Goal: Task Accomplishment & Management: Manage account settings

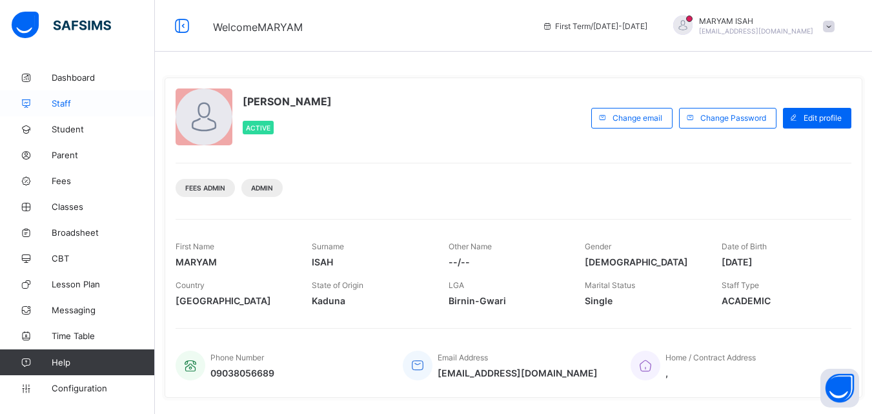
click at [54, 106] on span "Staff" at bounding box center [103, 103] width 103 height 10
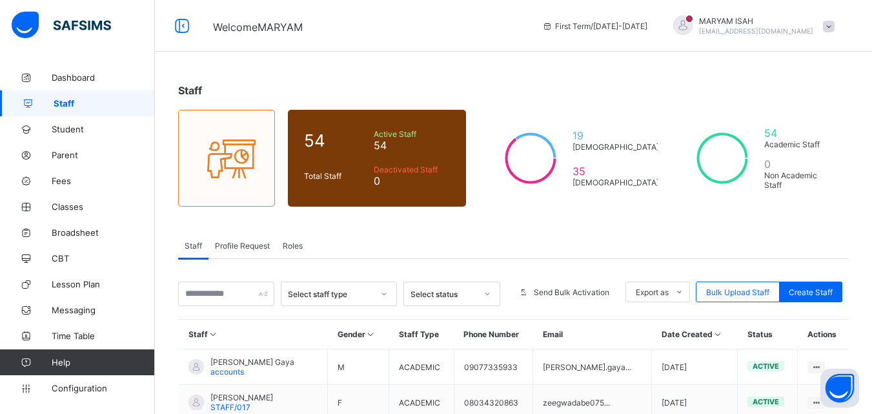
click at [237, 252] on div "Profile Request" at bounding box center [243, 245] width 68 height 26
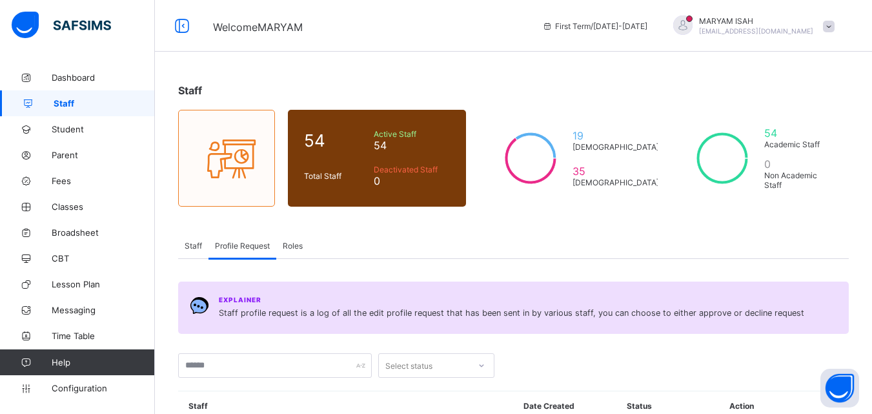
scroll to position [165, 0]
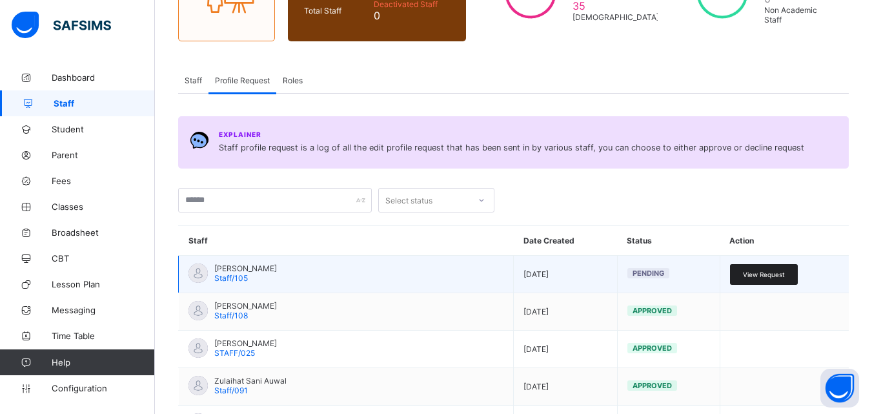
click at [752, 278] on span "View Request" at bounding box center [764, 275] width 42 height 8
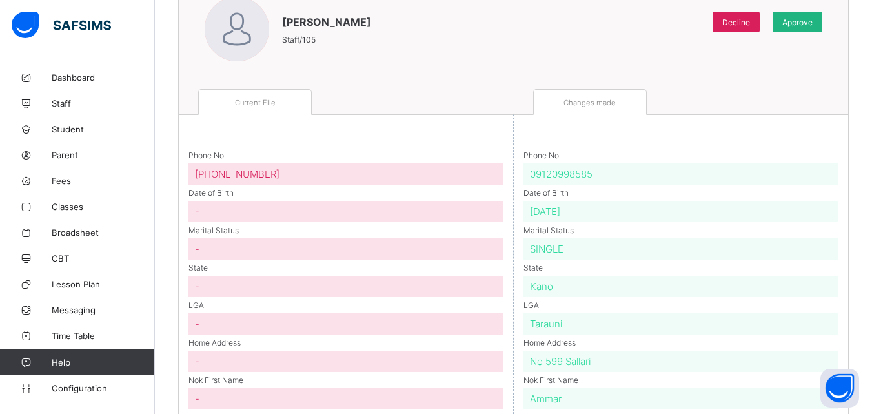
click at [813, 23] on span "Approve" at bounding box center [798, 22] width 30 height 10
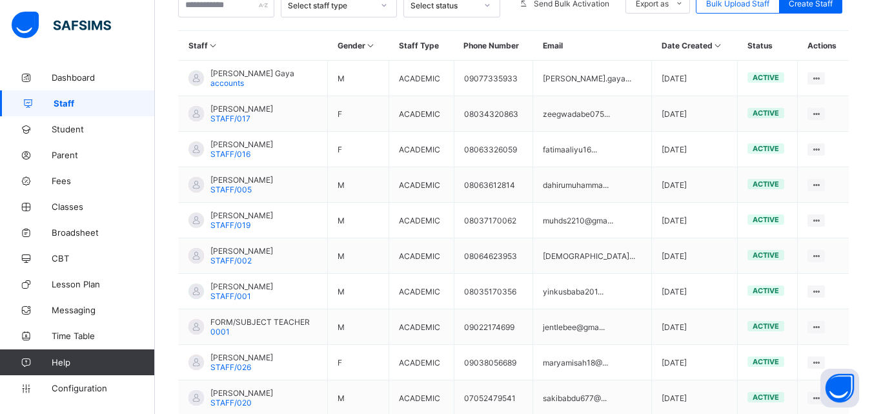
scroll to position [287, 0]
click at [66, 185] on span "Fees" at bounding box center [103, 181] width 103 height 10
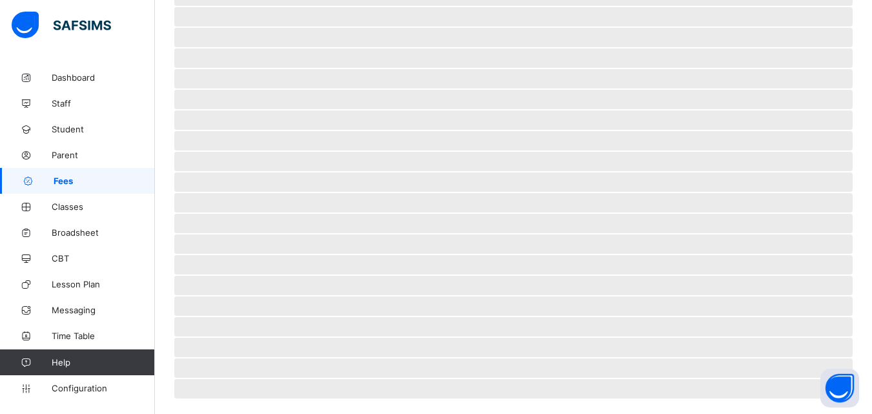
click at [66, 185] on span "Fees" at bounding box center [104, 181] width 101 height 10
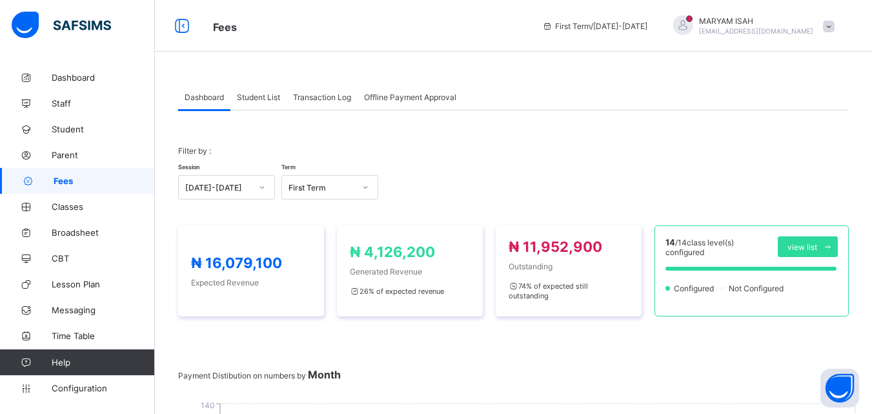
click at [262, 103] on div "Student List" at bounding box center [259, 97] width 56 height 26
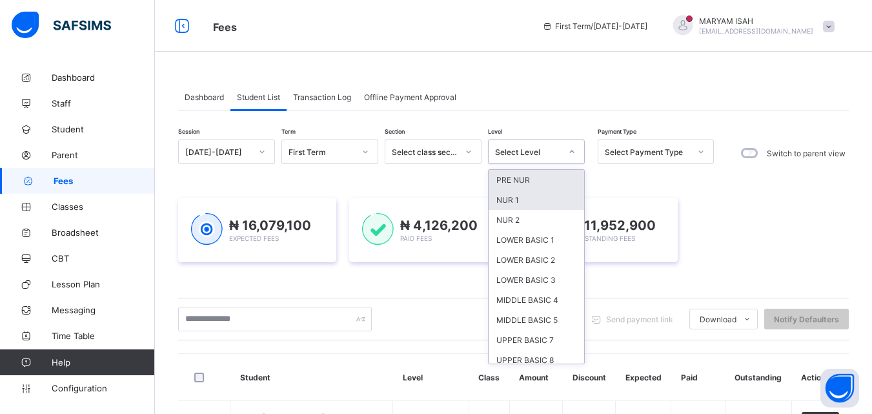
click at [511, 197] on div "NUR 1" at bounding box center [537, 200] width 96 height 20
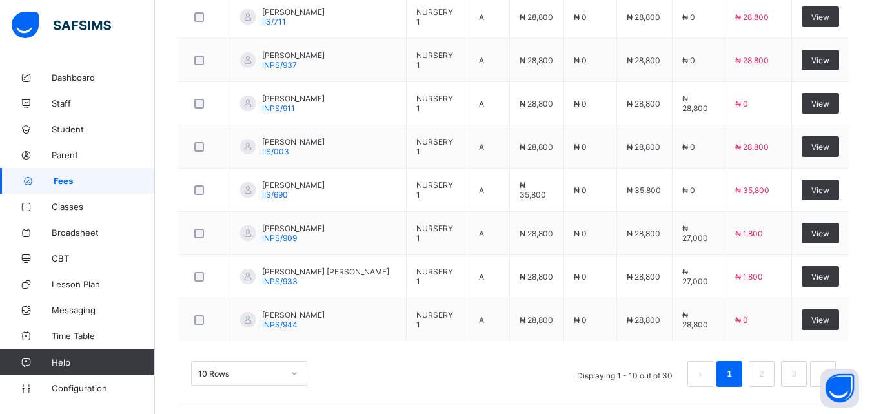
scroll to position [582, 0]
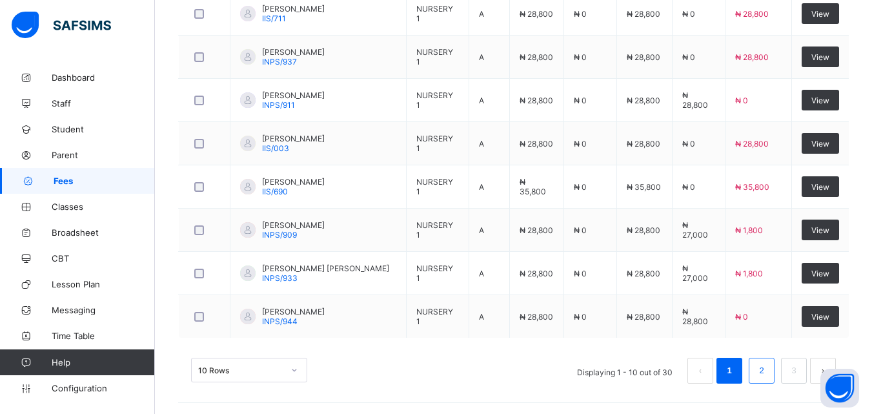
click at [768, 376] on link "2" at bounding box center [762, 370] width 12 height 17
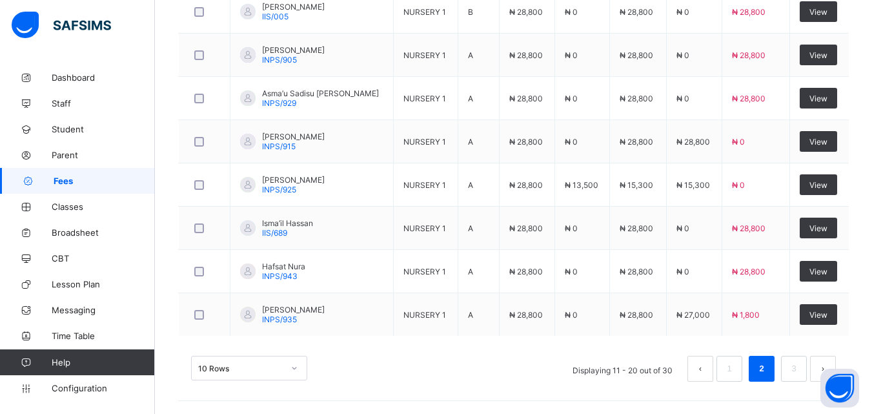
scroll to position [500, 0]
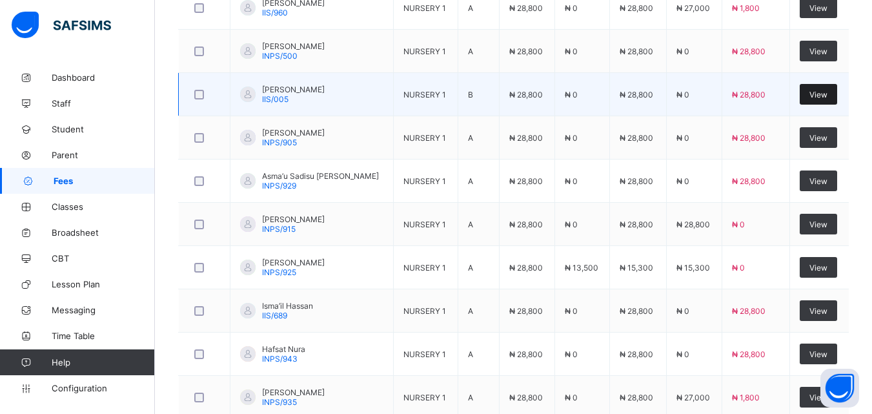
click at [827, 102] on div "View" at bounding box center [818, 94] width 37 height 21
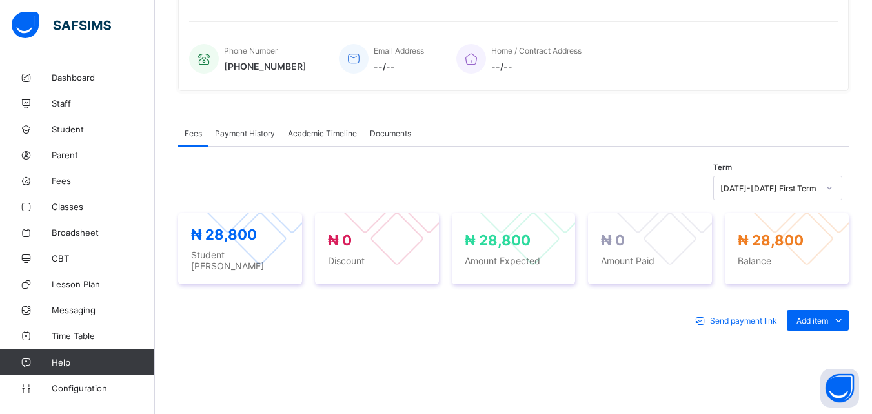
scroll to position [435, 0]
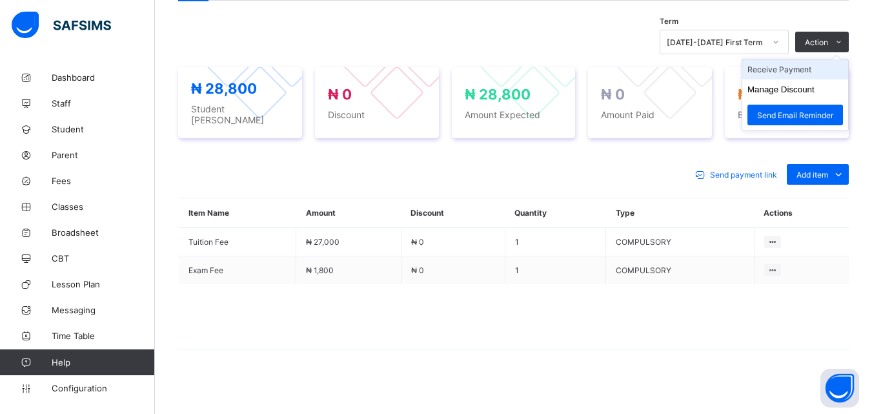
click at [793, 69] on li "Receive Payment" at bounding box center [796, 69] width 106 height 20
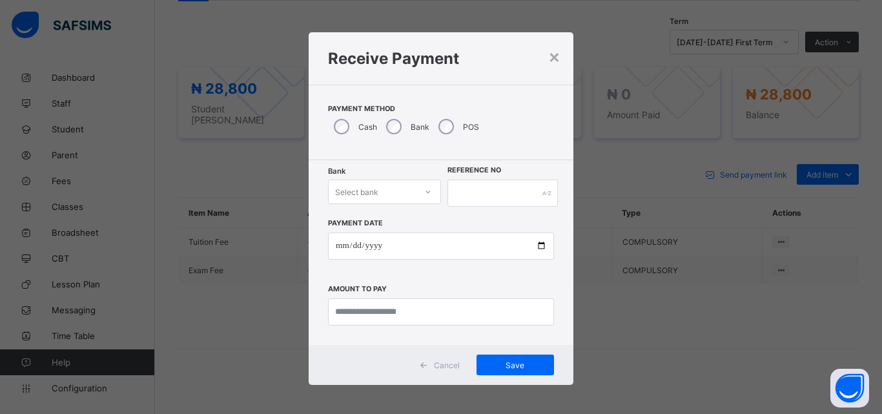
click at [424, 194] on icon at bounding box center [428, 191] width 8 height 13
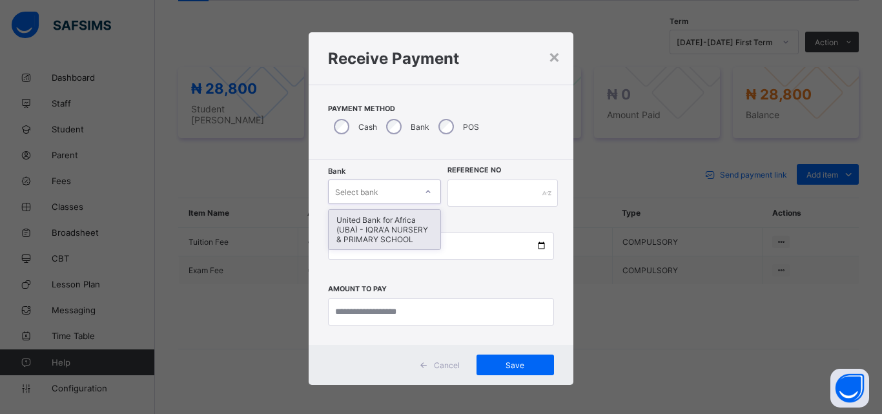
click at [391, 225] on div "United Bank for Africa (UBA) - IQRA'A NURSERY & PRIMARY SCHOOL" at bounding box center [385, 229] width 112 height 39
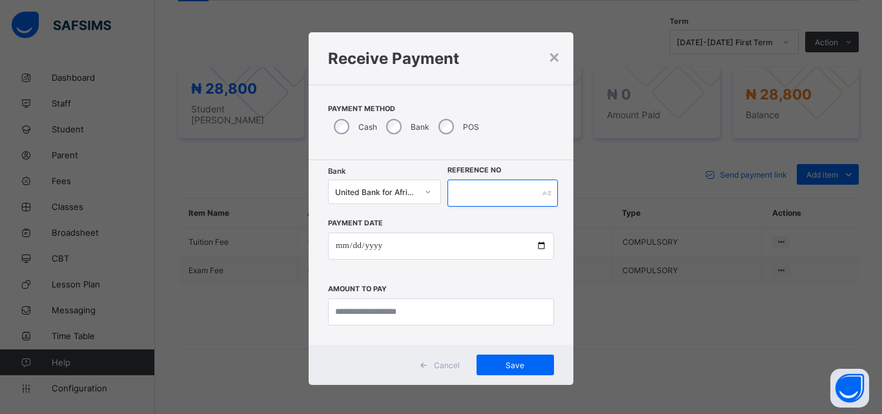
click at [469, 198] on input "text" at bounding box center [502, 193] width 110 height 27
type input "*****"
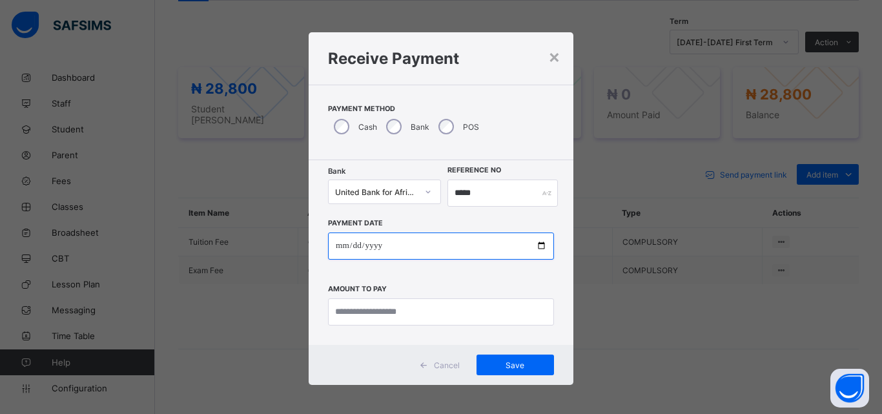
click at [540, 248] on input "date" at bounding box center [441, 245] width 226 height 27
type input "**********"
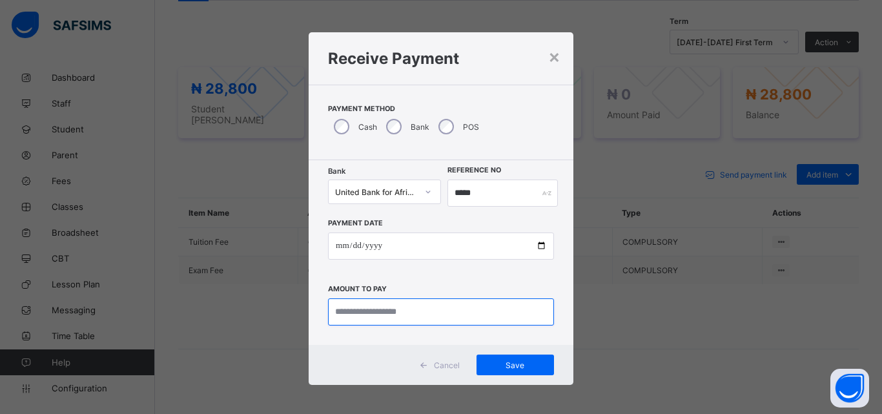
click at [358, 312] on input "currency" at bounding box center [441, 311] width 226 height 27
type input "********"
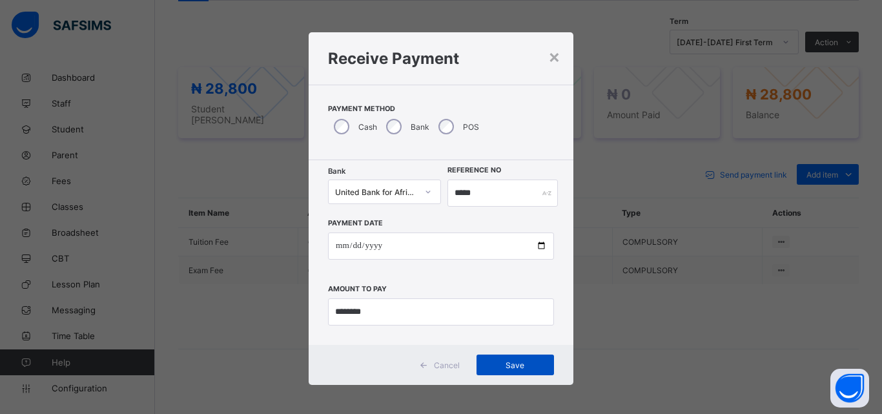
click at [505, 362] on span "Save" at bounding box center [515, 365] width 58 height 10
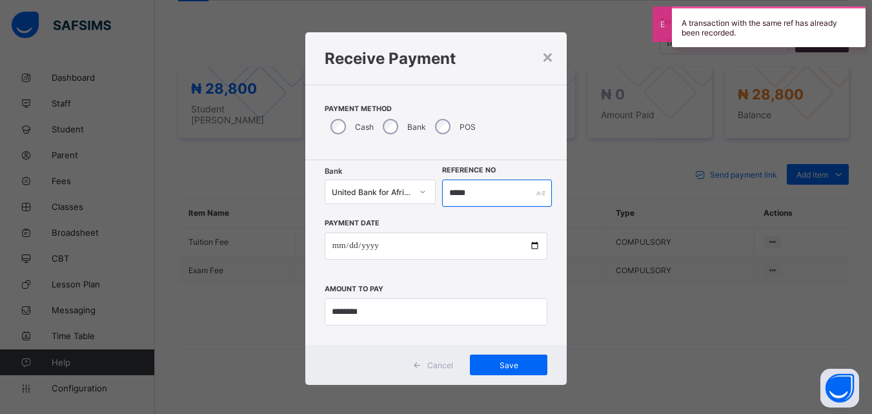
click at [474, 198] on input "*****" at bounding box center [496, 193] width 109 height 27
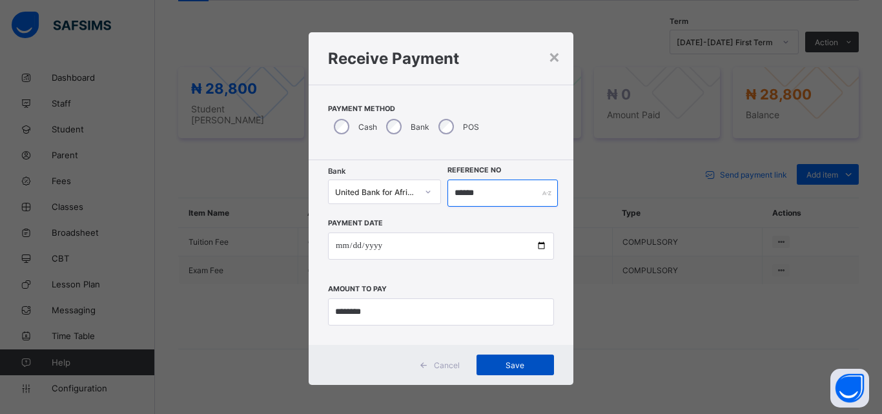
type input "******"
click at [504, 361] on span "Save" at bounding box center [515, 365] width 58 height 10
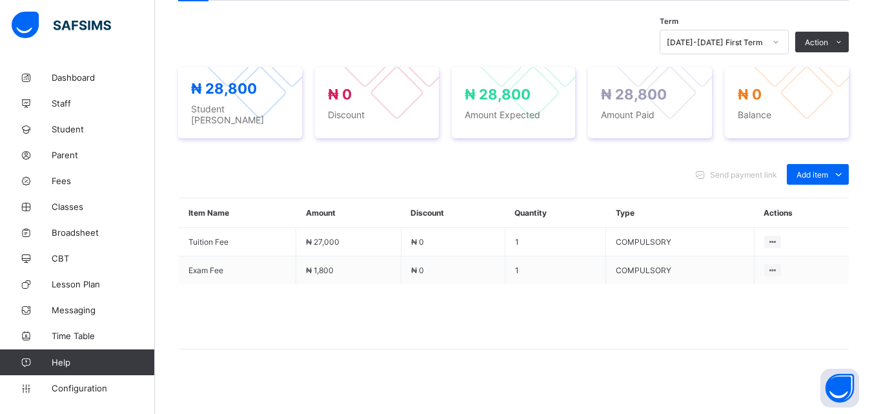
scroll to position [0, 0]
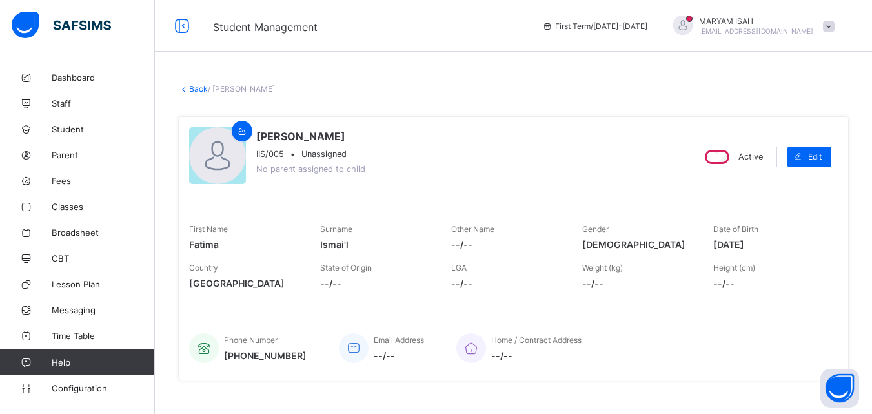
click at [193, 91] on link "Back" at bounding box center [198, 89] width 19 height 10
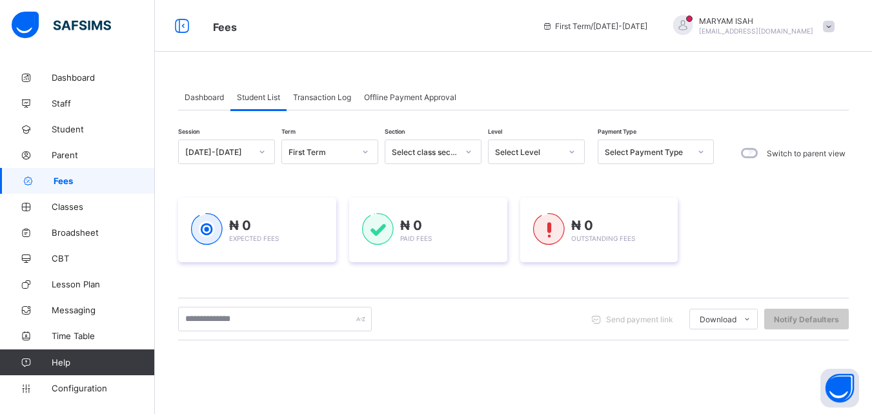
click at [573, 154] on icon at bounding box center [572, 151] width 8 height 13
click at [572, 149] on icon at bounding box center [572, 151] width 8 height 13
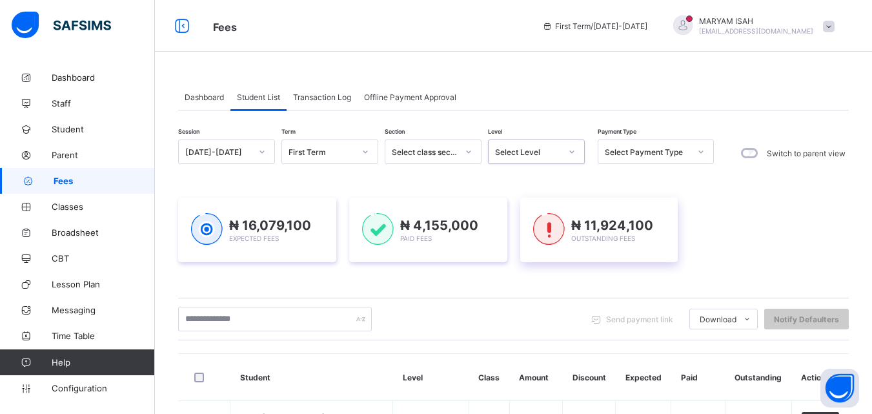
click at [568, 150] on icon at bounding box center [572, 151] width 8 height 13
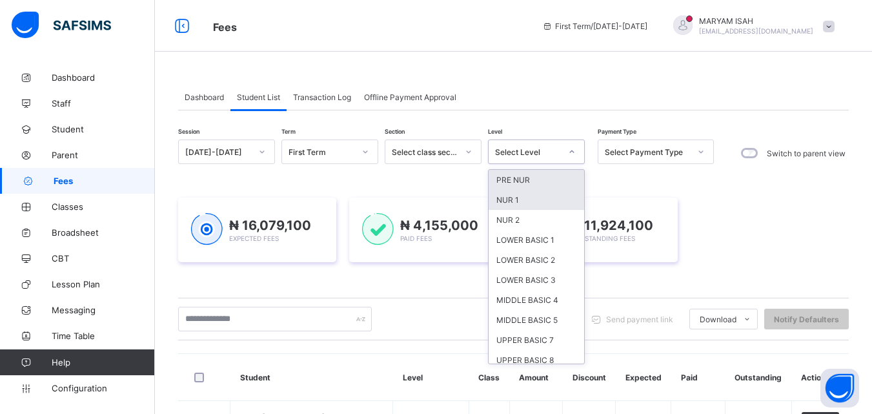
click at [511, 209] on div "NUR 1" at bounding box center [537, 200] width 96 height 20
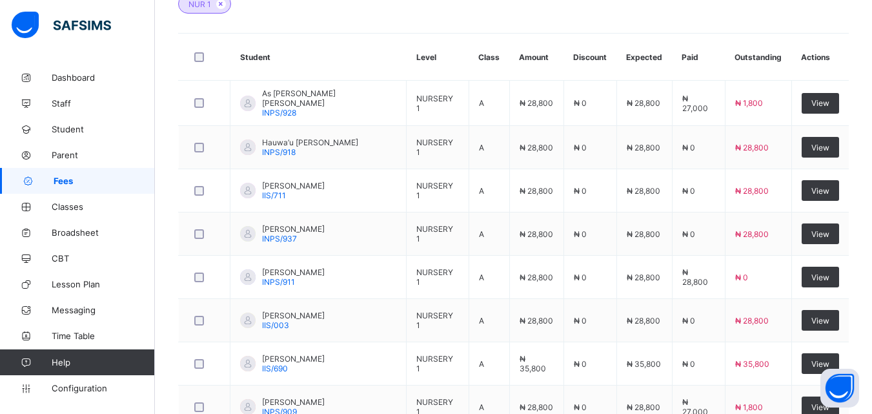
scroll to position [434, 0]
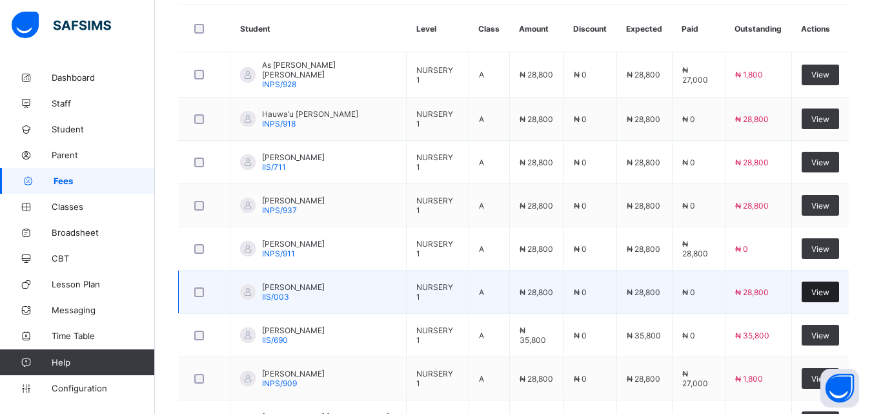
click at [830, 298] on div "View" at bounding box center [820, 292] width 37 height 21
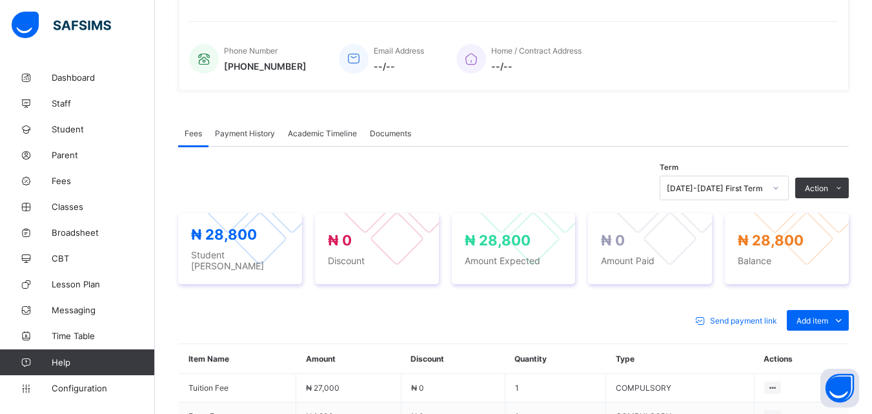
scroll to position [434, 0]
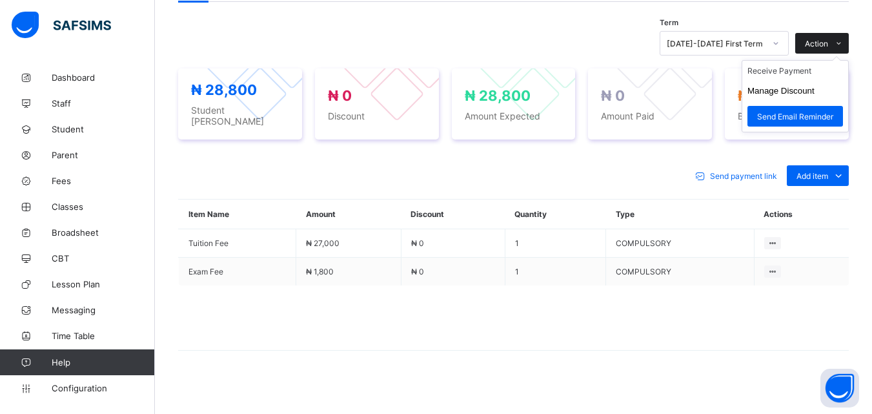
click at [841, 47] on span at bounding box center [838, 43] width 21 height 21
click at [812, 74] on li "Receive Payment" at bounding box center [796, 71] width 106 height 20
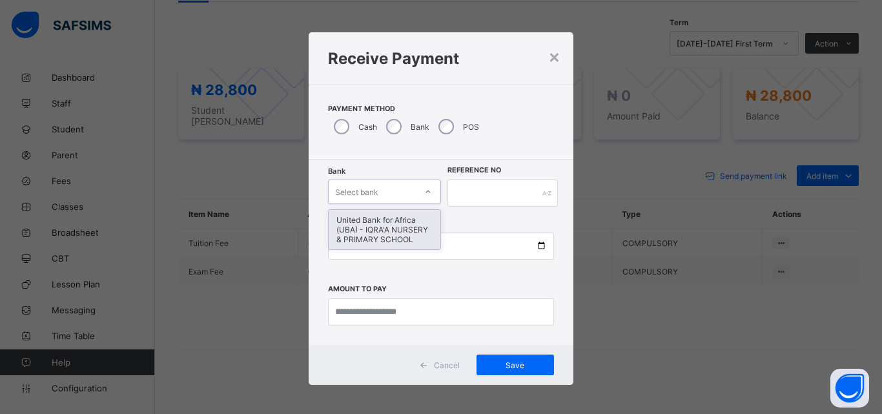
click at [426, 192] on icon at bounding box center [428, 191] width 5 height 3
click at [398, 220] on div "United Bank for Africa (UBA) - IQRA'A NURSERY & PRIMARY SCHOOL" at bounding box center [385, 229] width 112 height 39
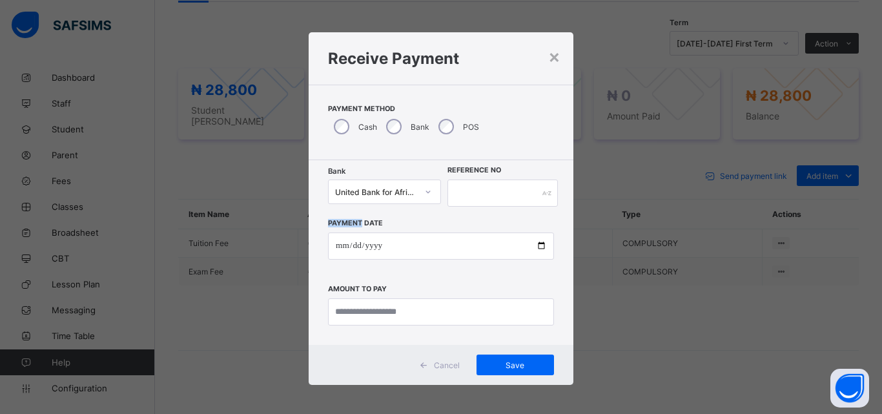
drag, startPoint x: 398, startPoint y: 220, endPoint x: 472, endPoint y: 192, distance: 78.7
click at [472, 192] on div "Bank United Bank for Africa (UBA) - IQRA'A NURSERY & PRIMARY SCHOOL Reference N…" at bounding box center [441, 252] width 265 height 185
click at [472, 192] on input "text" at bounding box center [502, 193] width 110 height 27
type input "*****"
click at [548, 58] on div "×" at bounding box center [554, 56] width 12 height 22
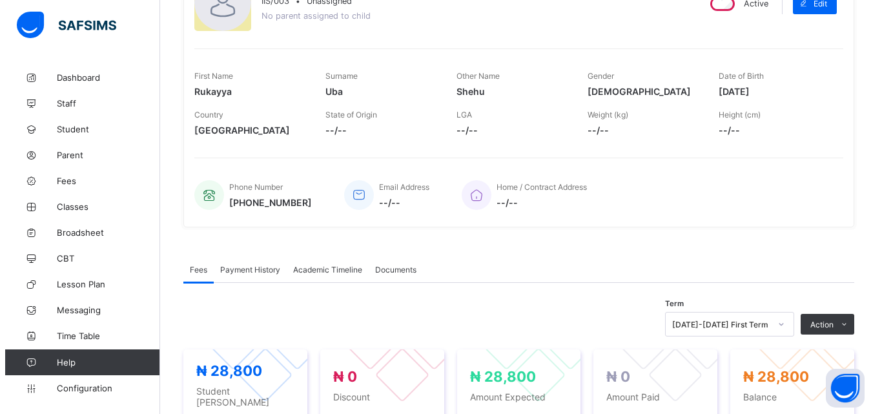
scroll to position [150, 0]
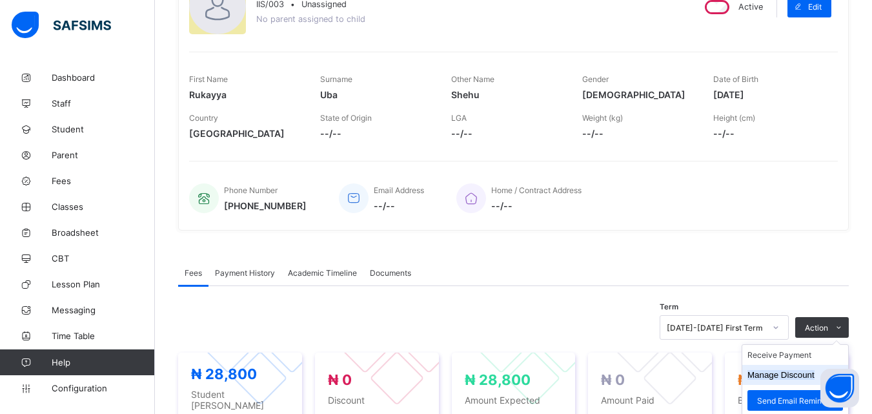
click at [805, 375] on button "Manage Discount" at bounding box center [781, 375] width 67 height 10
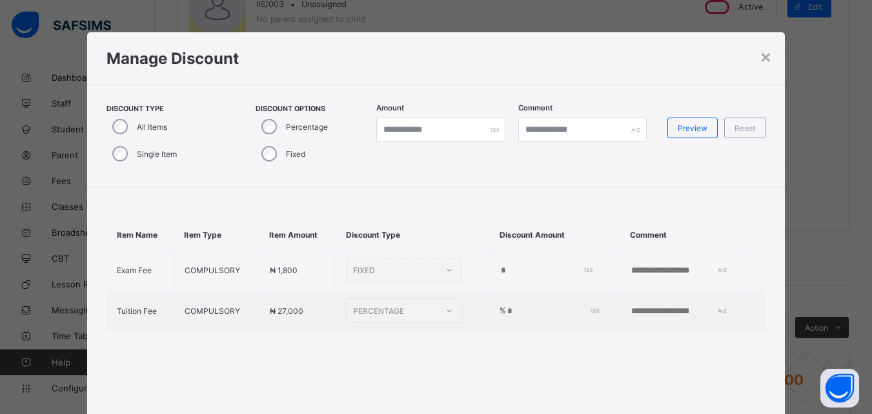
type input "*"
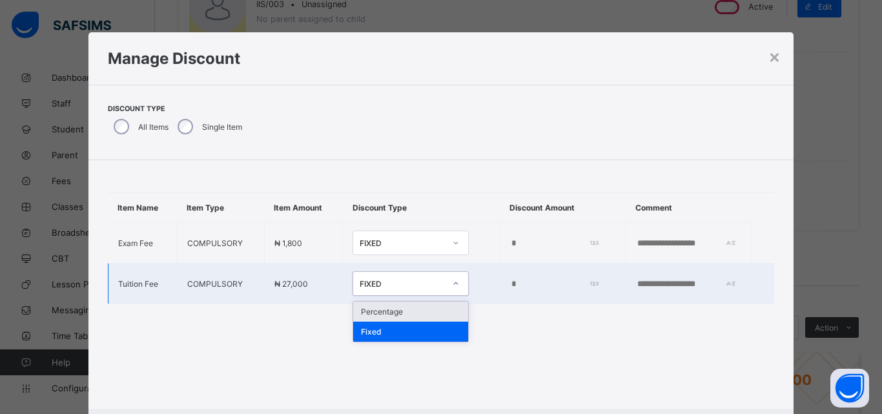
click at [452, 284] on icon at bounding box center [456, 283] width 8 height 13
click at [410, 312] on div "Percentage" at bounding box center [410, 312] width 115 height 20
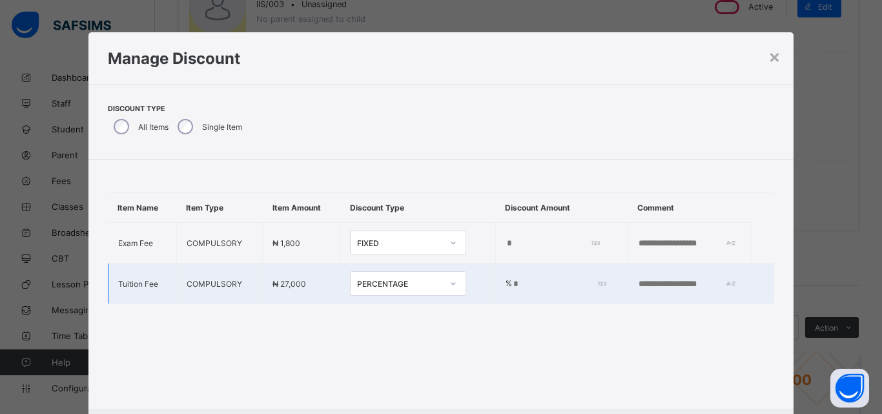
click at [512, 285] on input "*" at bounding box center [557, 284] width 90 height 10
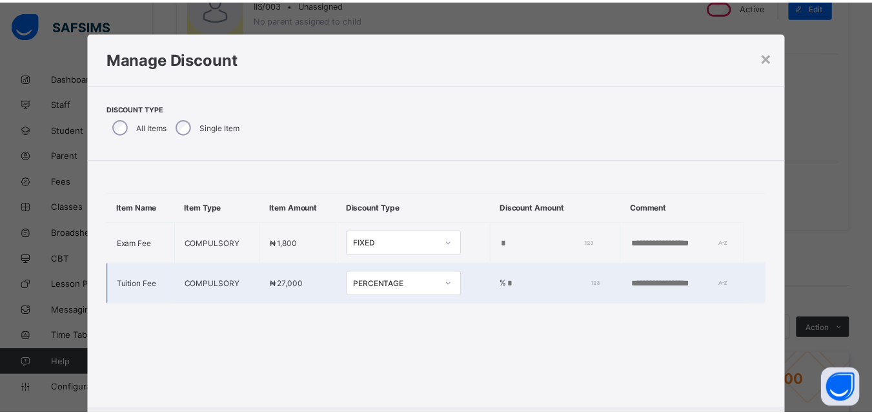
scroll to position [67, 0]
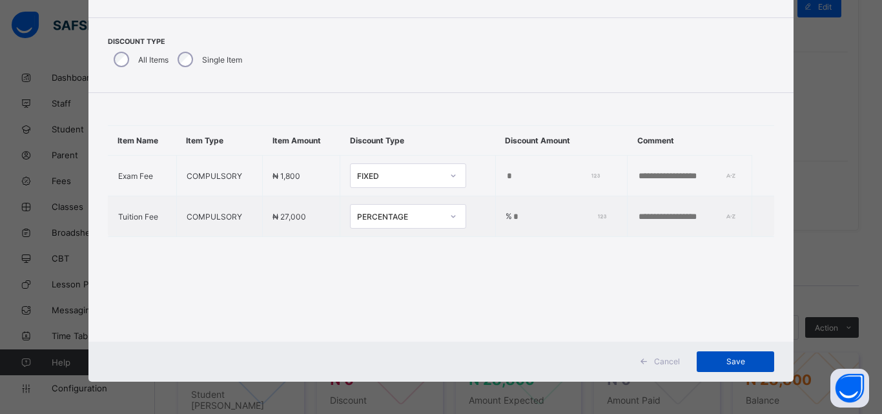
type input "**"
click at [734, 365] on span "Save" at bounding box center [735, 361] width 58 height 10
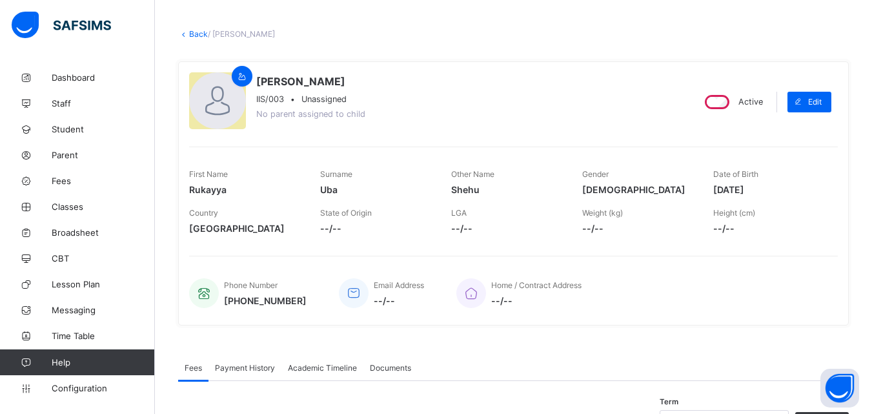
scroll to position [0, 0]
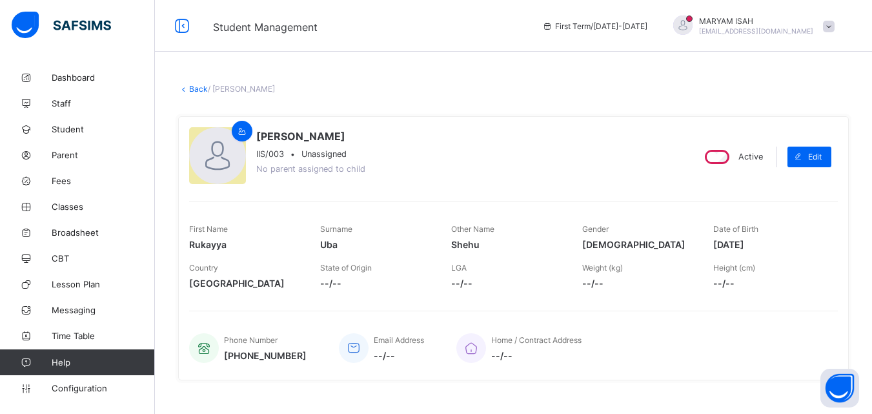
click at [201, 90] on link "Back" at bounding box center [198, 89] width 19 height 10
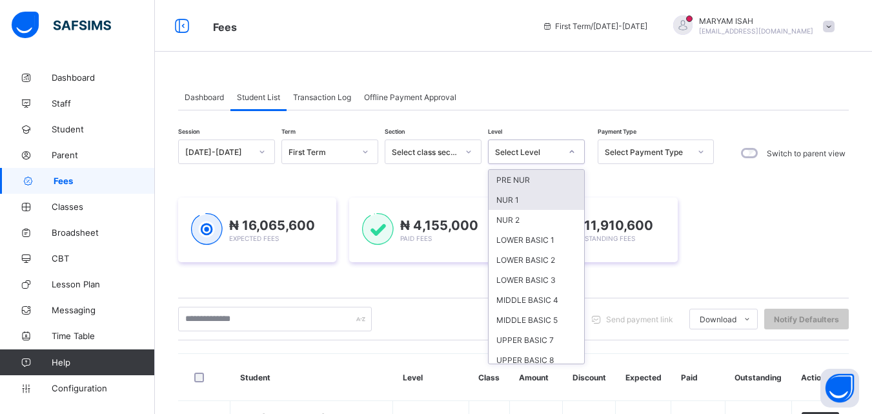
click at [511, 195] on div "NUR 1" at bounding box center [537, 200] width 96 height 20
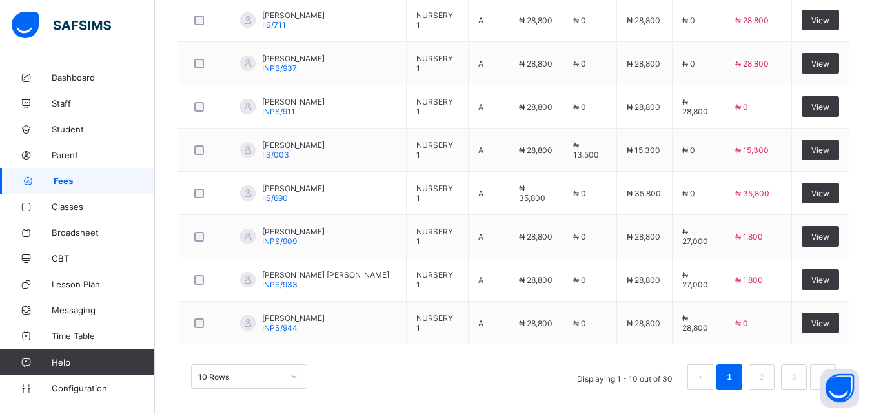
scroll to position [580, 0]
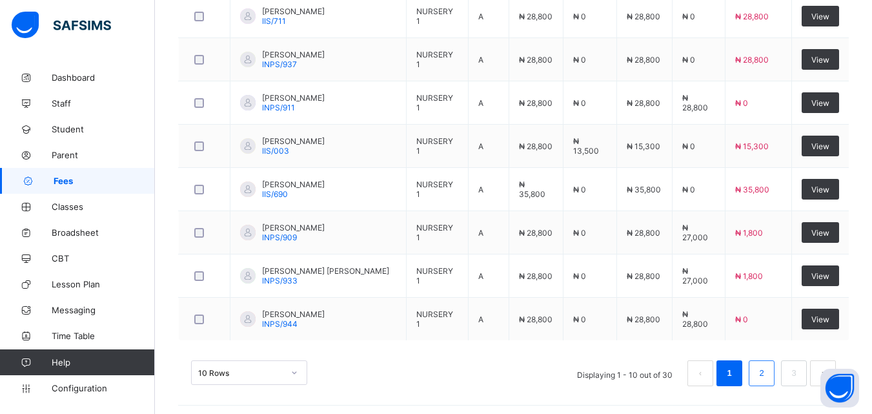
click at [768, 378] on link "2" at bounding box center [762, 373] width 12 height 17
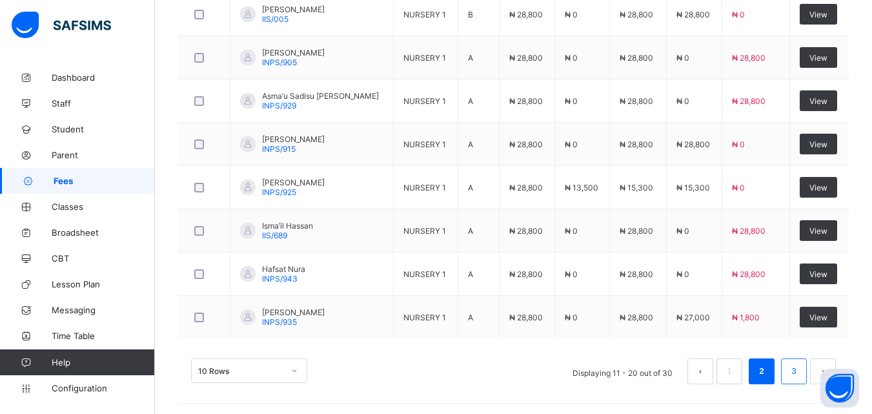
click at [800, 378] on link "3" at bounding box center [794, 371] width 12 height 17
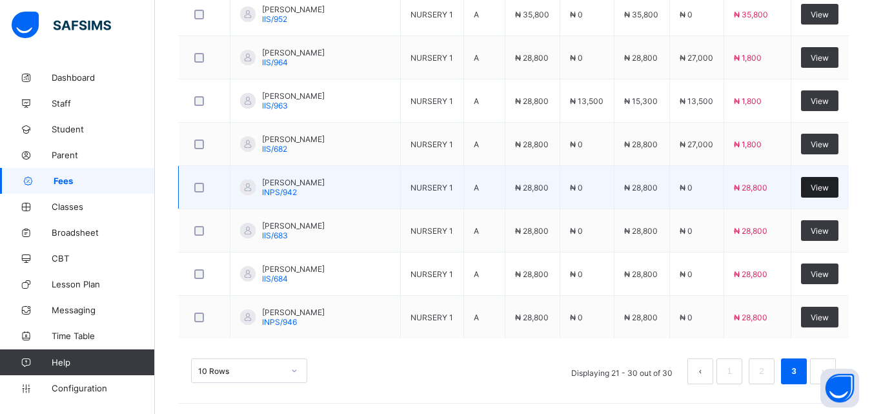
click at [823, 197] on div "View" at bounding box center [819, 187] width 37 height 21
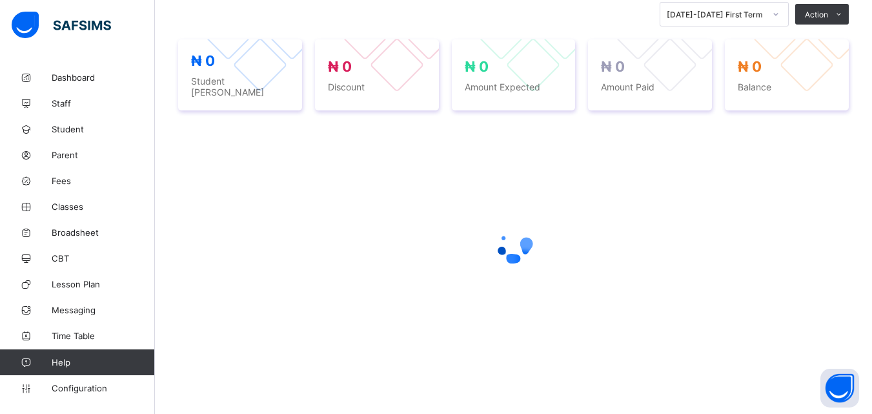
scroll to position [289, 0]
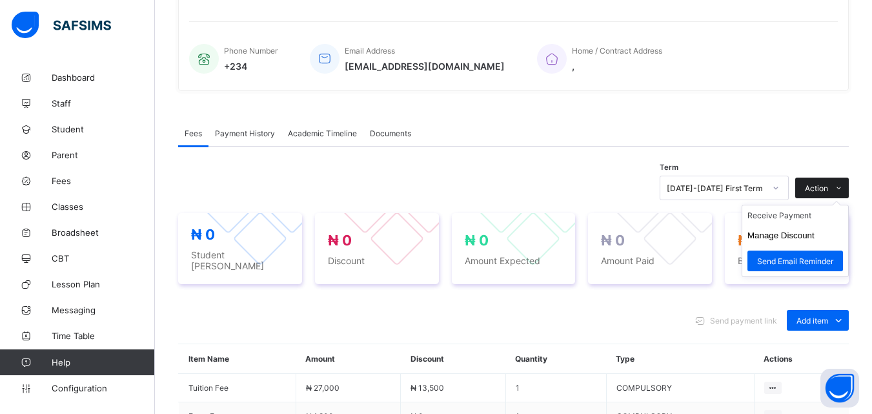
click at [844, 184] on icon at bounding box center [839, 188] width 10 height 8
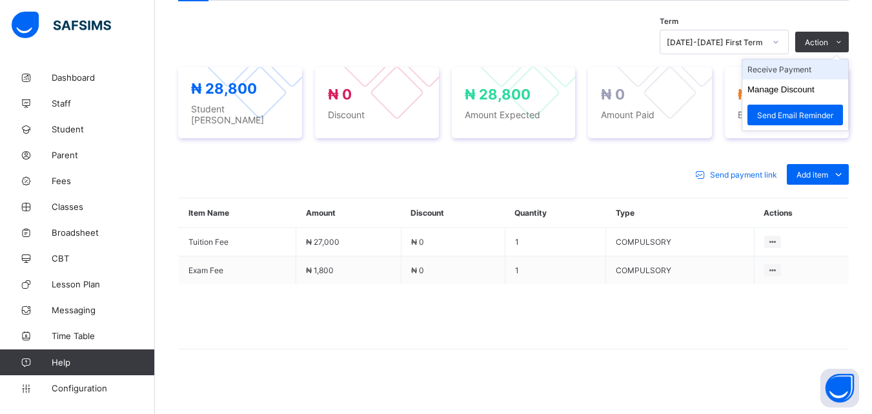
click at [818, 76] on li "Receive Payment" at bounding box center [796, 69] width 106 height 20
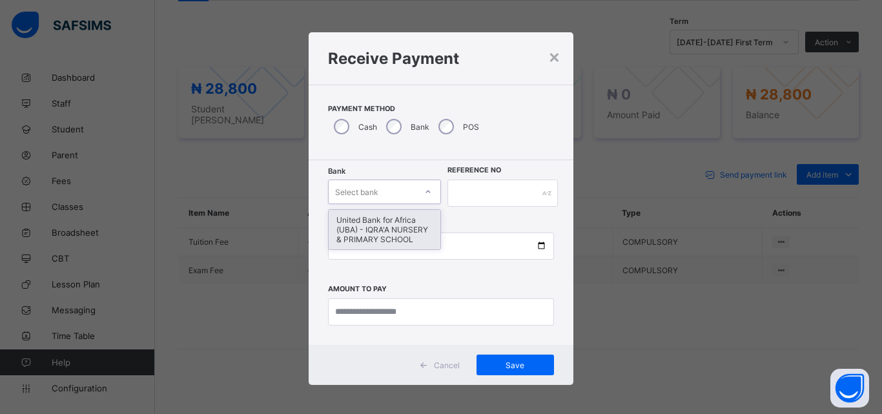
click at [404, 236] on div "United Bank for Africa (UBA) - IQRA'A NURSERY & PRIMARY SCHOOL" at bounding box center [385, 229] width 112 height 39
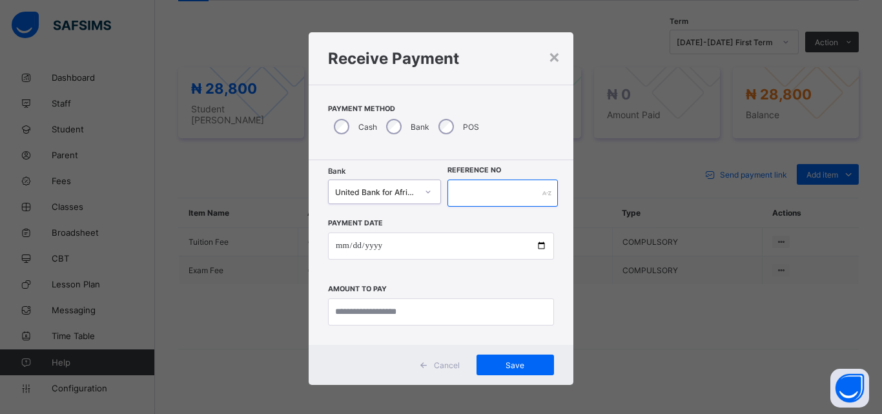
click at [479, 180] on input "text" at bounding box center [502, 193] width 110 height 27
type input "******"
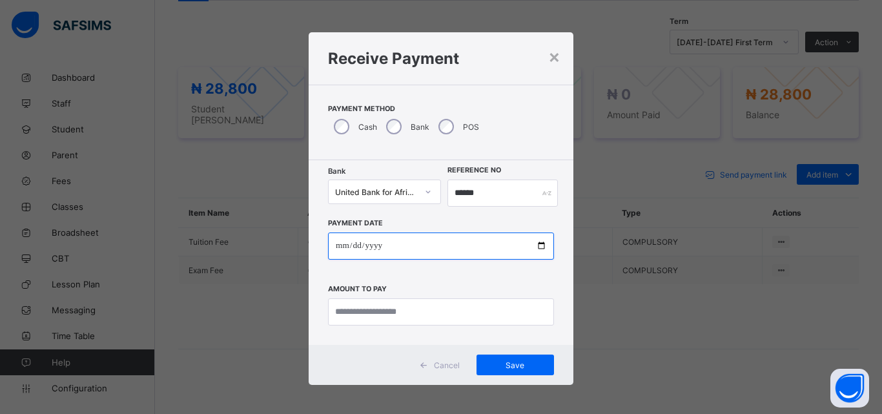
click at [447, 247] on input "date" at bounding box center [441, 245] width 226 height 27
click at [538, 244] on input "date" at bounding box center [441, 245] width 226 height 27
type input "**********"
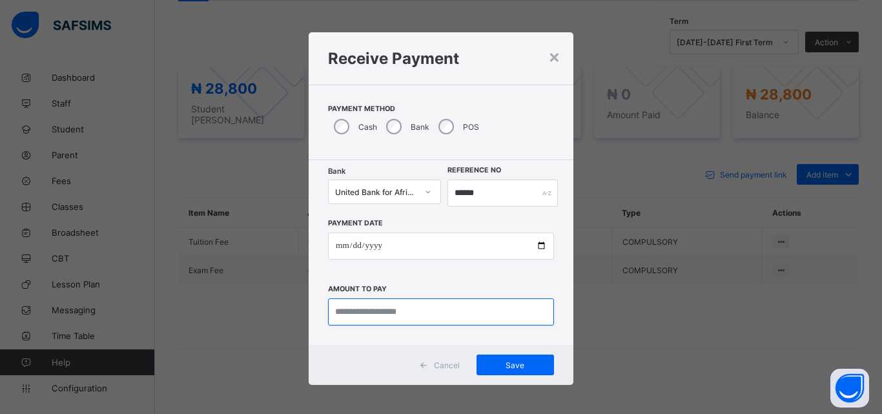
click at [433, 309] on input "currency" at bounding box center [441, 311] width 226 height 27
type input "********"
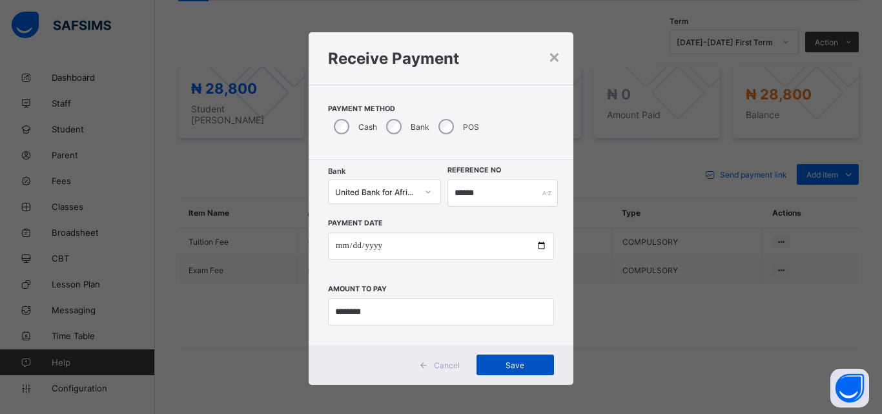
click at [497, 367] on span "Save" at bounding box center [515, 365] width 58 height 10
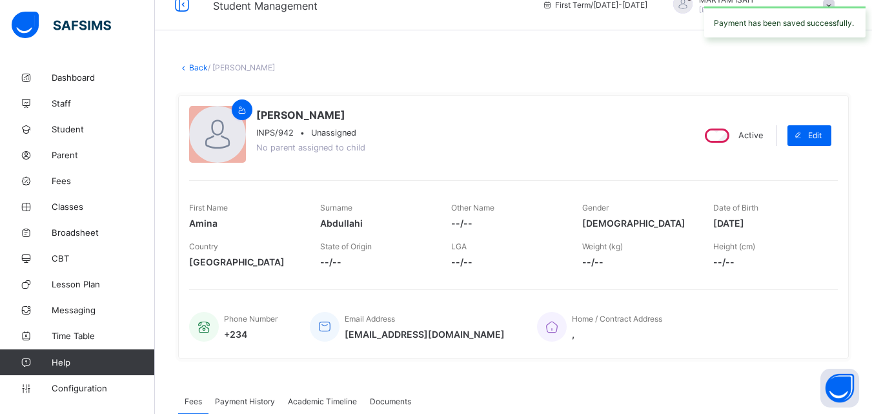
scroll to position [0, 0]
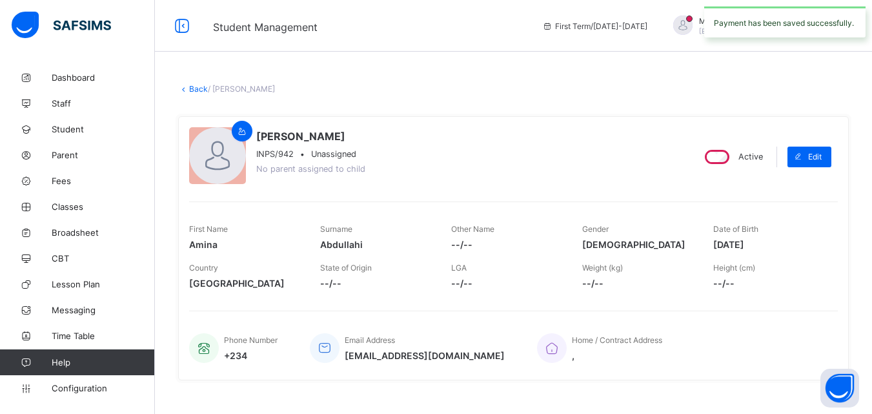
click at [199, 92] on link "Back" at bounding box center [198, 89] width 19 height 10
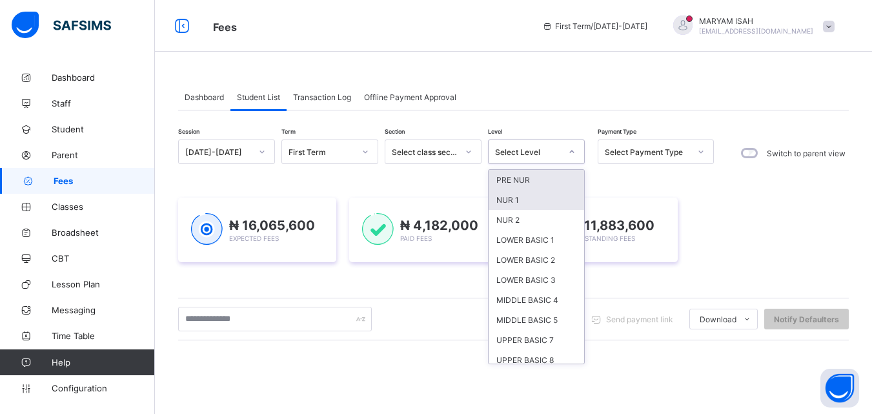
click at [510, 202] on div "NUR 1" at bounding box center [537, 200] width 96 height 20
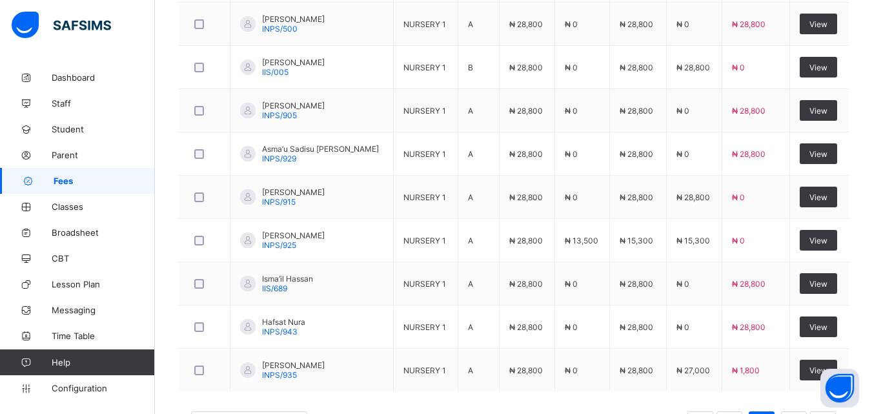
scroll to position [582, 0]
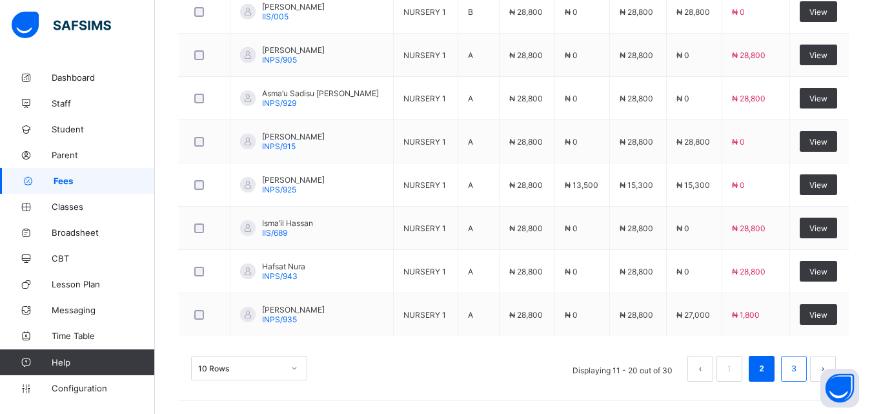
click at [800, 367] on link "3" at bounding box center [794, 368] width 12 height 17
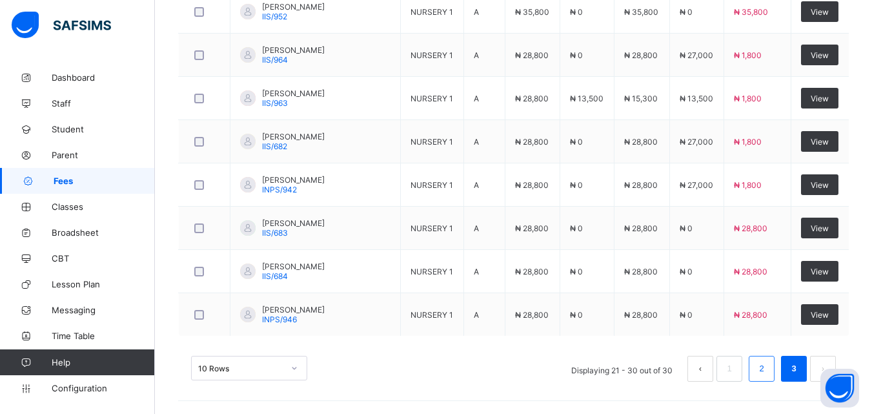
click at [768, 375] on link "2" at bounding box center [762, 368] width 12 height 17
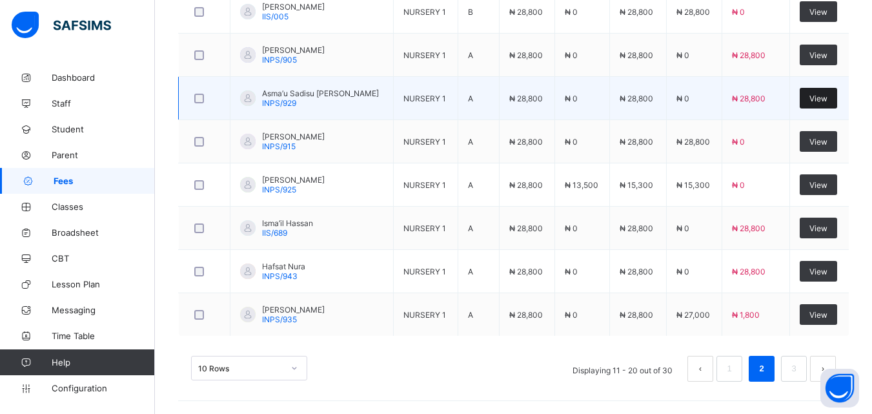
click at [838, 105] on div "View" at bounding box center [818, 98] width 37 height 21
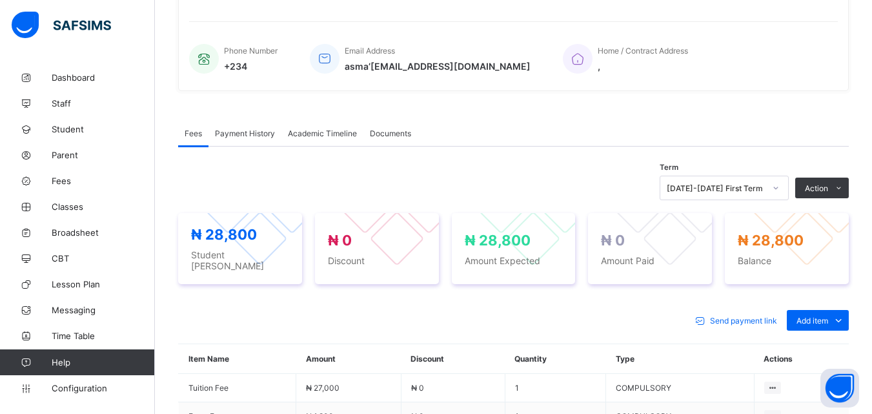
scroll to position [435, 0]
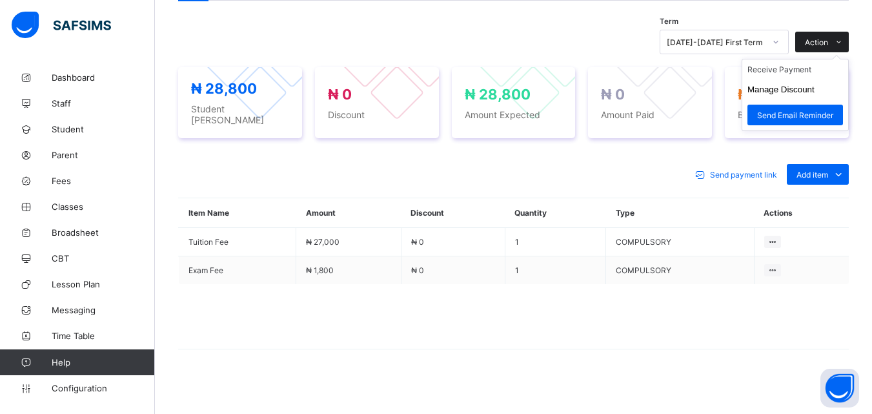
click at [849, 45] on span at bounding box center [838, 42] width 21 height 21
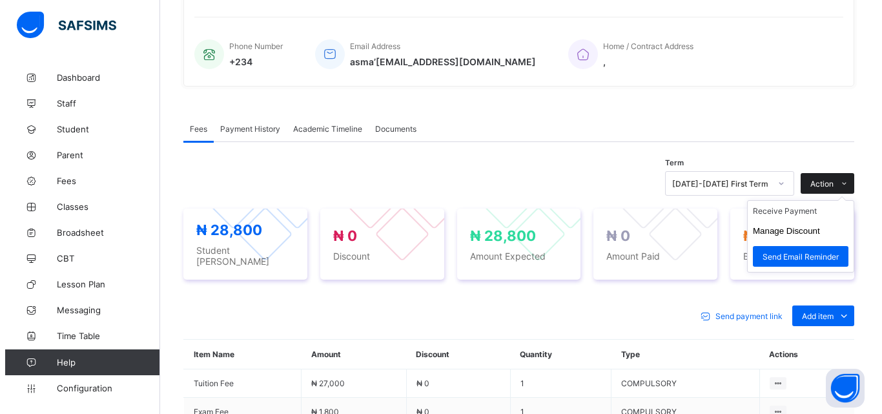
scroll to position [312, 0]
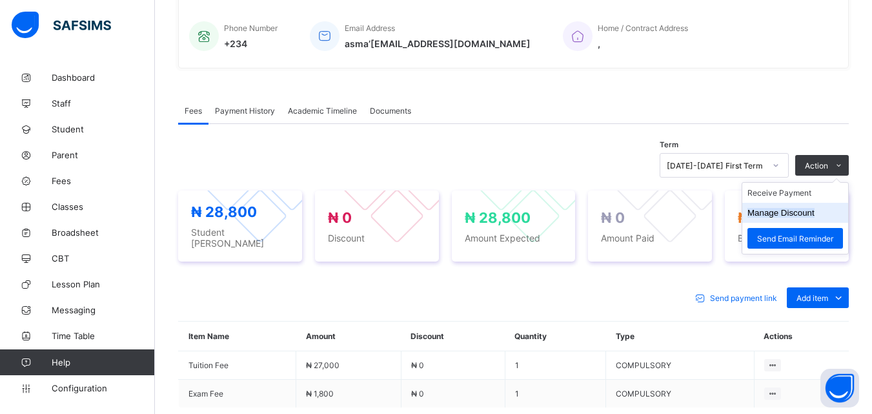
click at [807, 216] on button "Manage Discount" at bounding box center [781, 213] width 67 height 10
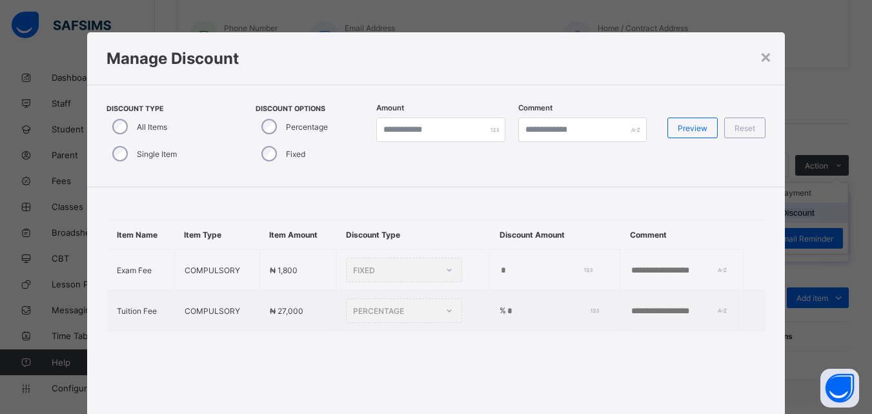
type input "*"
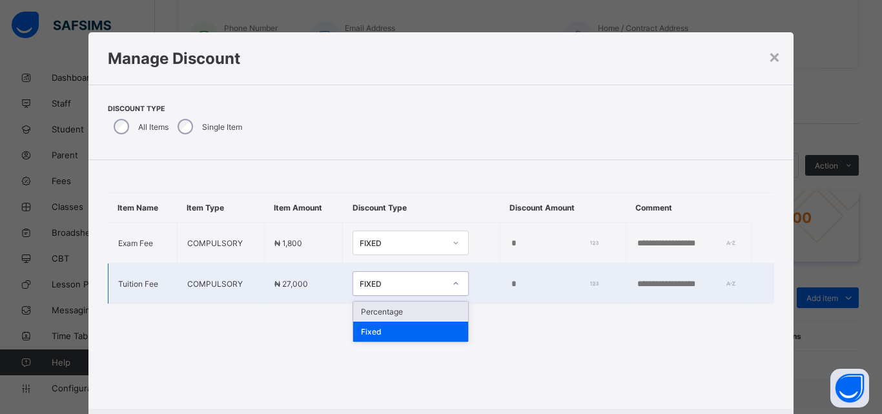
click at [452, 282] on icon at bounding box center [456, 283] width 8 height 13
click at [404, 309] on div "Percentage" at bounding box center [410, 312] width 115 height 20
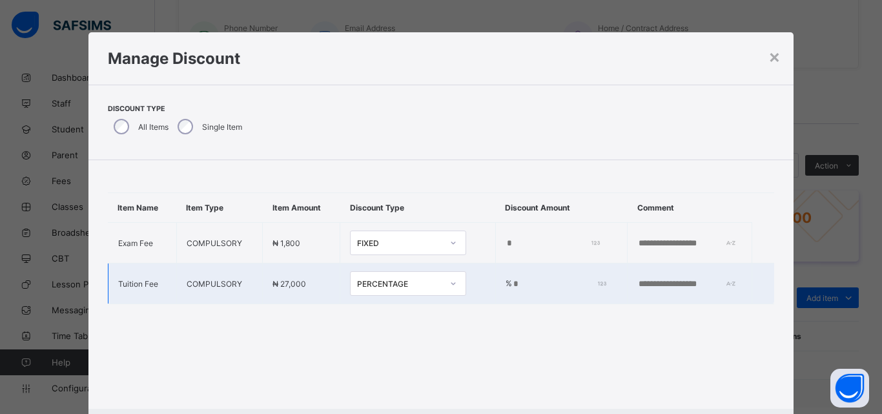
click at [512, 284] on input "*" at bounding box center [557, 284] width 90 height 10
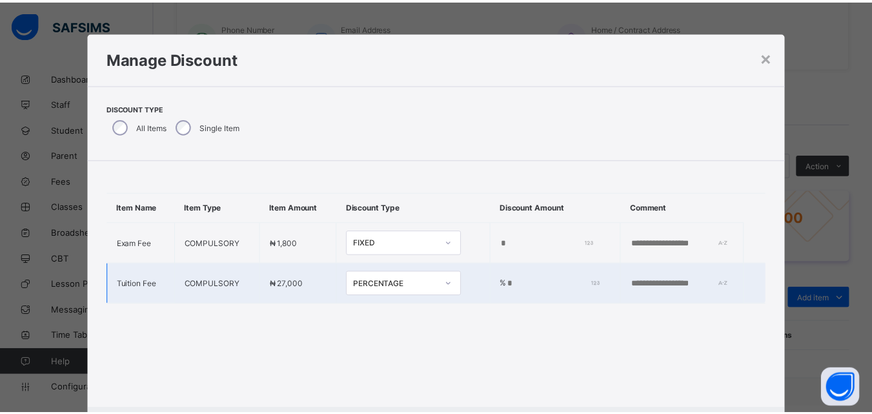
scroll to position [67, 0]
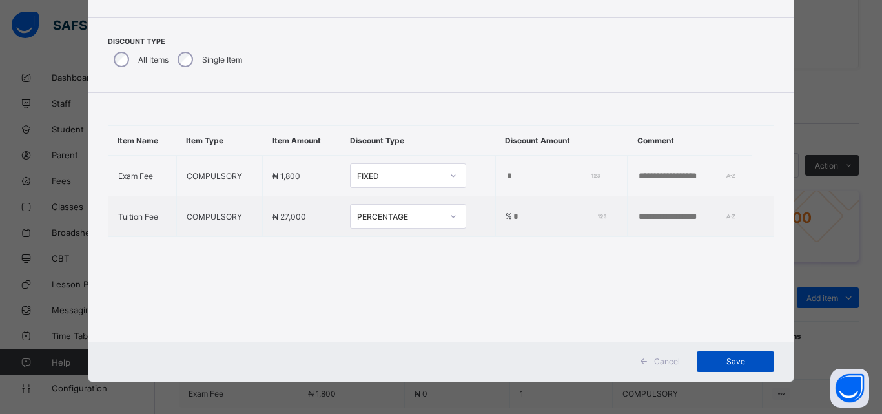
type input "**"
click at [752, 367] on div "Save" at bounding box center [735, 361] width 77 height 21
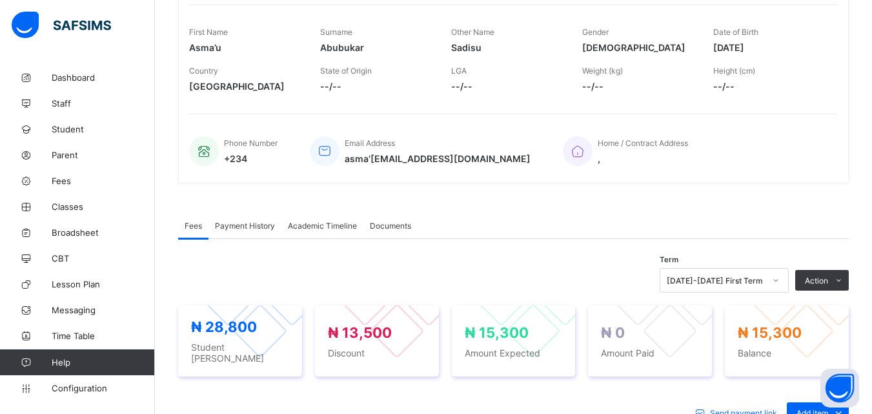
scroll to position [0, 0]
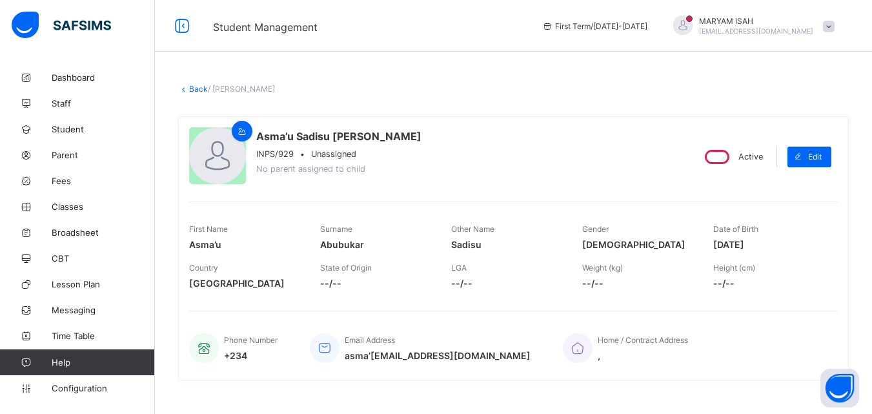
click at [198, 90] on link "Back" at bounding box center [198, 89] width 19 height 10
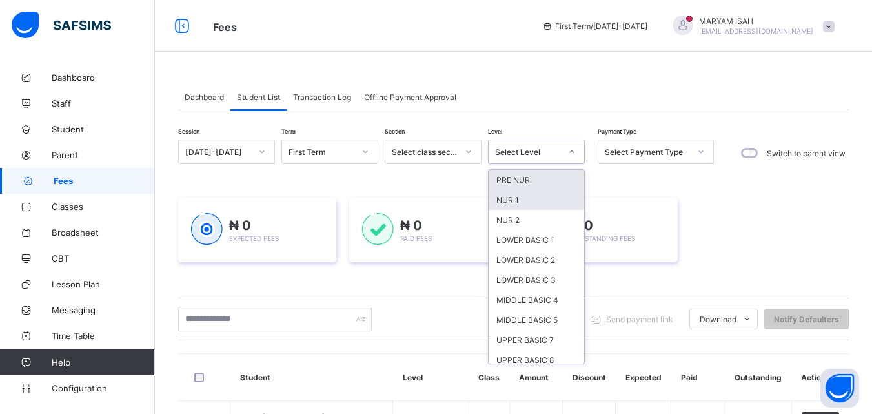
click at [505, 201] on div "NUR 1" at bounding box center [537, 200] width 96 height 20
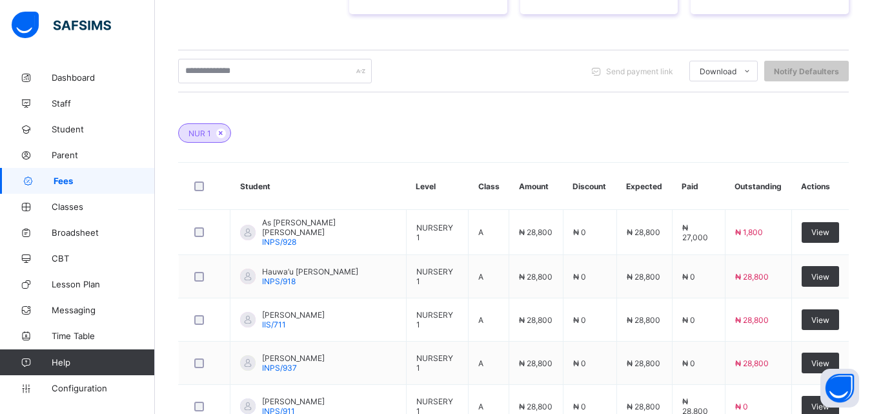
scroll to position [582, 0]
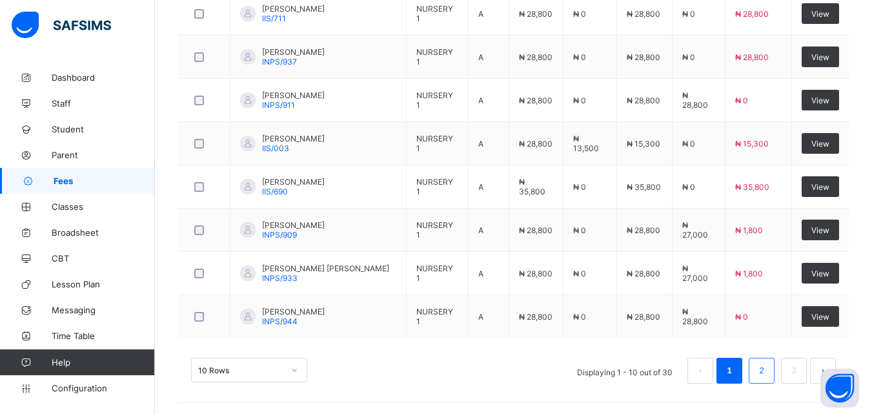
click at [768, 369] on link "2" at bounding box center [762, 370] width 12 height 17
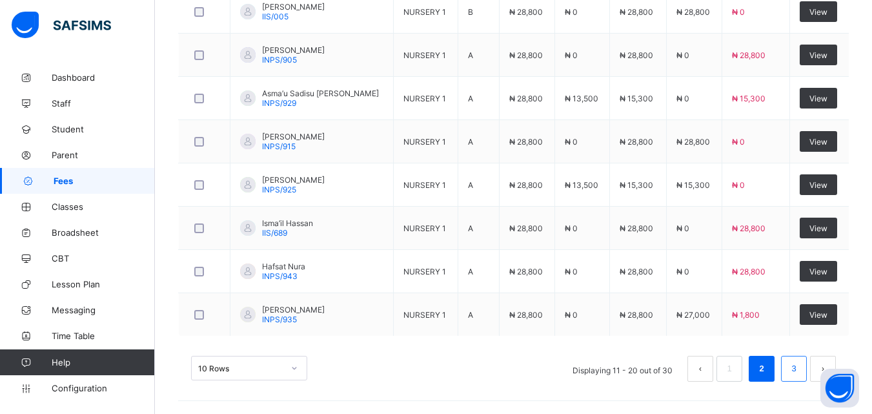
click at [800, 374] on link "3" at bounding box center [794, 368] width 12 height 17
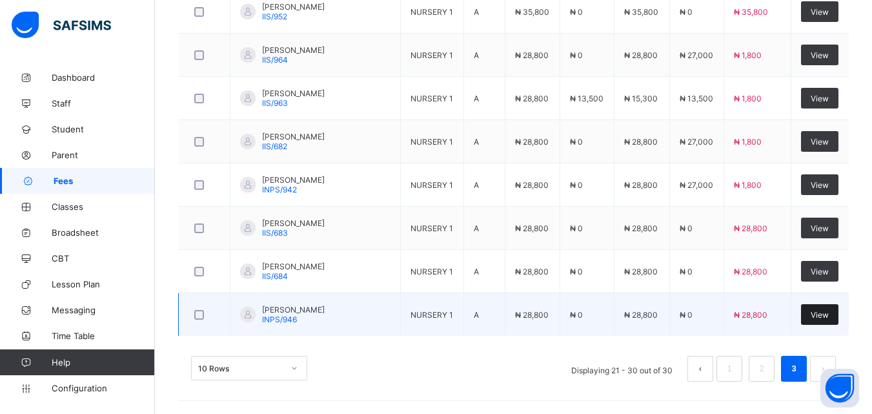
click at [823, 317] on span "View" at bounding box center [820, 315] width 18 height 10
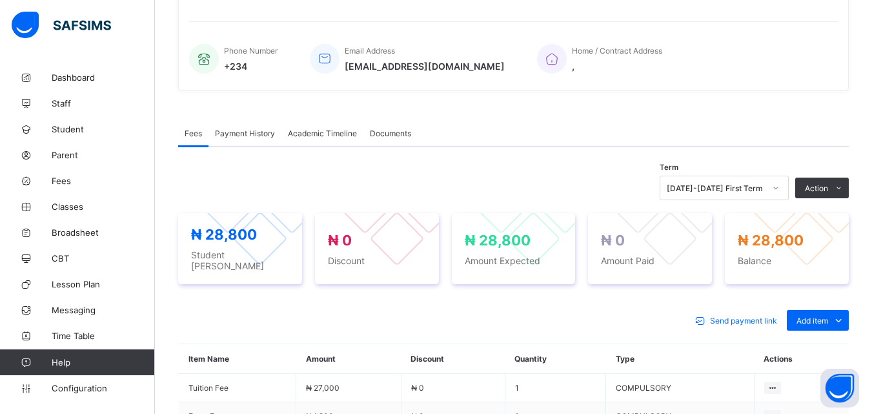
scroll to position [435, 0]
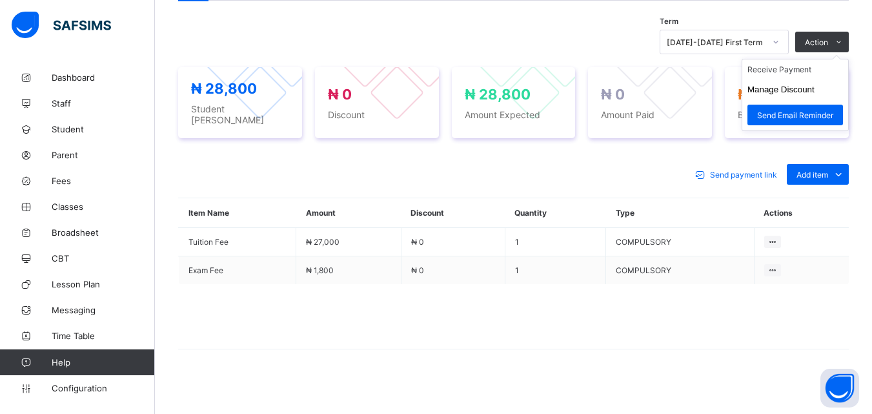
click at [846, 59] on ul "Receive Payment Manage Discount Send Email Reminder" at bounding box center [795, 95] width 107 height 72
click at [814, 74] on li "Receive Payment" at bounding box center [796, 69] width 106 height 20
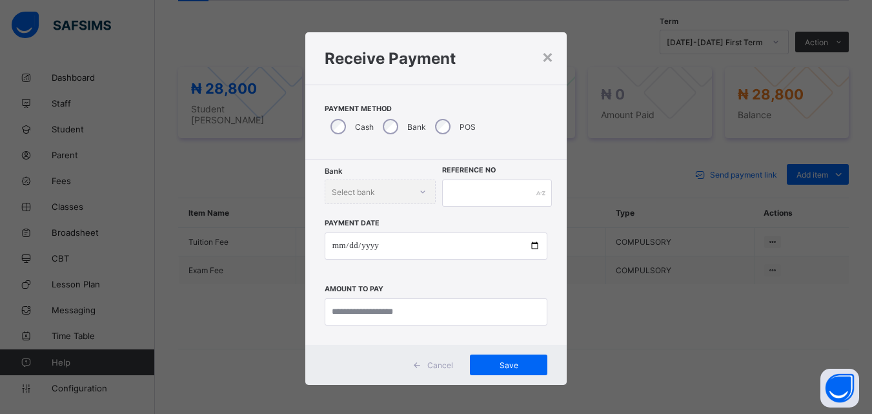
click at [445, 132] on div "POS" at bounding box center [454, 126] width 50 height 27
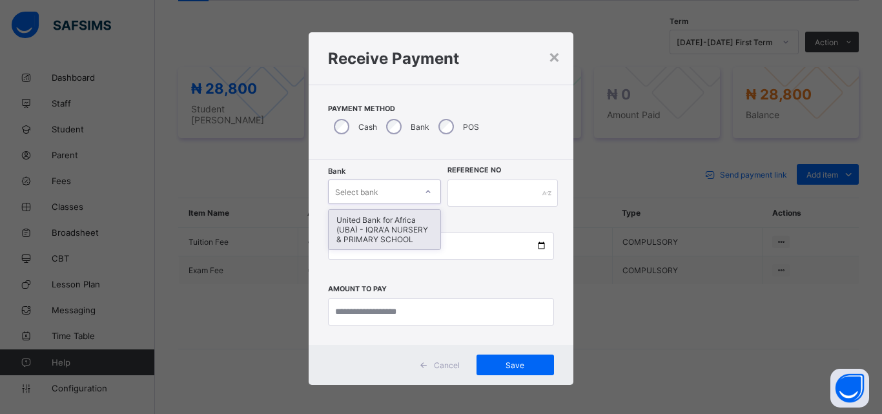
click at [375, 234] on div "United Bank for Africa (UBA) - IQRA'A NURSERY & PRIMARY SCHOOL" at bounding box center [385, 229] width 112 height 39
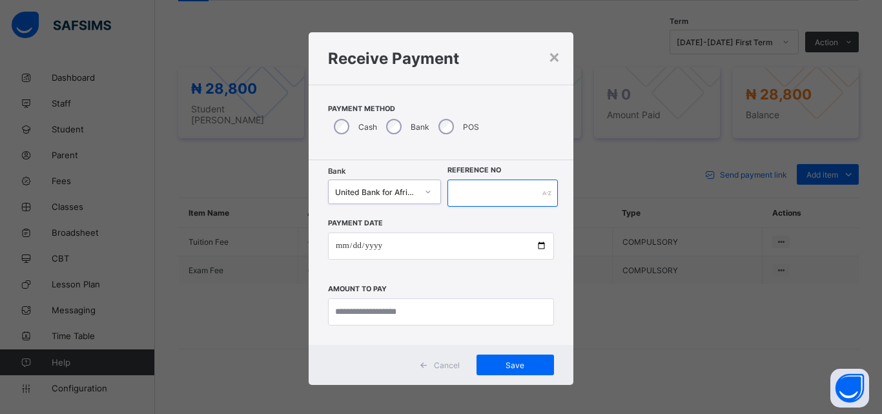
click at [484, 193] on input "text" at bounding box center [502, 193] width 110 height 27
type input "*****"
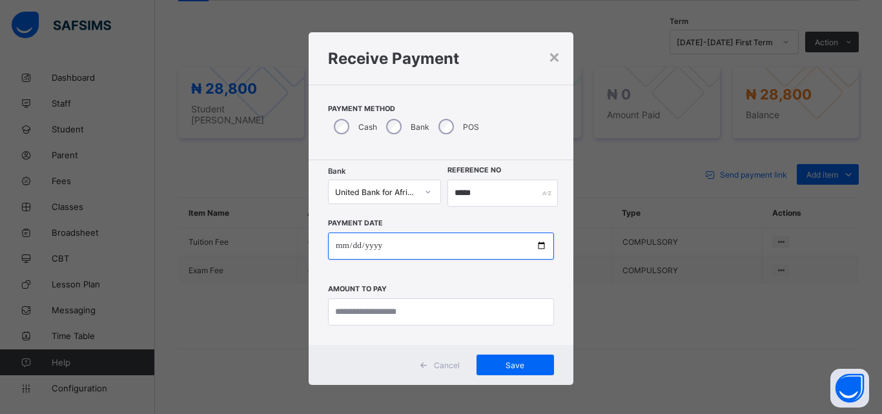
click at [536, 243] on input "date" at bounding box center [441, 245] width 226 height 27
type input "**********"
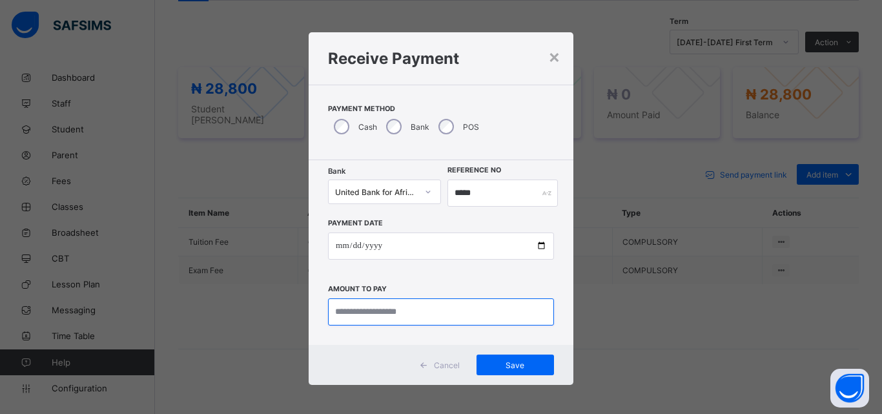
click at [350, 313] on input "currency" at bounding box center [441, 311] width 226 height 27
type input "********"
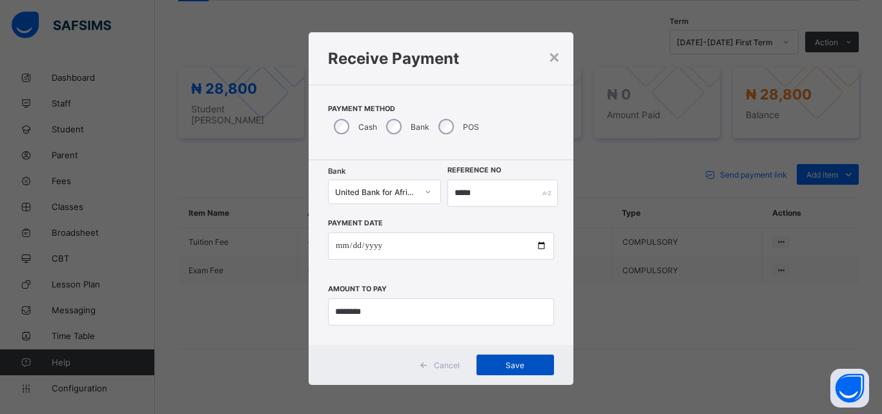
click at [489, 367] on span "Save" at bounding box center [515, 365] width 58 height 10
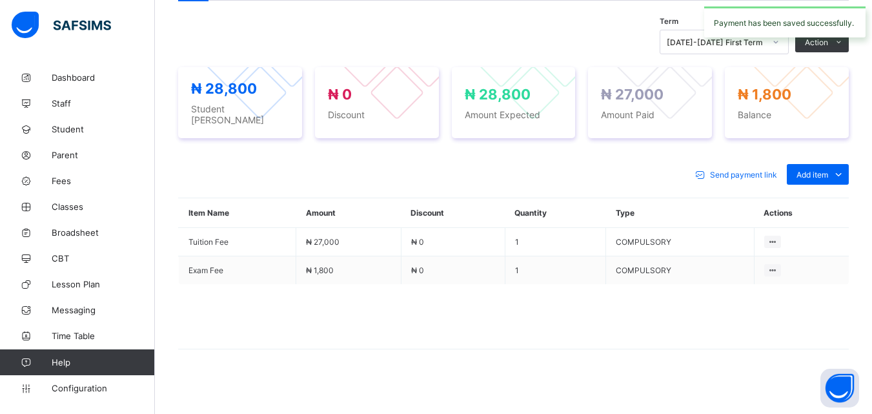
scroll to position [0, 0]
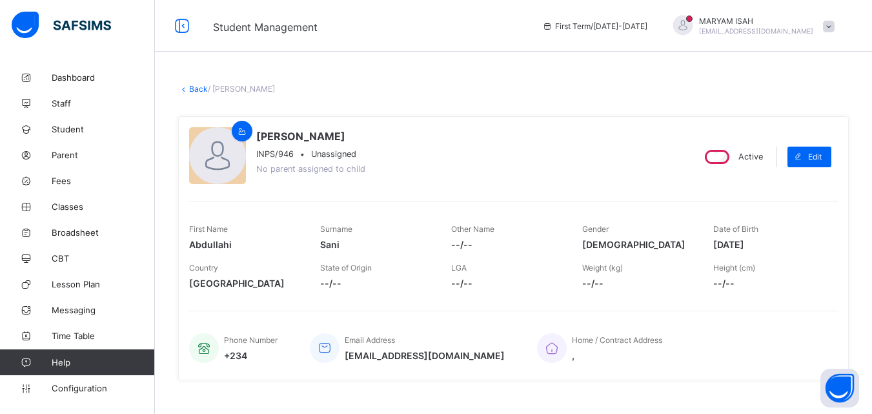
click at [199, 87] on link "Back" at bounding box center [198, 89] width 19 height 10
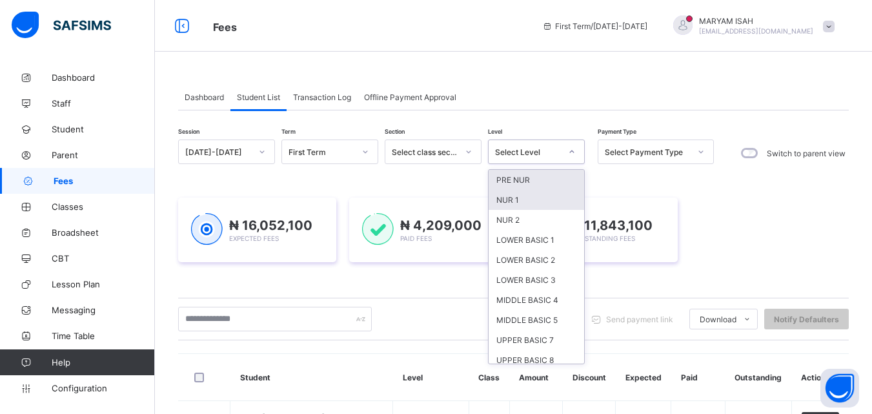
click at [544, 202] on div "NUR 1" at bounding box center [537, 200] width 96 height 20
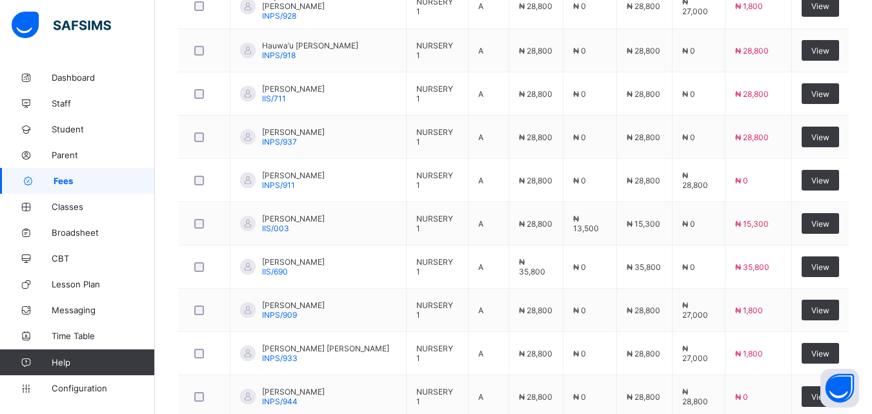
scroll to position [582, 0]
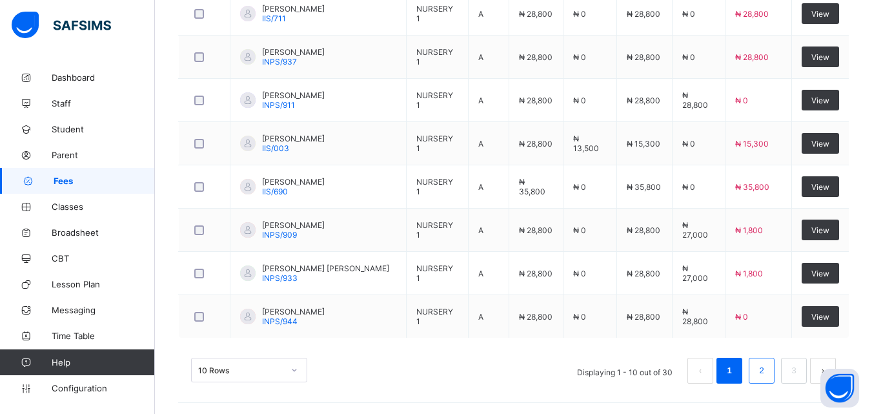
click at [768, 374] on link "2" at bounding box center [762, 370] width 12 height 17
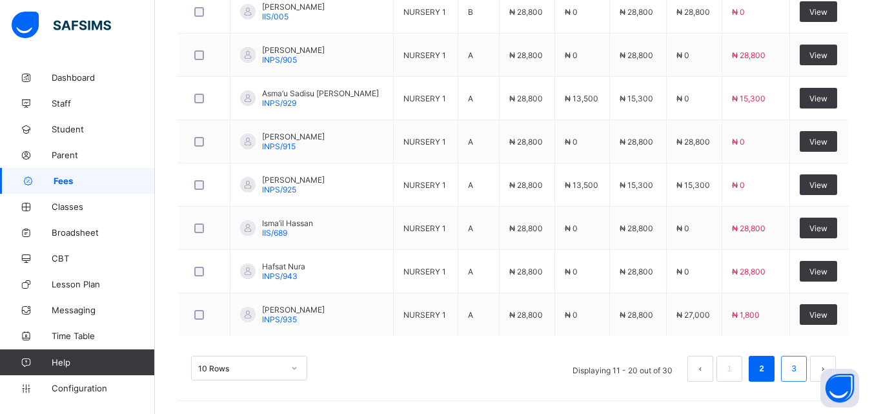
click at [800, 371] on link "3" at bounding box center [794, 368] width 12 height 17
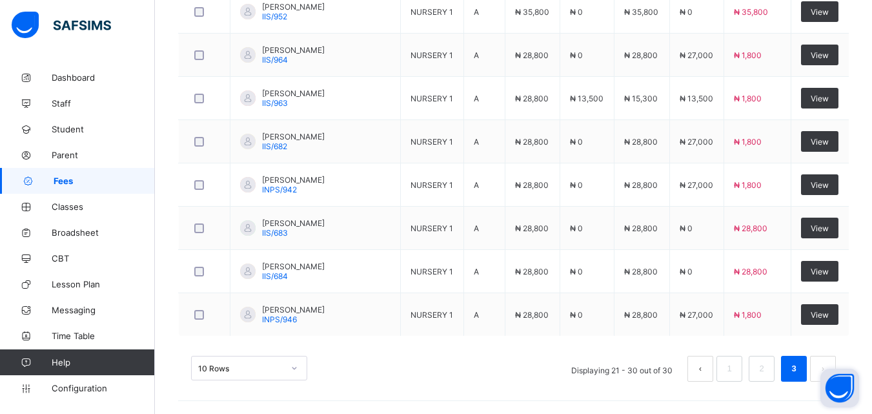
click at [830, 372] on button "Open asap" at bounding box center [840, 388] width 39 height 39
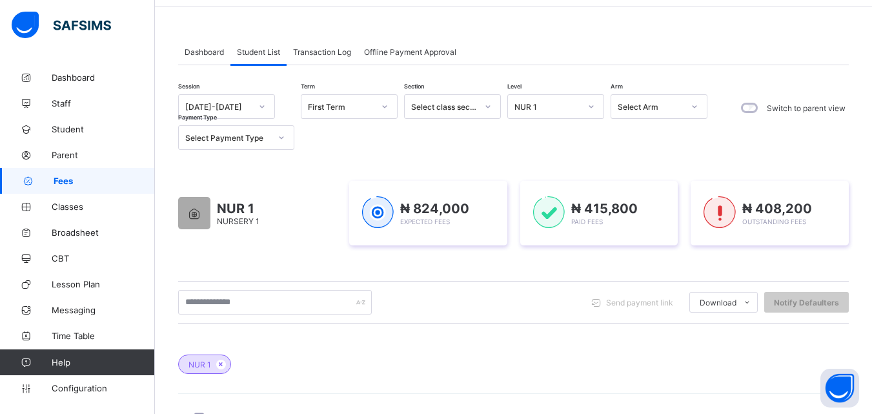
scroll to position [0, 0]
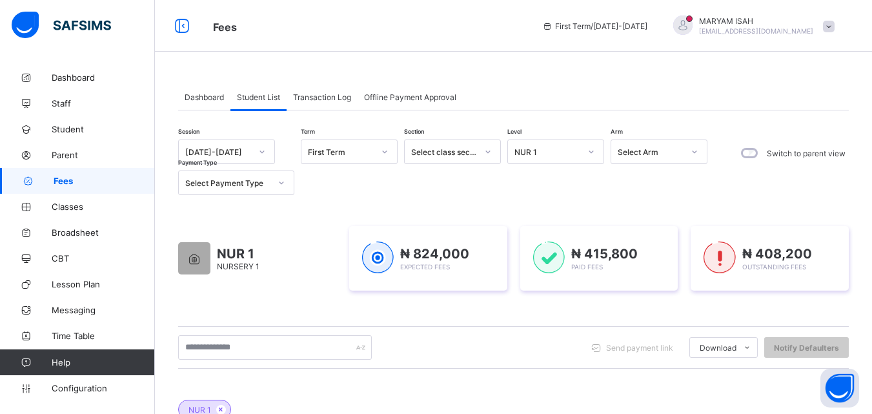
click at [591, 152] on icon at bounding box center [592, 151] width 5 height 3
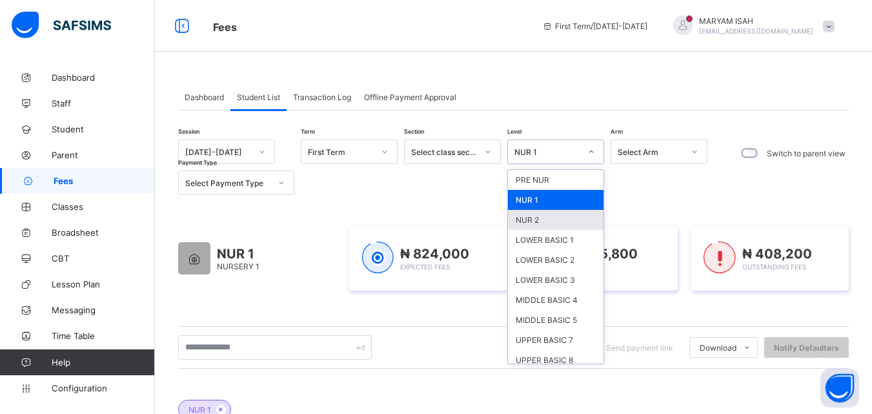
click at [551, 212] on div "NUR 2" at bounding box center [556, 220] width 96 height 20
click at [551, 212] on div "NUR 1 NURSERY 1 ₦ 824,000 Expected Fees ₦ 415,800 Paid Fees ₦ 408,200 Outstandi…" at bounding box center [513, 258] width 671 height 103
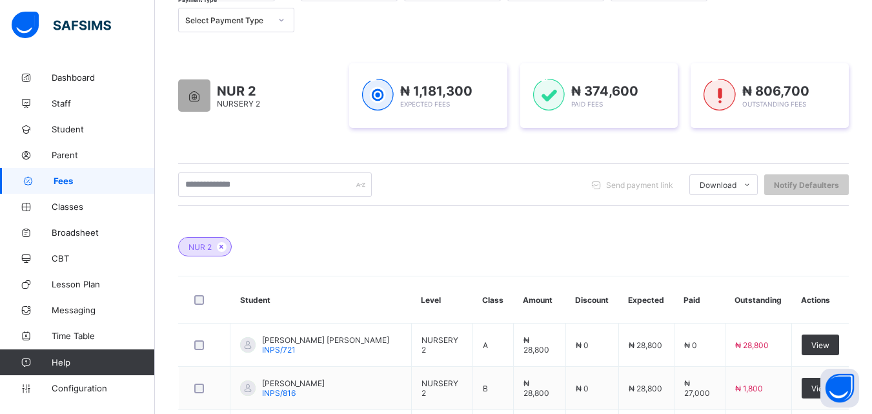
scroll to position [241, 0]
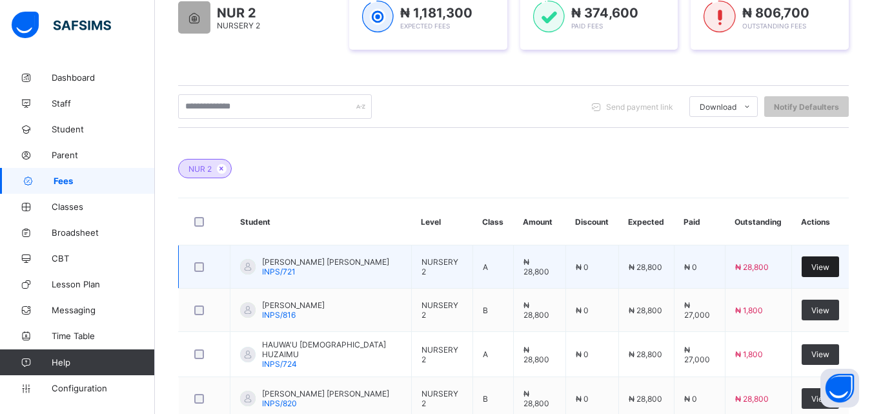
click at [830, 269] on span "View" at bounding box center [821, 267] width 18 height 10
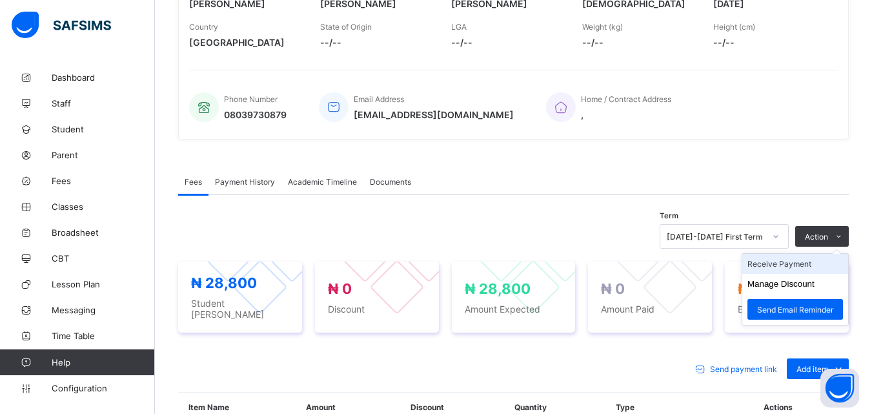
click at [805, 272] on li "Receive Payment" at bounding box center [796, 264] width 106 height 20
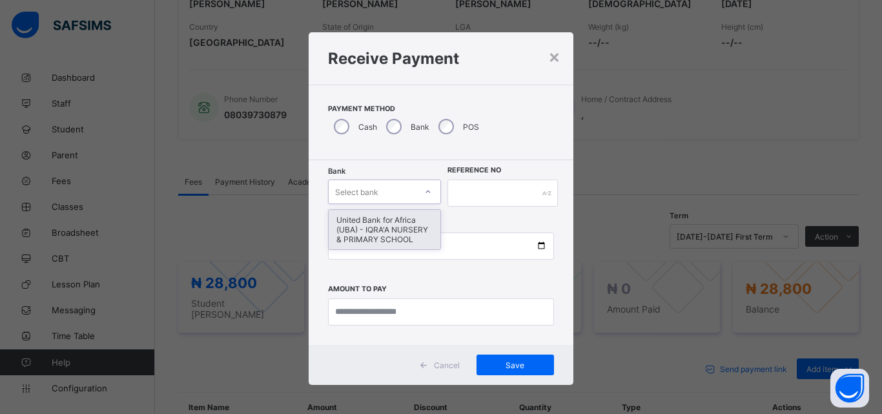
click at [424, 193] on icon at bounding box center [428, 191] width 8 height 13
click at [409, 225] on div "United Bank for Africa (UBA) - IQRA'A NURSERY & PRIMARY SCHOOL" at bounding box center [385, 229] width 112 height 39
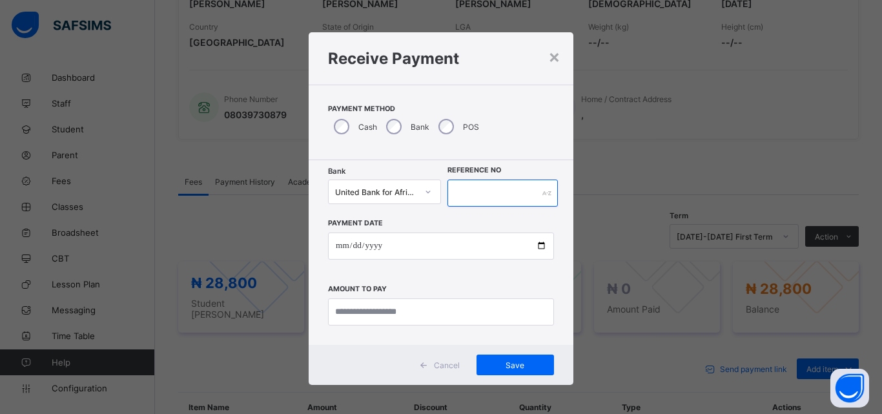
click at [457, 193] on input "text" at bounding box center [502, 193] width 110 height 27
type input "*****"
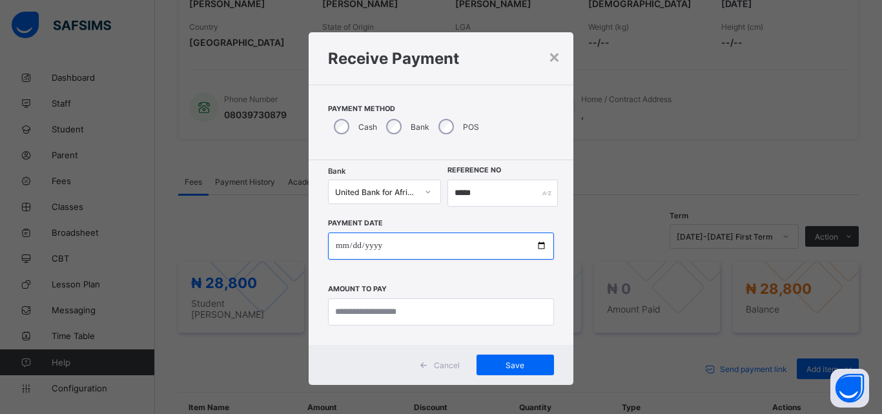
click at [446, 249] on input "date" at bounding box center [441, 245] width 226 height 27
click at [538, 244] on input "date" at bounding box center [441, 245] width 226 height 27
type input "**********"
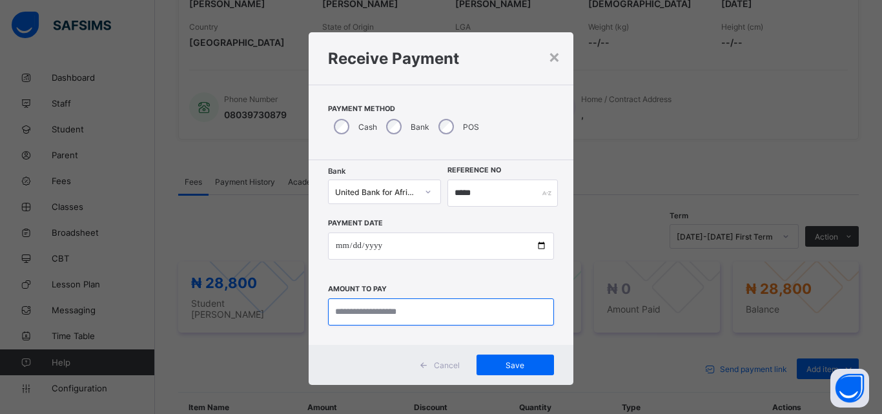
click at [338, 311] on input "currency" at bounding box center [441, 311] width 226 height 27
type input "********"
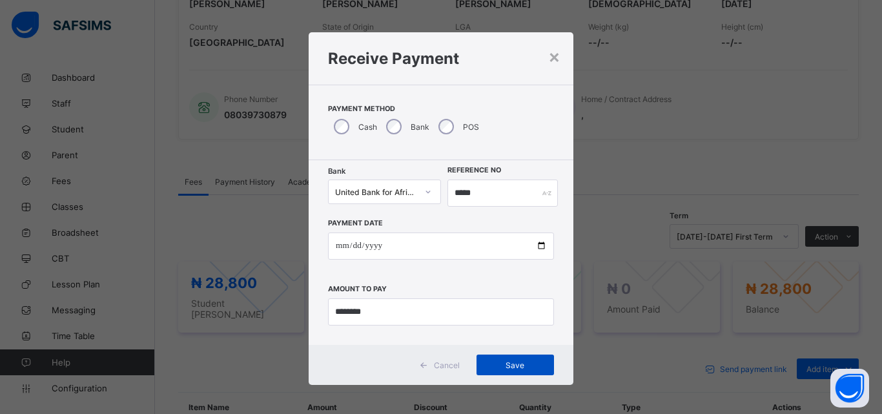
click at [512, 369] on span "Save" at bounding box center [515, 365] width 58 height 10
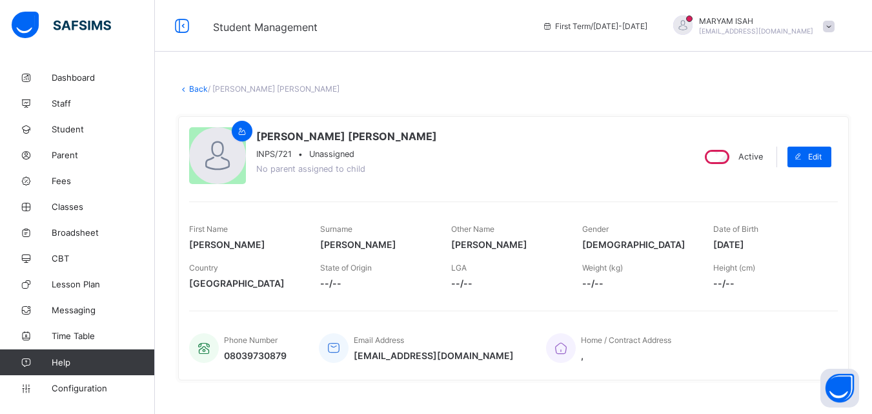
click at [197, 90] on link "Back" at bounding box center [198, 89] width 19 height 10
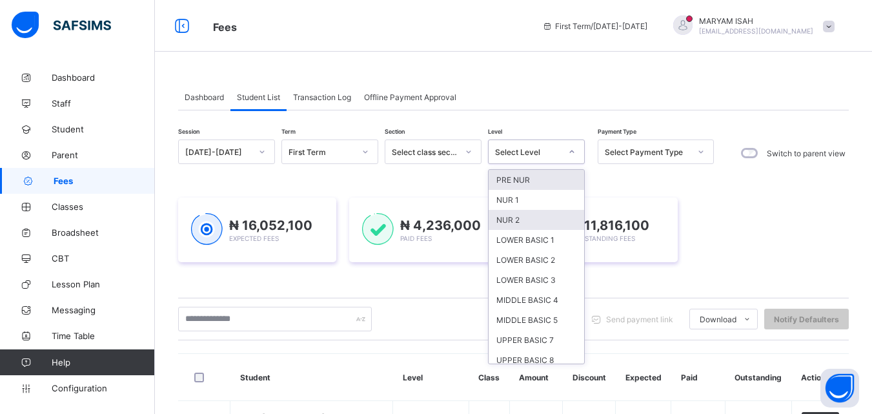
click at [530, 218] on div "NUR 2" at bounding box center [537, 220] width 96 height 20
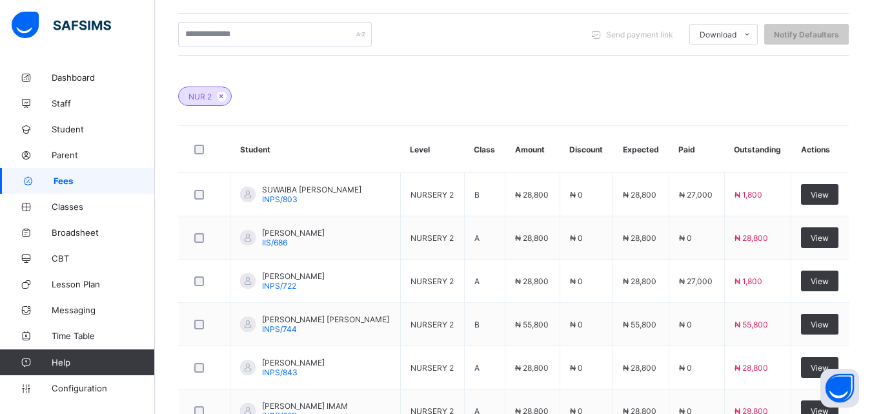
scroll to position [423, 0]
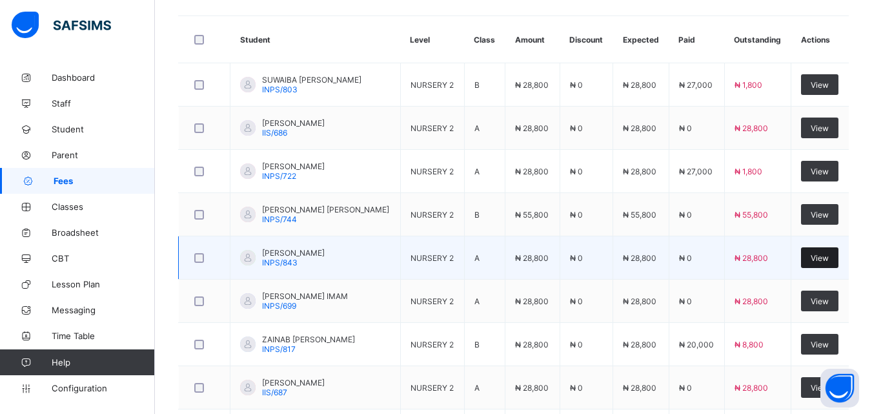
click at [829, 260] on span "View" at bounding box center [820, 258] width 18 height 10
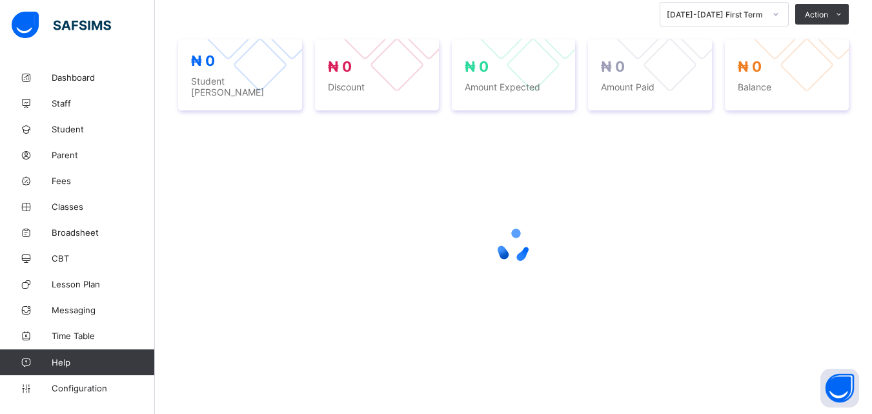
scroll to position [289, 0]
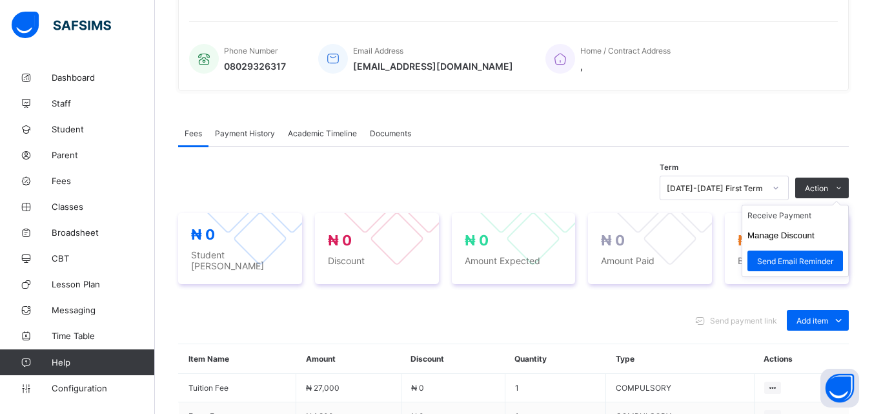
click at [849, 205] on ul "Receive Payment Manage Discount Send Email Reminder" at bounding box center [795, 241] width 107 height 72
click at [811, 205] on li "Receive Payment" at bounding box center [796, 215] width 106 height 20
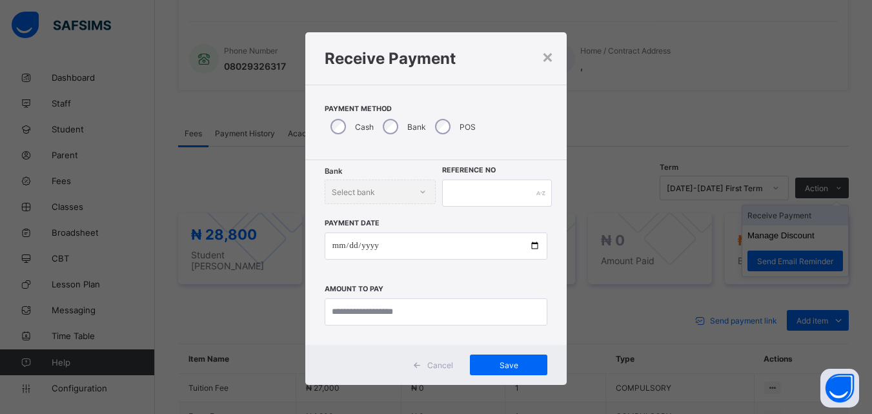
scroll to position [423, 0]
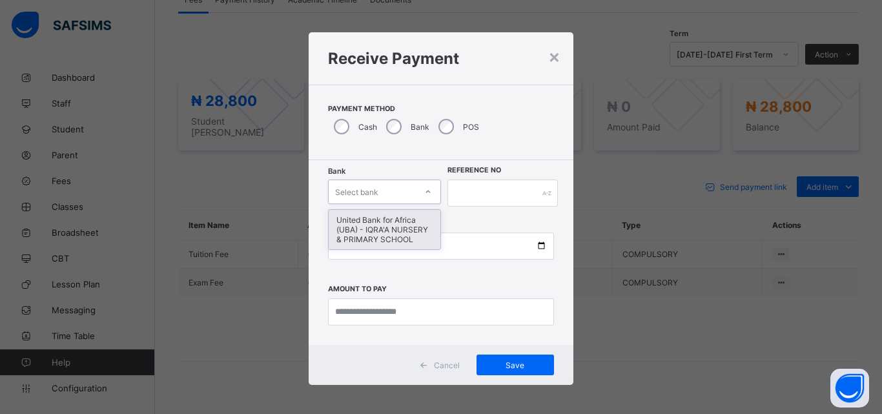
click at [427, 188] on icon at bounding box center [428, 191] width 8 height 13
click at [397, 221] on div "United Bank for Africa (UBA) - IQRA'A NURSERY & PRIMARY SCHOOL" at bounding box center [385, 229] width 112 height 39
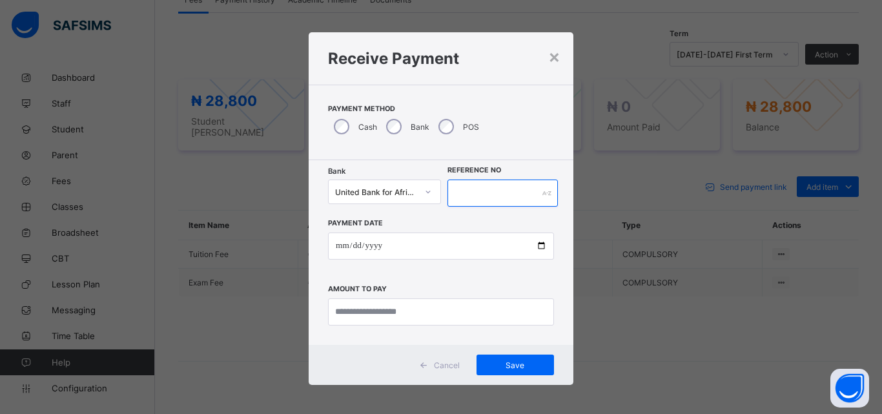
click at [451, 196] on input "text" at bounding box center [502, 193] width 110 height 27
type input "******"
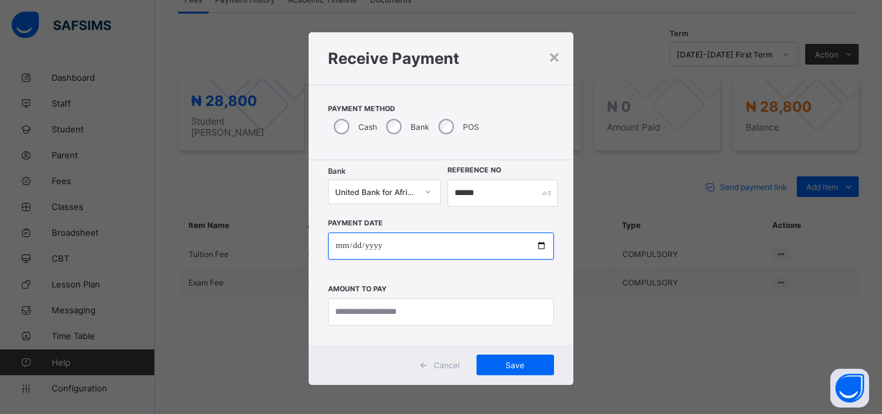
click at [503, 238] on input "date" at bounding box center [441, 245] width 226 height 27
click at [533, 243] on input "date" at bounding box center [441, 245] width 226 height 27
type input "**********"
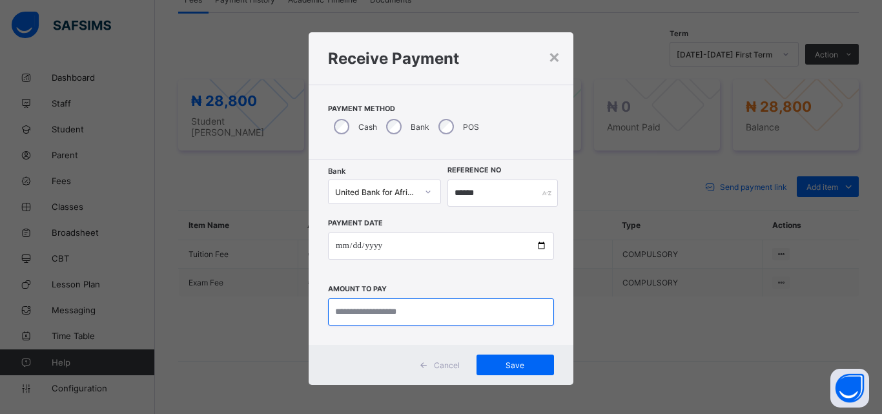
click at [351, 312] on input "currency" at bounding box center [441, 311] width 226 height 27
type input "********"
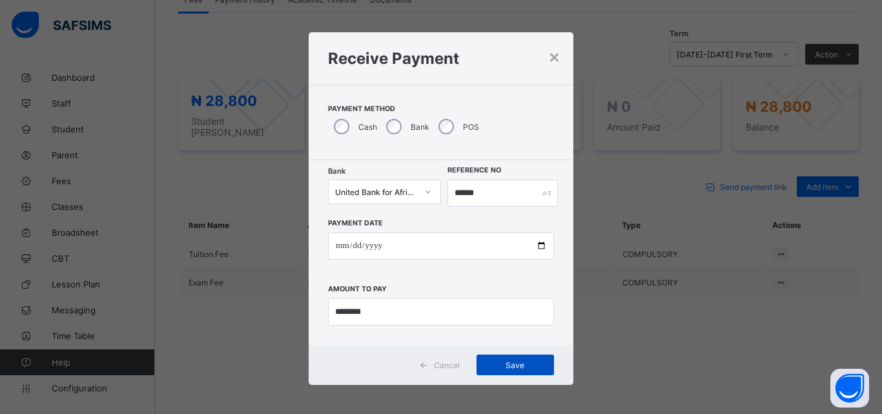
click at [490, 365] on span "Save" at bounding box center [515, 365] width 58 height 10
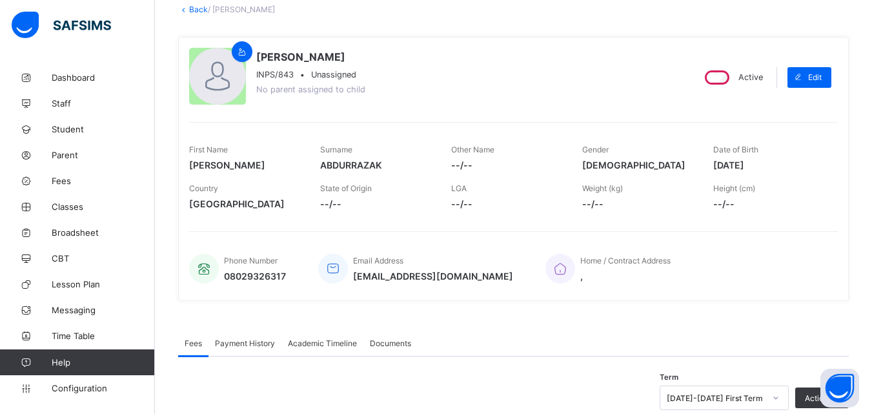
scroll to position [75, 0]
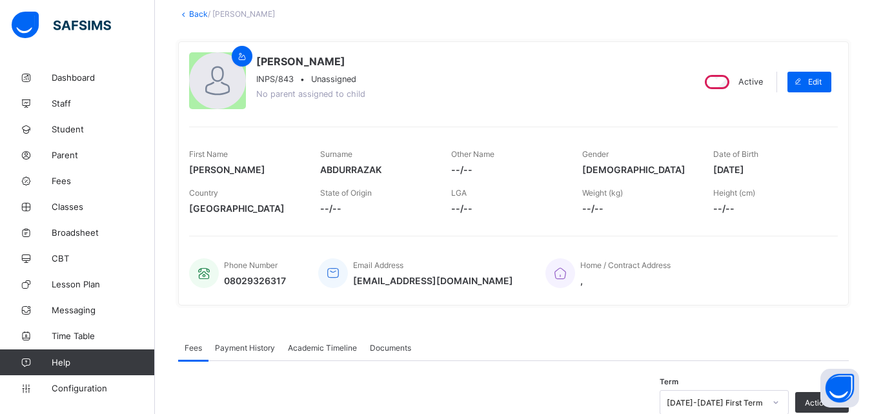
click at [195, 16] on link "Back" at bounding box center [198, 14] width 19 height 10
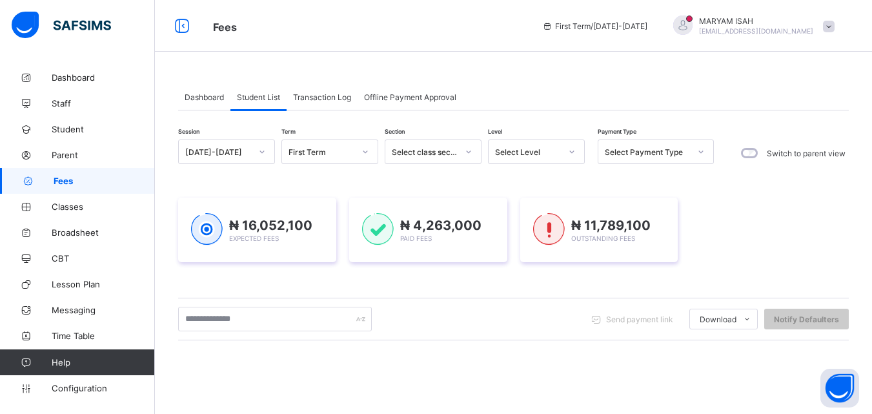
click at [571, 153] on icon at bounding box center [572, 151] width 8 height 13
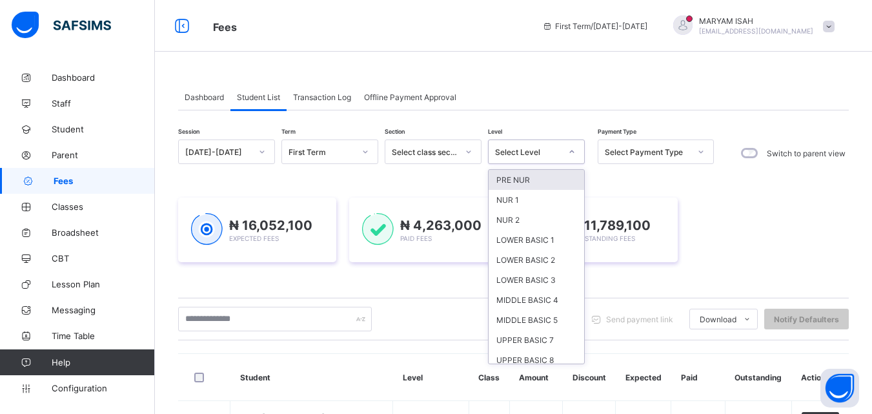
click at [534, 218] on div "NUR 2" at bounding box center [537, 220] width 96 height 20
click at [534, 218] on div "₦ 16,052,100 Expected Fees ₦ 4,263,000 Paid Fees ₦ 11,789,100 Outstanding Fees" at bounding box center [513, 229] width 671 height 103
click at [506, 217] on div "₦ 16,052,100 Expected Fees ₦ 4,263,000 Paid Fees ₦ 11,789,100 Outstanding Fees" at bounding box center [513, 229] width 671 height 103
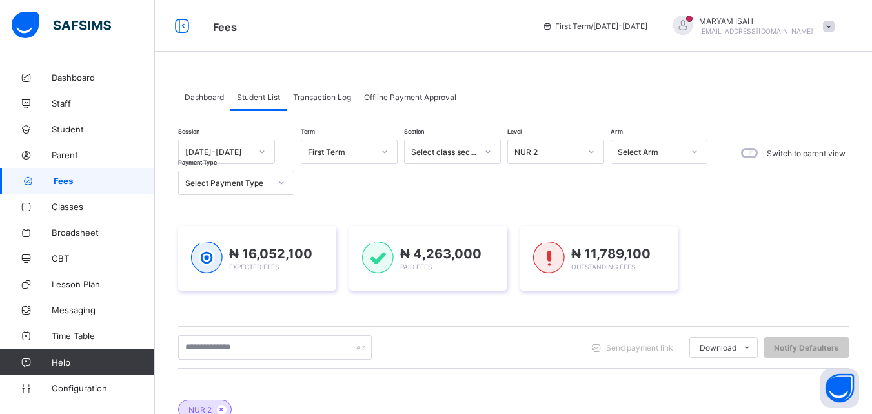
click at [512, 216] on div "₦ 16,052,100 Expected Fees ₦ 4,263,000 Paid Fees ₦ 11,789,100 Outstanding Fees" at bounding box center [513, 258] width 671 height 103
click at [528, 229] on div "₦ 11,789,100 Outstanding Fees" at bounding box center [599, 258] width 158 height 65
click at [508, 229] on div "₦ 4,263,000 Paid Fees" at bounding box center [428, 258] width 158 height 65
click at [503, 227] on div "₦ 4,263,000 Paid Fees" at bounding box center [428, 258] width 158 height 65
click at [511, 214] on div "₦ 16,052,100 Expected Fees ₦ 4,263,000 Paid Fees ₦ 11,789,100 Outstanding Fees" at bounding box center [513, 258] width 671 height 103
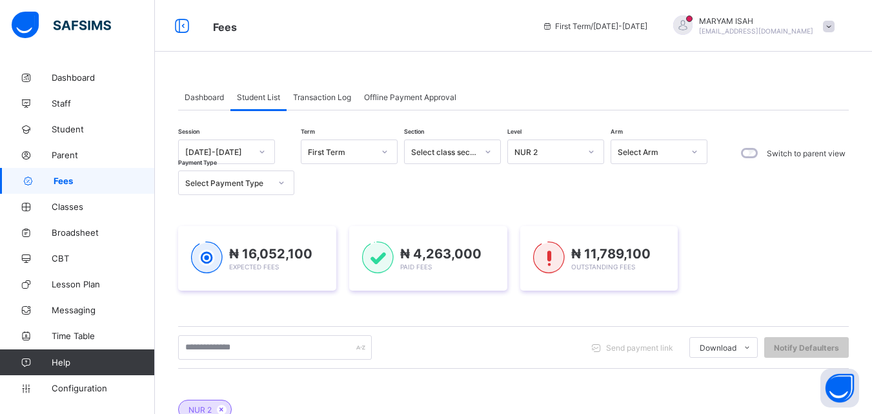
scroll to position [276, 0]
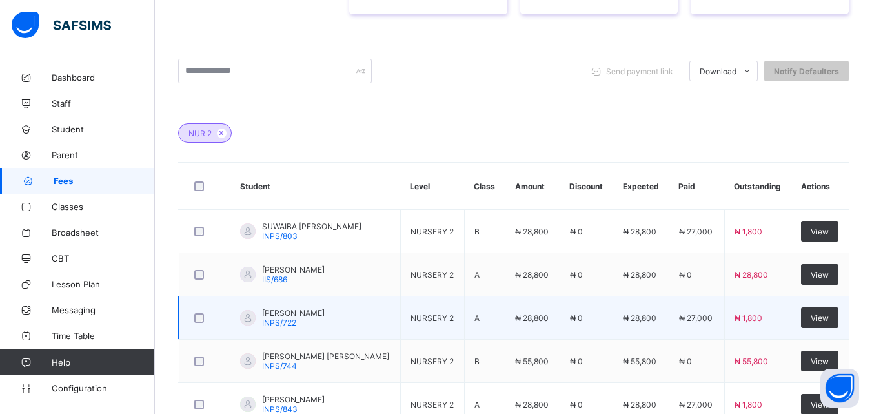
click at [741, 309] on td "₦ 1,800" at bounding box center [758, 317] width 67 height 43
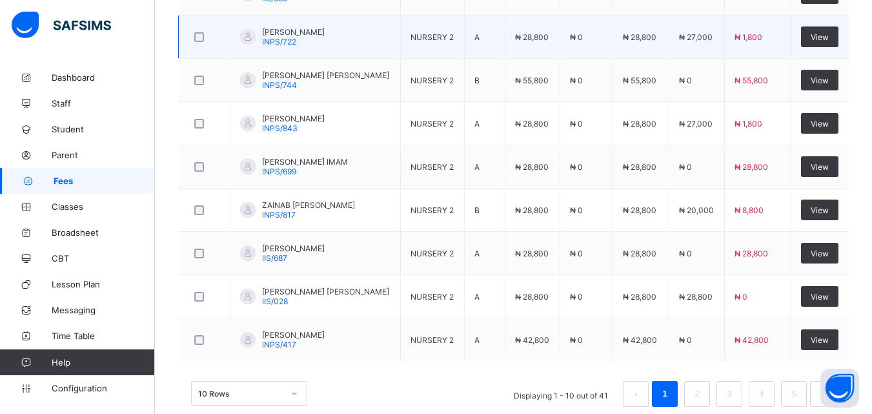
scroll to position [582, 0]
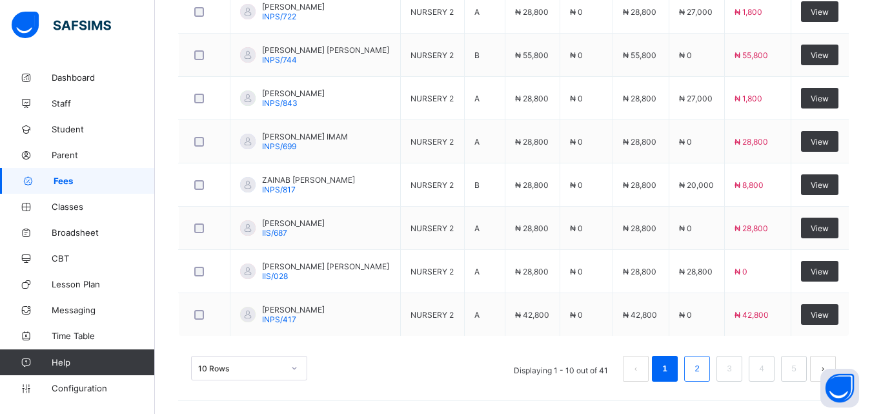
click at [703, 370] on link "2" at bounding box center [697, 368] width 12 height 17
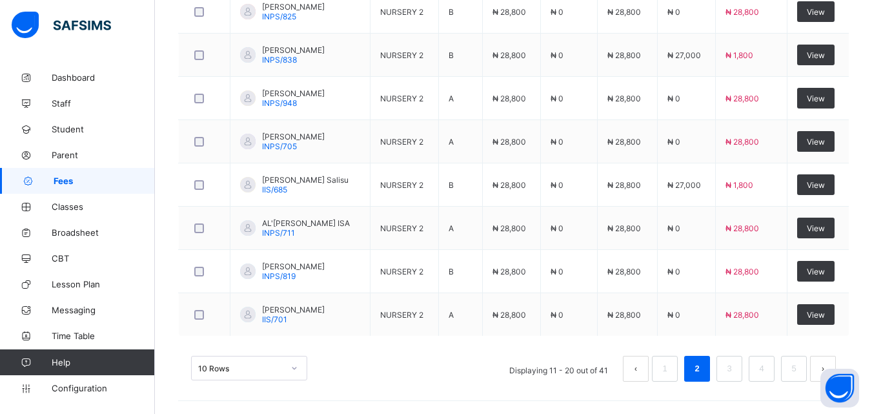
scroll to position [458, 0]
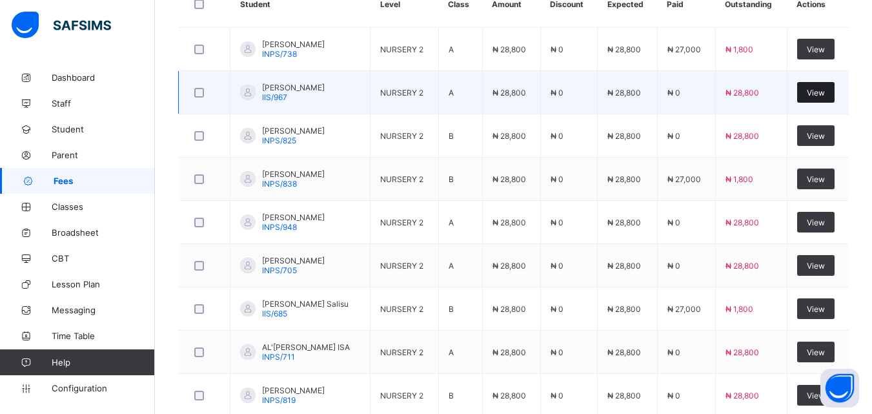
click at [825, 95] on span "View" at bounding box center [816, 93] width 18 height 10
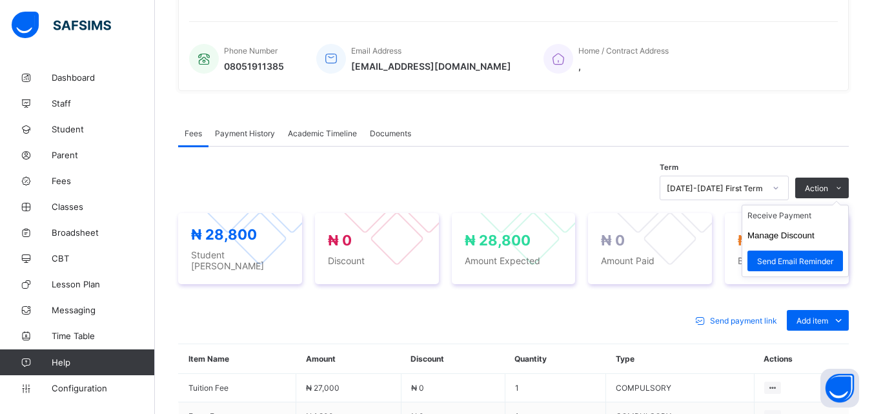
click at [845, 205] on ul "Receive Payment Manage Discount Send Email Reminder" at bounding box center [795, 241] width 107 height 72
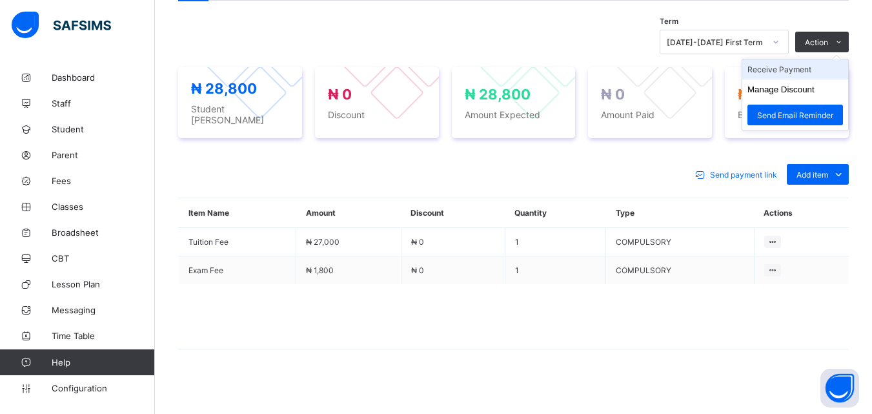
click at [816, 72] on li "Receive Payment" at bounding box center [796, 69] width 106 height 20
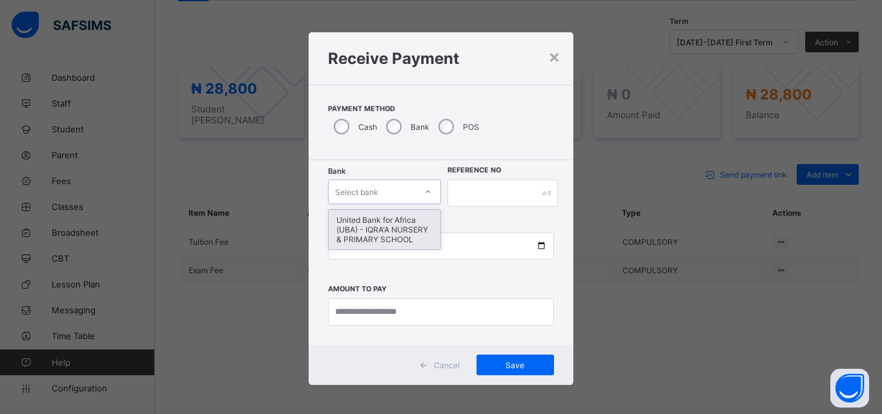
click at [357, 230] on div "United Bank for Africa (UBA) - IQRA'A NURSERY & PRIMARY SCHOOL" at bounding box center [385, 229] width 112 height 39
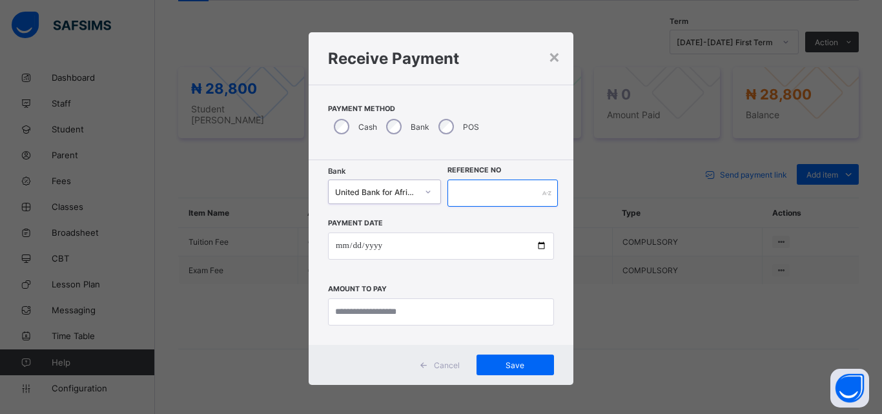
click at [473, 189] on input "text" at bounding box center [502, 193] width 110 height 27
type input "*****"
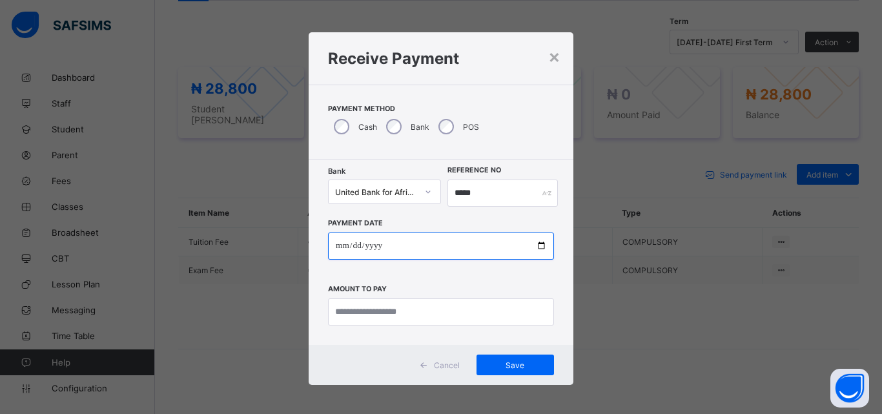
click at [540, 243] on input "date" at bounding box center [441, 245] width 226 height 27
type input "**********"
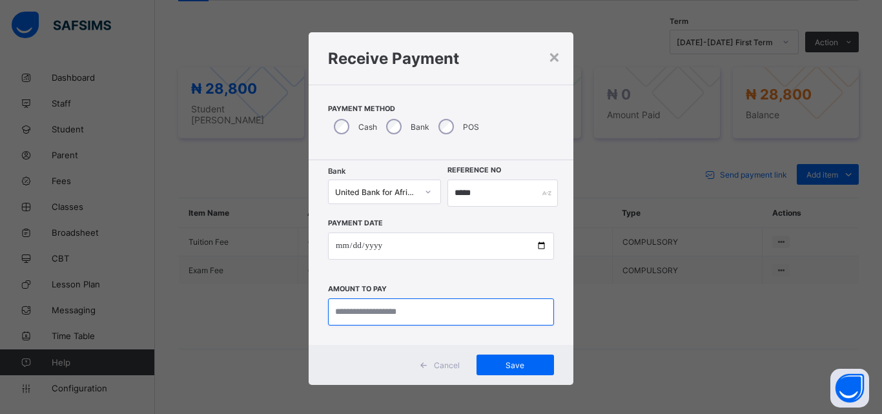
click at [343, 311] on input "currency" at bounding box center [441, 311] width 226 height 27
type input "********"
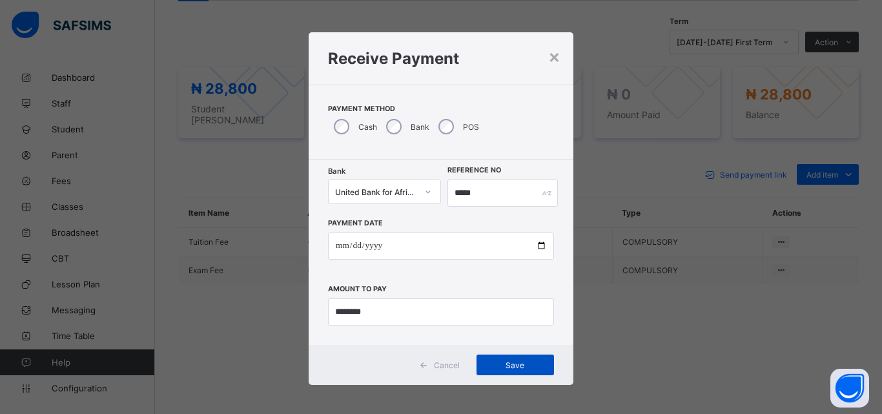
click at [509, 369] on span "Save" at bounding box center [515, 365] width 58 height 10
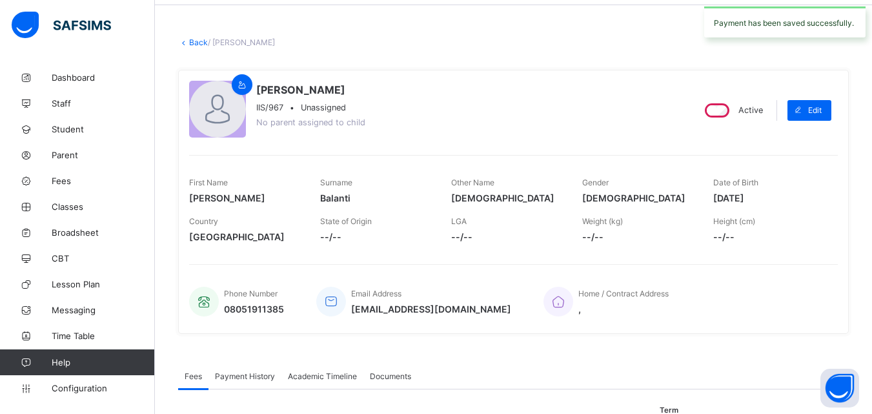
scroll to position [0, 0]
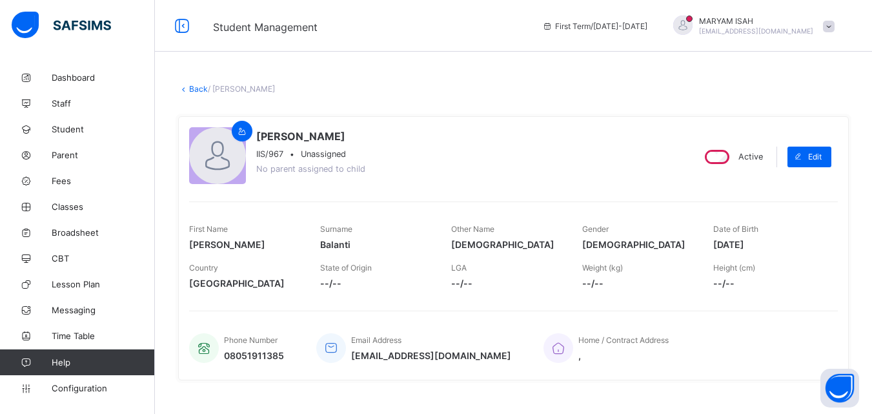
click at [189, 88] on link "Back" at bounding box center [198, 89] width 19 height 10
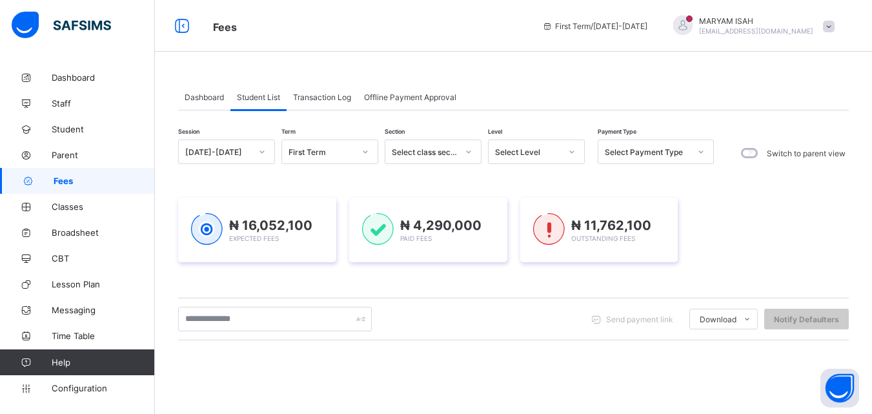
click at [573, 152] on icon at bounding box center [572, 151] width 8 height 13
drag, startPoint x: 573, startPoint y: 152, endPoint x: 464, endPoint y: 258, distance: 152.1
click at [524, 226] on div "₦ 16,052,100 Expected Fees ₦ 4,290,000 Paid Fees ₦ 11,762,100 Outstanding Fees" at bounding box center [513, 230] width 671 height 65
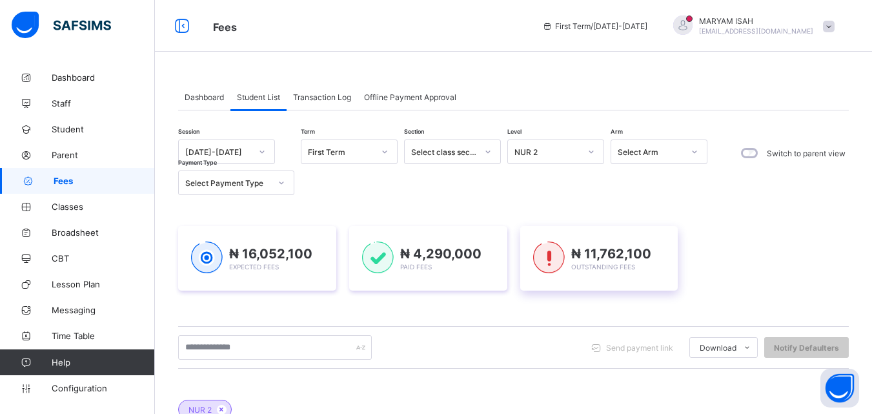
click at [508, 229] on div "₦ 4,290,000 Paid Fees" at bounding box center [428, 258] width 158 height 65
click at [528, 226] on div "₦ 11,762,100 Outstanding Fees" at bounding box center [599, 258] width 158 height 65
click at [525, 230] on div "₦ 11,762,100 Outstanding Fees" at bounding box center [599, 258] width 158 height 65
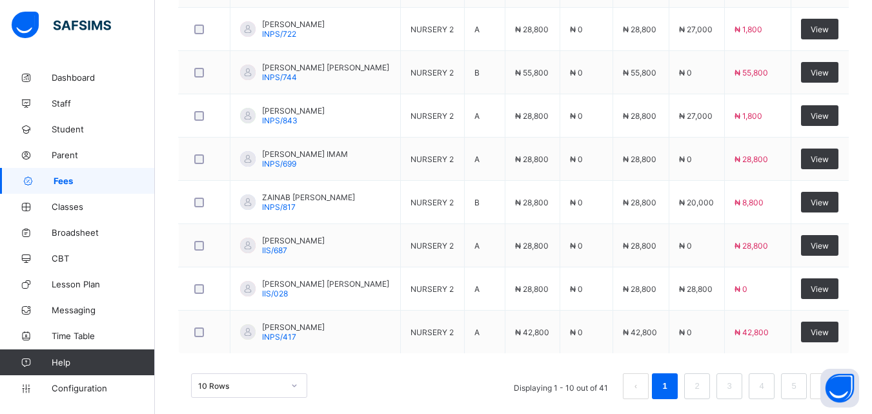
scroll to position [582, 0]
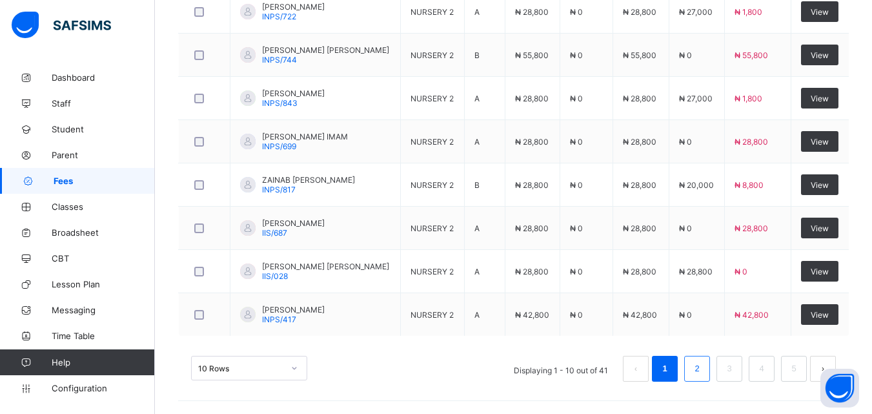
click at [703, 376] on link "2" at bounding box center [697, 368] width 12 height 17
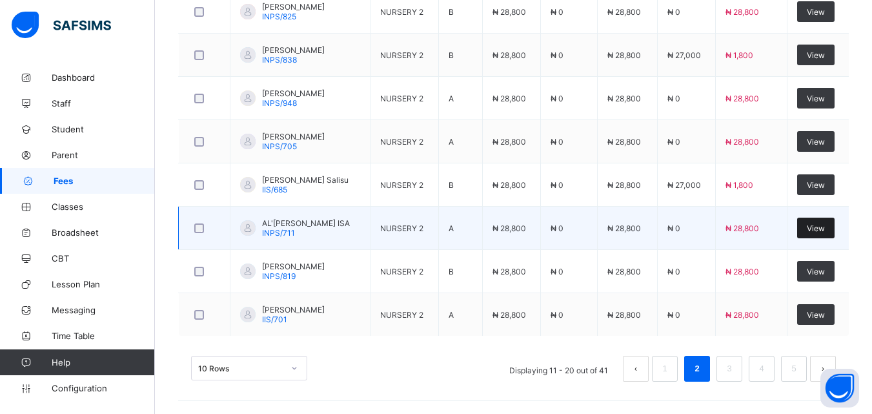
click at [828, 238] on div "View" at bounding box center [815, 228] width 37 height 21
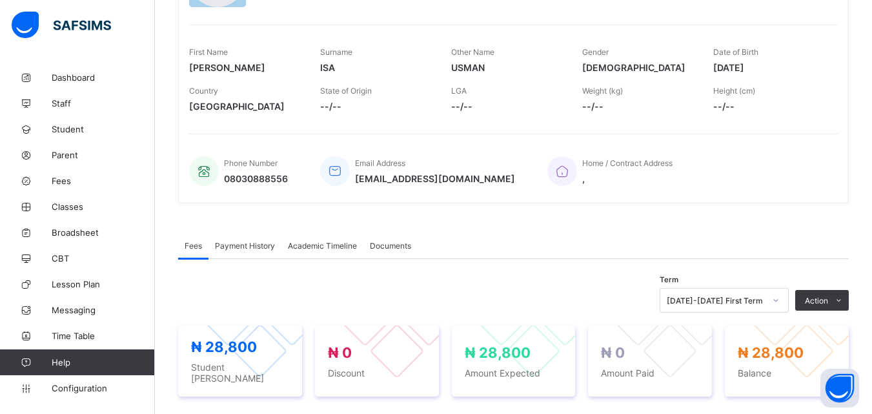
scroll to position [170, 0]
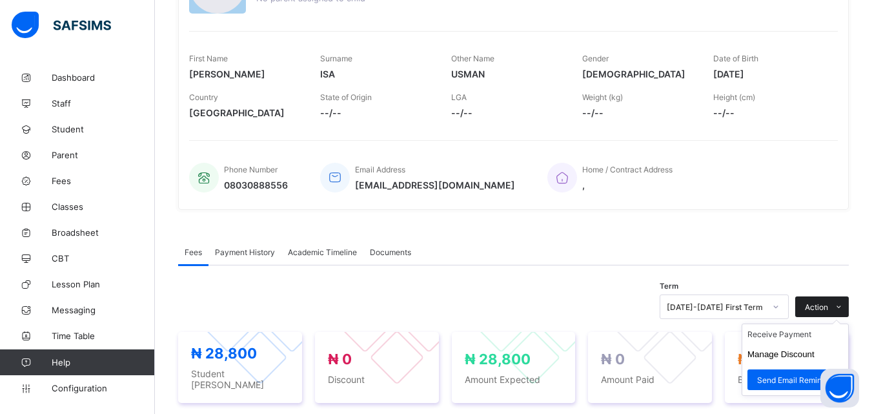
click at [849, 306] on span at bounding box center [838, 306] width 21 height 21
click at [813, 362] on li "Manage Discount" at bounding box center [796, 354] width 106 height 20
click at [803, 362] on li "Manage Discount" at bounding box center [796, 354] width 106 height 20
click at [808, 366] on li "Send Email Reminder" at bounding box center [796, 379] width 106 height 31
click at [815, 358] on button "Manage Discount" at bounding box center [781, 354] width 67 height 10
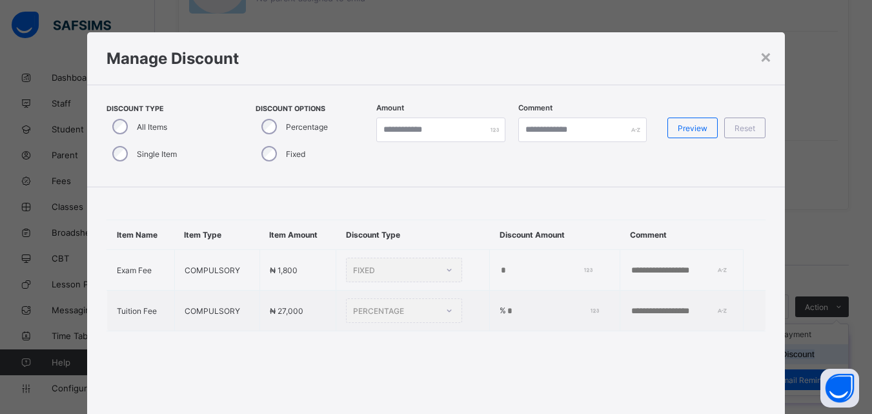
scroll to position [25, 0]
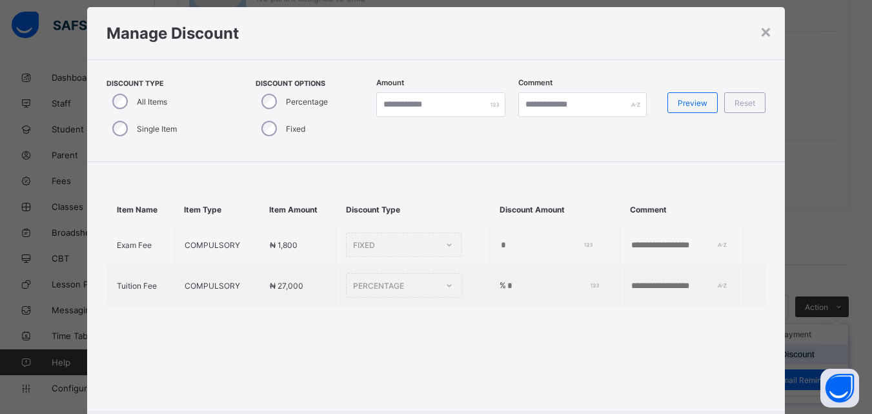
type input "*"
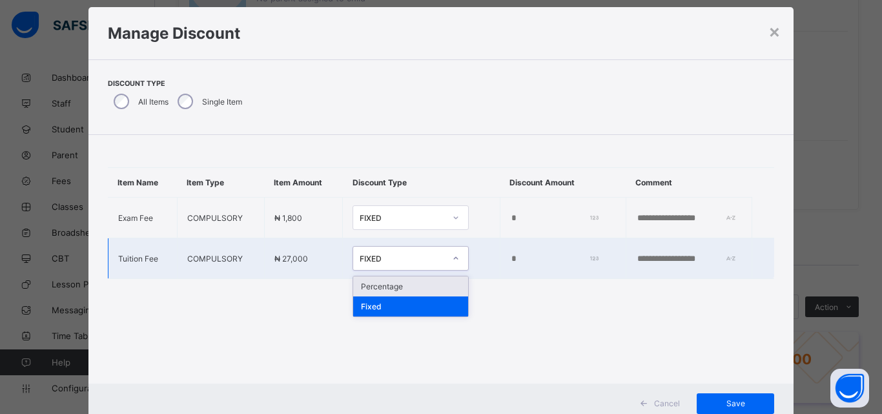
click at [452, 256] on icon at bounding box center [456, 258] width 8 height 13
click at [396, 290] on div "Percentage" at bounding box center [410, 286] width 115 height 20
click at [396, 290] on div "Item Name Item Type Item Amount Discount Type Discount Amount Comment Exam Fee …" at bounding box center [441, 223] width 706 height 176
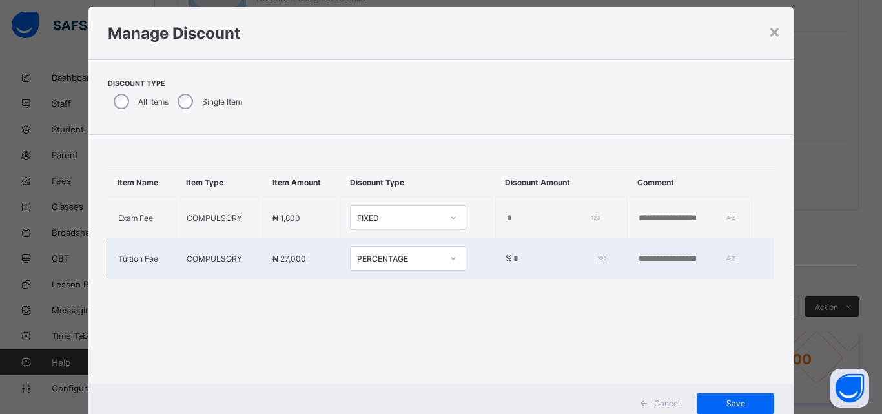
click at [502, 265] on td "% *" at bounding box center [561, 258] width 132 height 41
click at [512, 262] on input "*" at bounding box center [557, 259] width 90 height 10
type input "**"
click at [757, 410] on div "Save" at bounding box center [735, 403] width 77 height 21
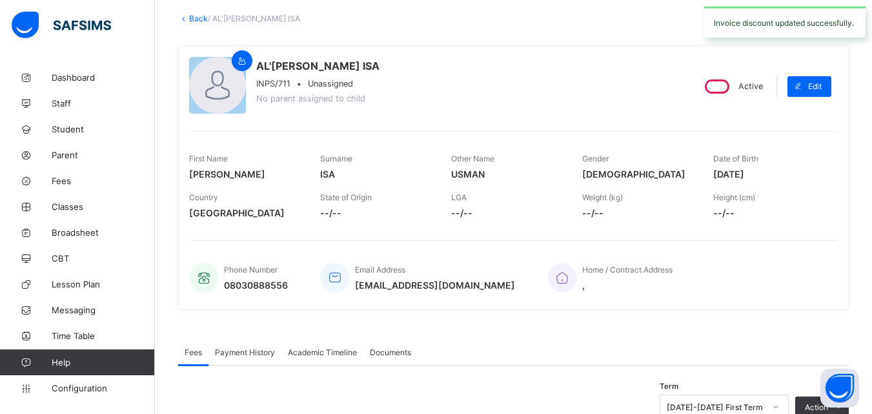
scroll to position [269, 0]
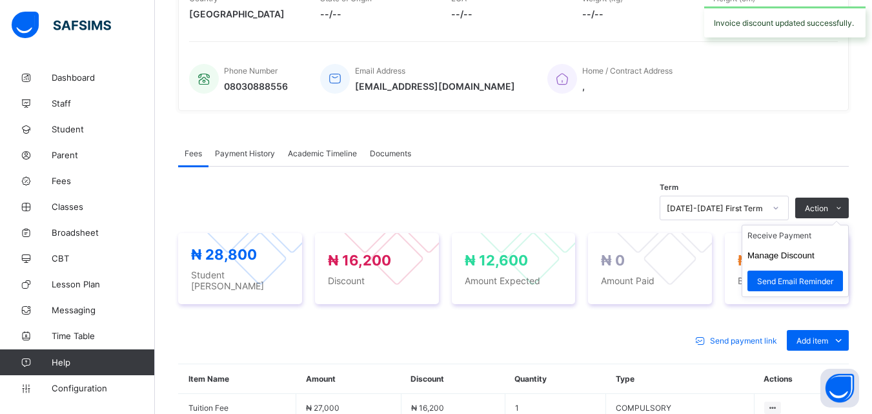
click at [846, 225] on ul "Receive Payment Manage Discount Send Email Reminder" at bounding box center [795, 261] width 107 height 72
click at [803, 236] on li "Receive Payment" at bounding box center [796, 235] width 106 height 20
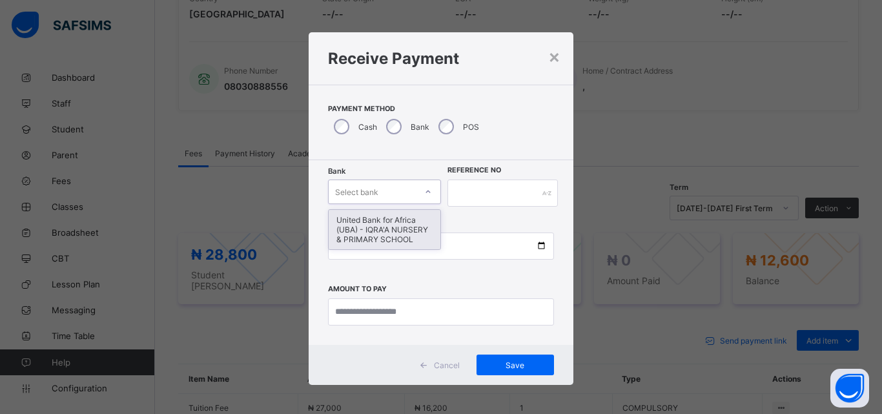
click at [431, 188] on div at bounding box center [428, 191] width 22 height 21
click at [402, 222] on div "United Bank for Africa (UBA) - IQRA'A NURSERY & PRIMARY SCHOOL" at bounding box center [385, 229] width 112 height 39
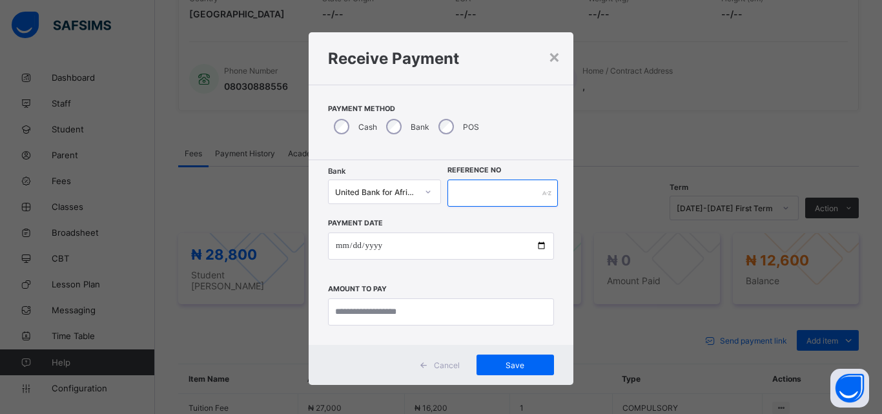
click at [453, 191] on input "text" at bounding box center [502, 193] width 110 height 27
type input "*****"
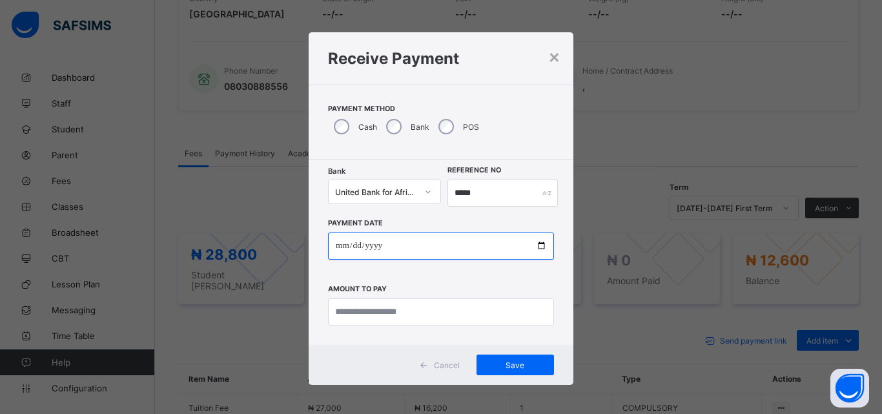
click at [411, 243] on input "date" at bounding box center [441, 245] width 226 height 27
click at [536, 243] on input "date" at bounding box center [441, 245] width 226 height 27
type input "**********"
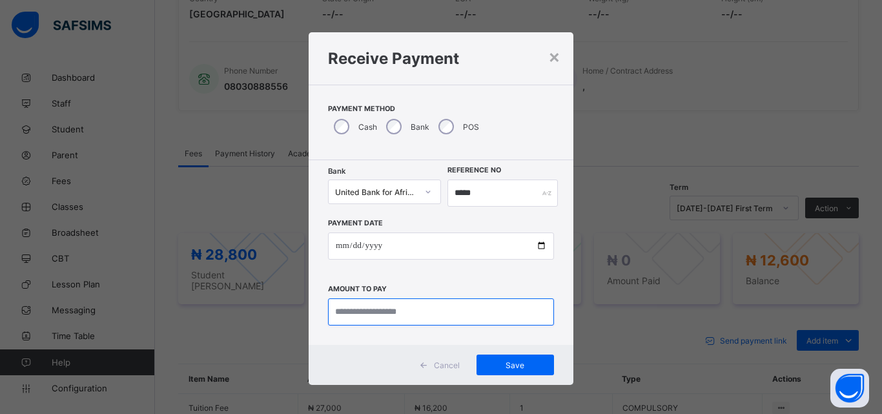
click at [360, 308] on input "currency" at bounding box center [441, 311] width 226 height 27
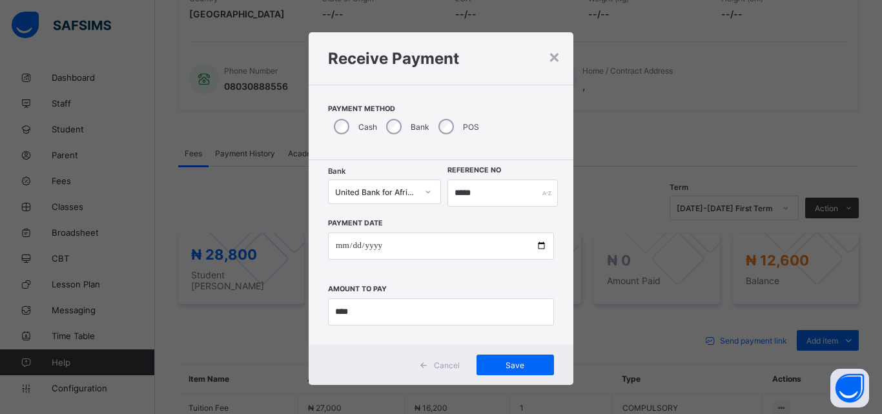
click at [728, 409] on div "**********" at bounding box center [441, 207] width 882 height 414
click at [710, 389] on div "**********" at bounding box center [441, 207] width 882 height 414
click at [375, 308] on input "currency" at bounding box center [441, 311] width 226 height 27
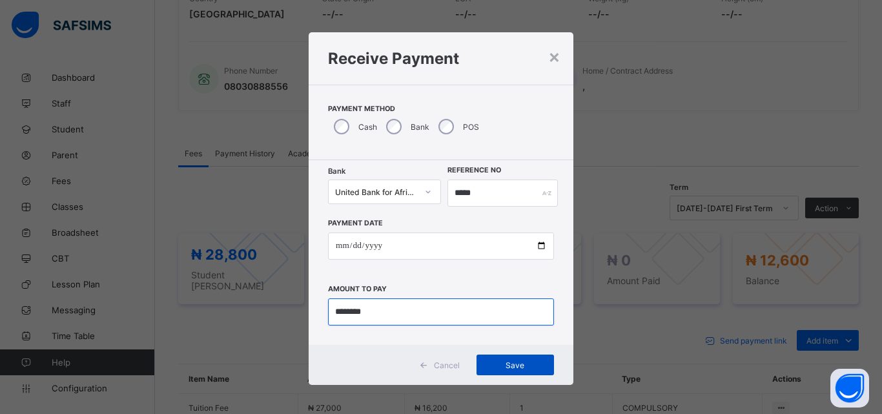
type input "********"
click at [495, 366] on span "Save" at bounding box center [515, 365] width 58 height 10
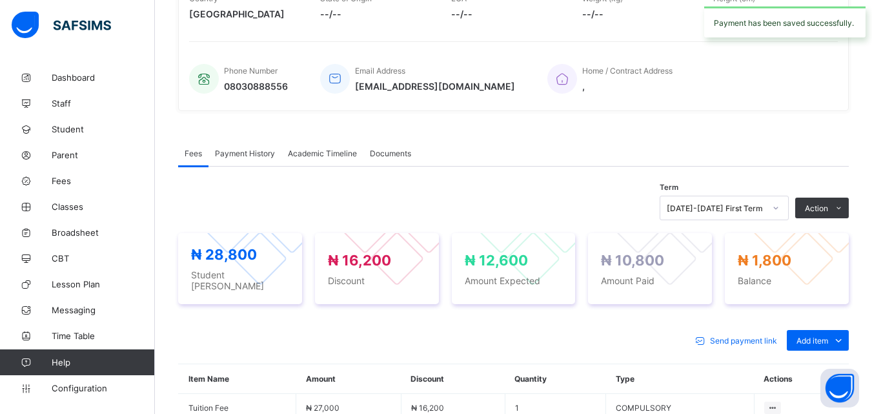
scroll to position [0, 0]
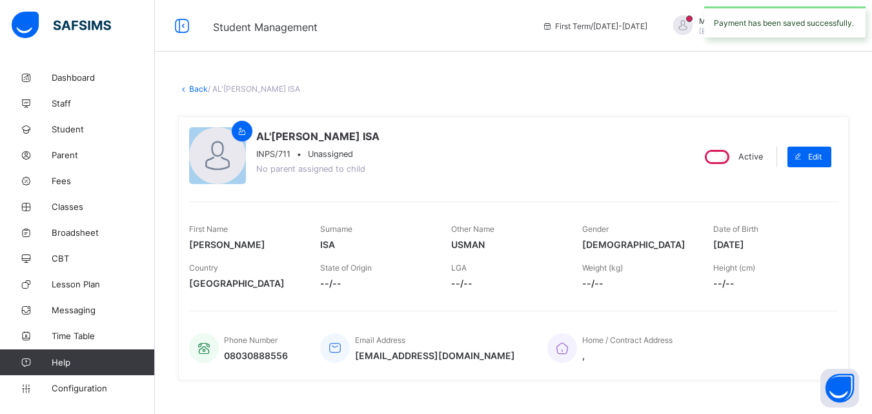
click at [192, 87] on link "Back" at bounding box center [198, 89] width 19 height 10
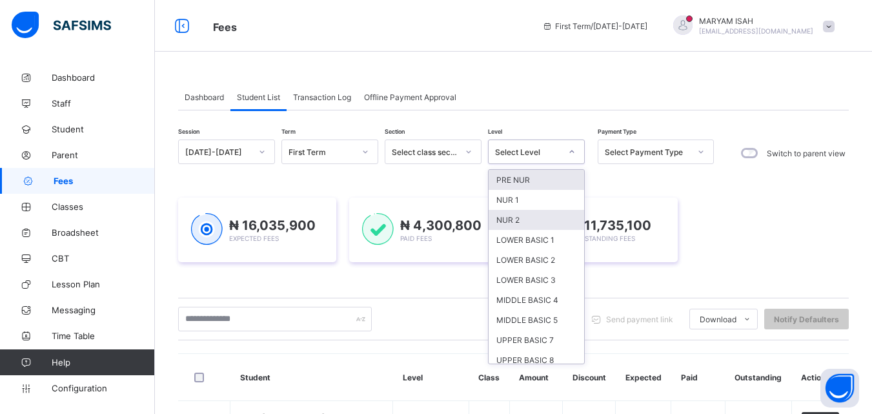
click at [516, 221] on div "NUR 2" at bounding box center [537, 220] width 96 height 20
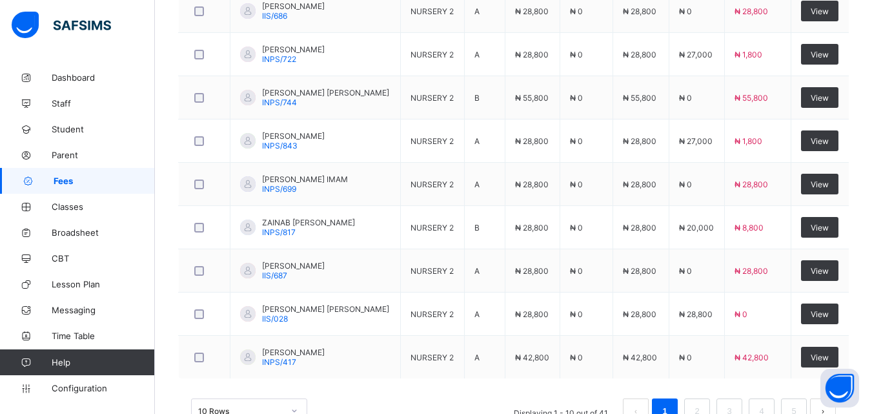
scroll to position [582, 0]
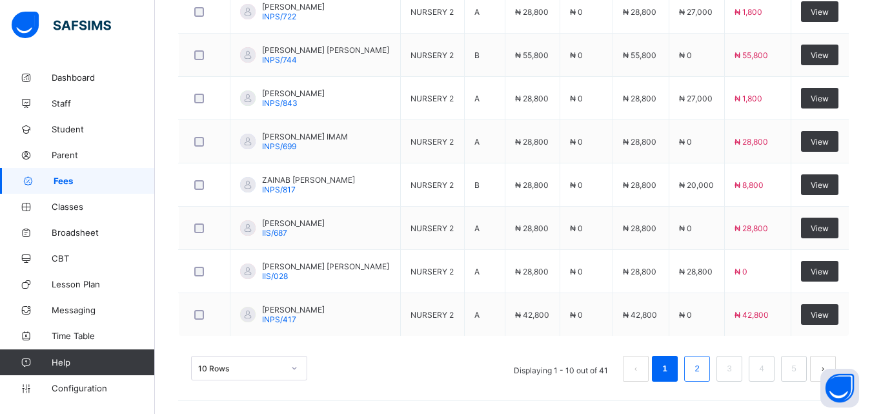
click at [705, 380] on li "2" at bounding box center [697, 369] width 26 height 26
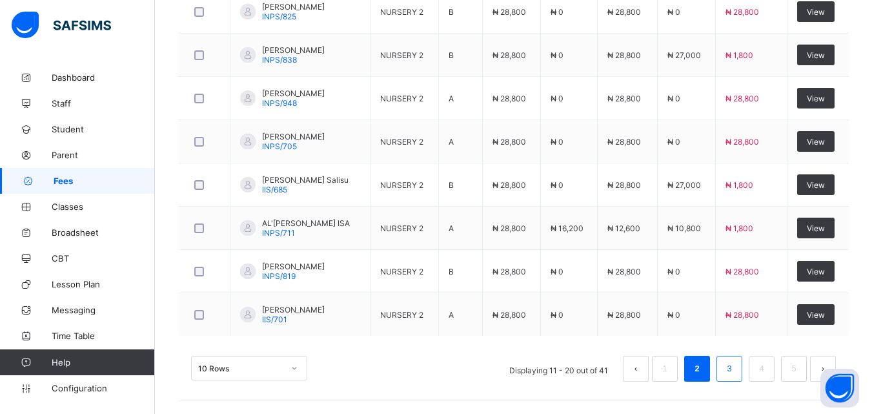
click at [735, 371] on link "3" at bounding box center [729, 368] width 12 height 17
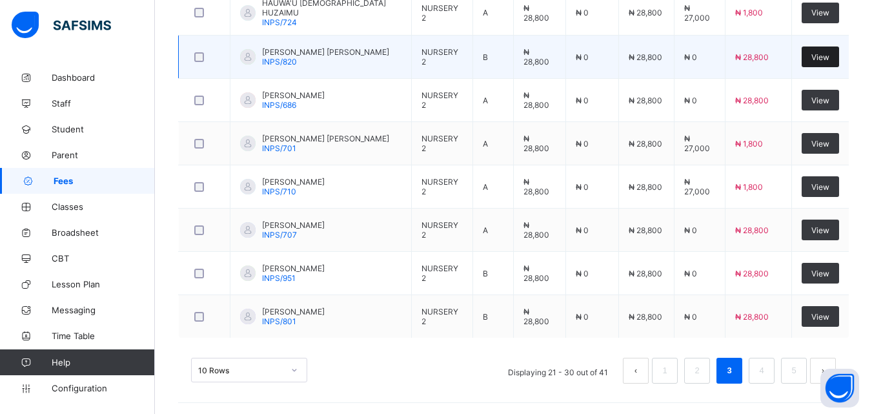
click at [824, 57] on span "View" at bounding box center [821, 57] width 18 height 10
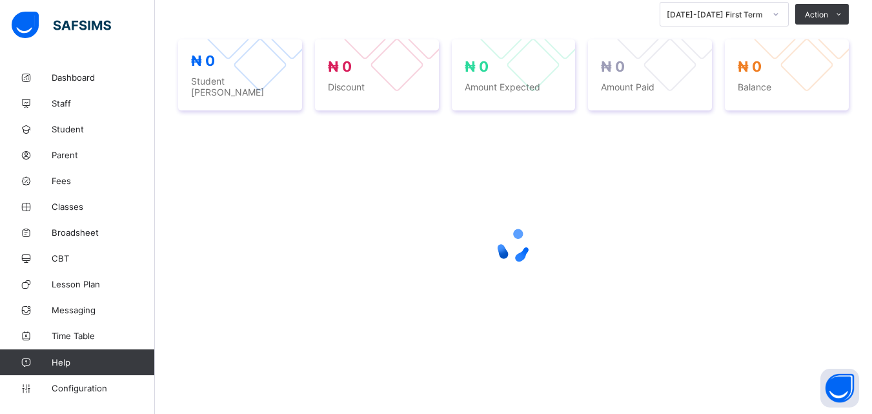
scroll to position [289, 0]
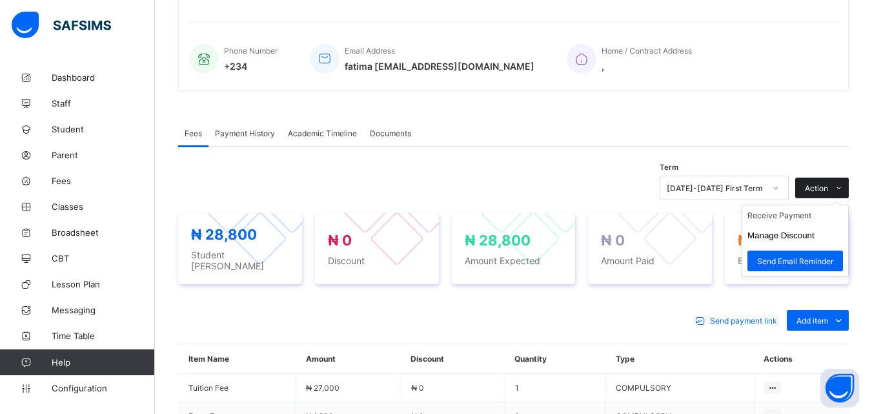
click at [844, 184] on icon at bounding box center [839, 188] width 10 height 8
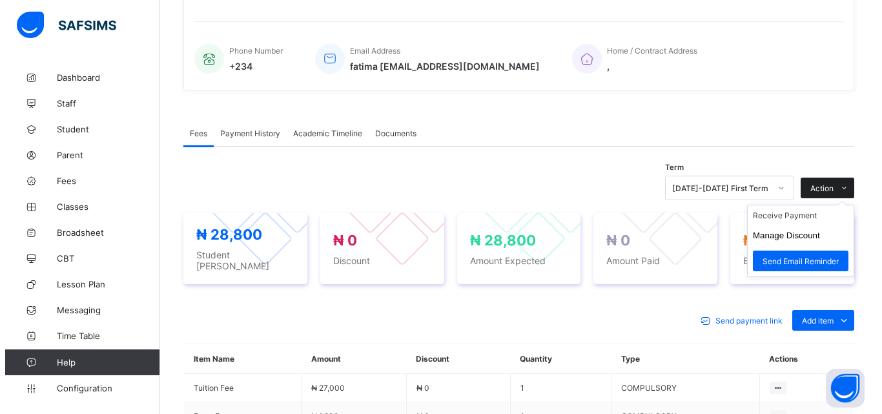
scroll to position [435, 0]
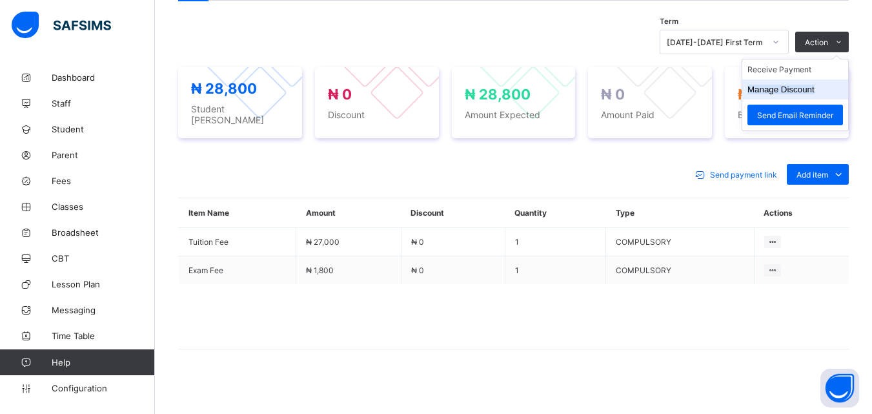
click at [801, 91] on button "Manage Discount" at bounding box center [781, 90] width 67 height 10
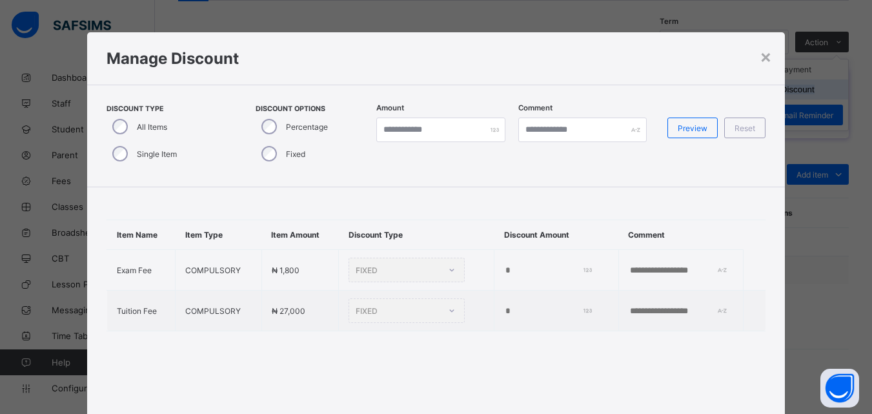
type input "*"
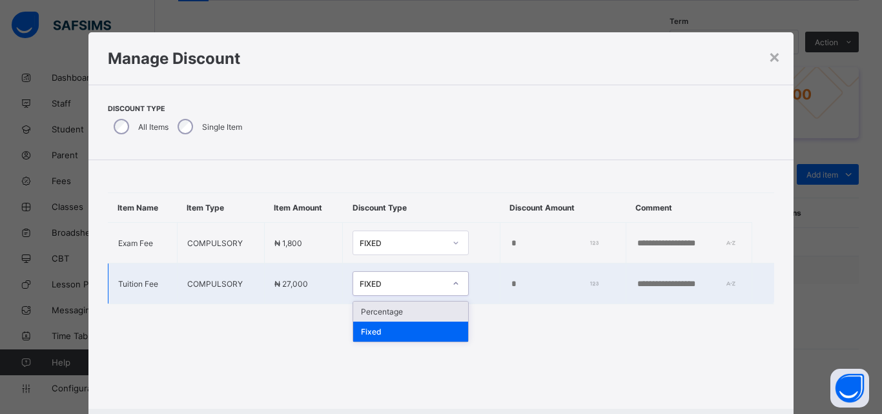
click at [445, 282] on div at bounding box center [456, 283] width 22 height 21
click at [389, 314] on div "Percentage" at bounding box center [410, 312] width 115 height 20
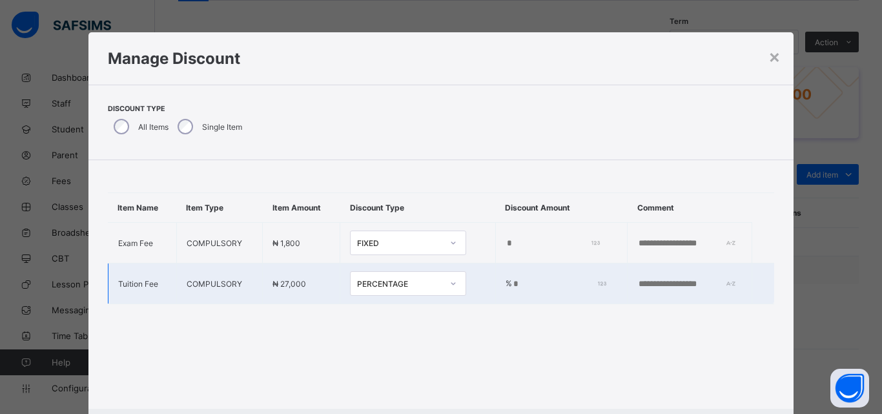
click at [389, 314] on div "Item Name Item Type Item Amount Discount Type Discount Amount Comment Exam Fee …" at bounding box center [441, 248] width 706 height 176
click at [495, 290] on td "% *" at bounding box center [561, 283] width 132 height 41
click at [512, 286] on input "*" at bounding box center [557, 284] width 90 height 10
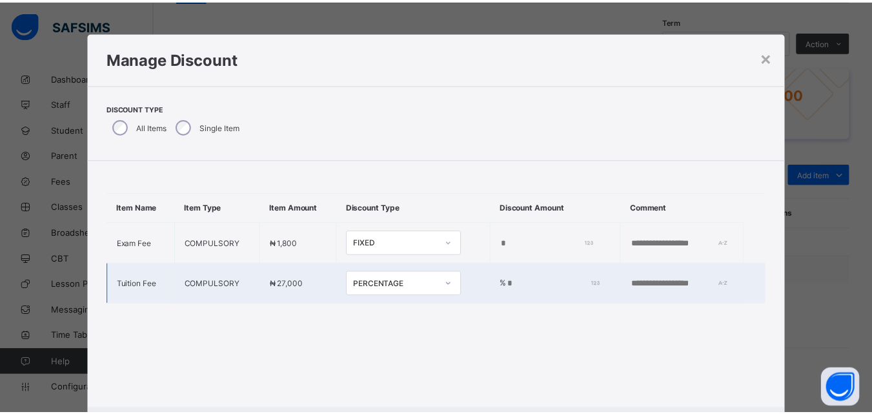
scroll to position [67, 0]
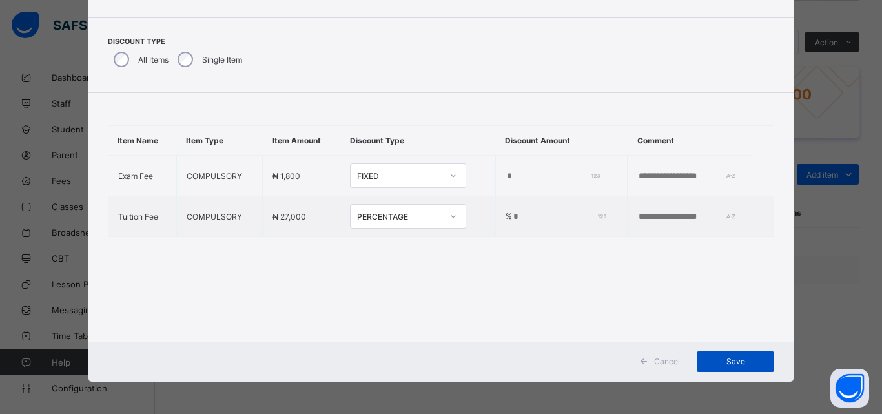
type input "**"
click at [737, 370] on div "Save" at bounding box center [735, 361] width 77 height 21
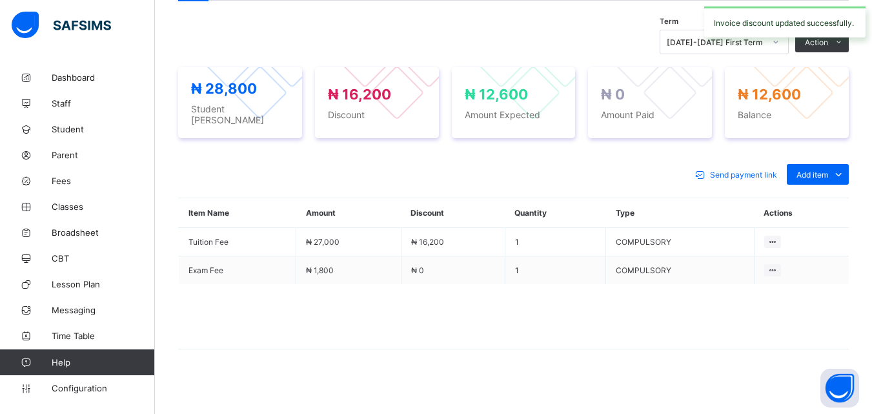
scroll to position [374, 0]
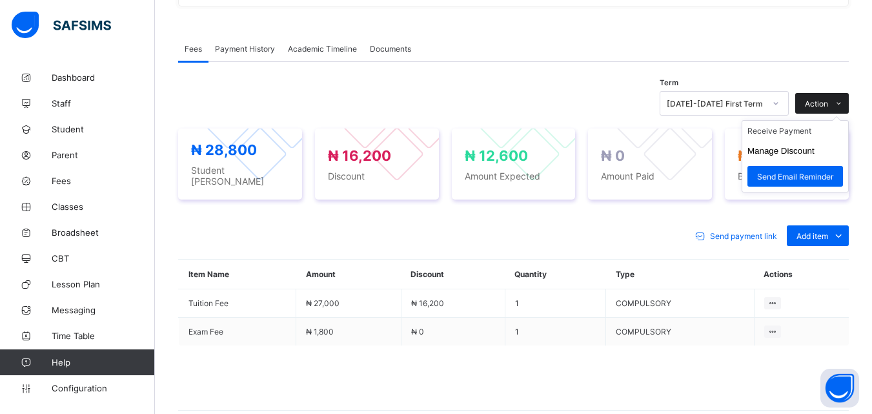
click at [847, 98] on span at bounding box center [838, 103] width 21 height 21
click at [801, 130] on li "Receive Payment" at bounding box center [796, 131] width 106 height 20
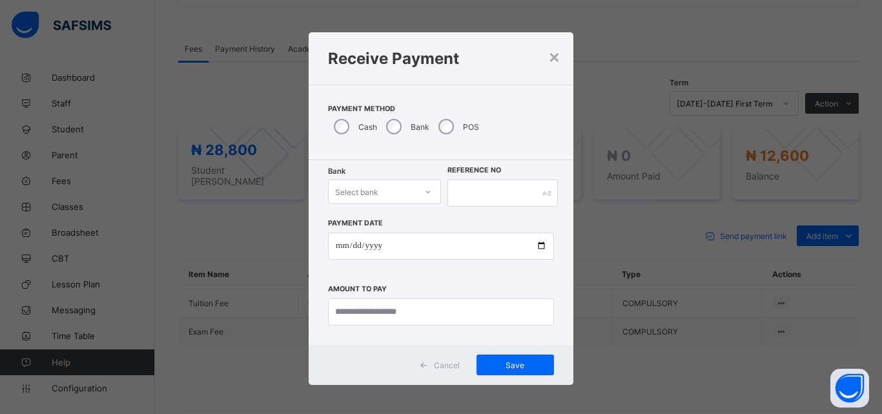
click at [424, 191] on icon at bounding box center [428, 191] width 8 height 13
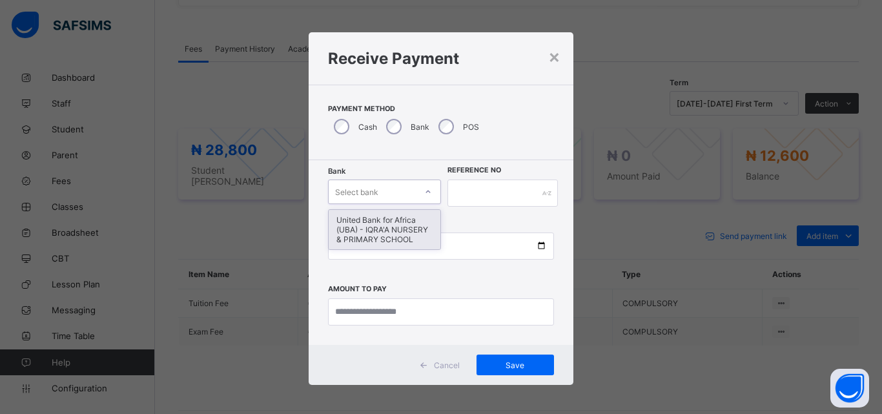
click at [402, 220] on div "United Bank for Africa (UBA) - IQRA'A NURSERY & PRIMARY SCHOOL" at bounding box center [385, 229] width 112 height 39
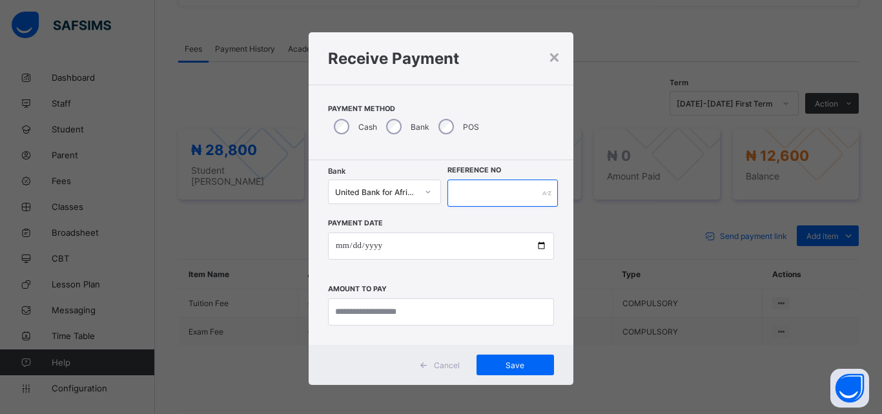
click at [463, 197] on input "text" at bounding box center [502, 193] width 110 height 27
type input "******"
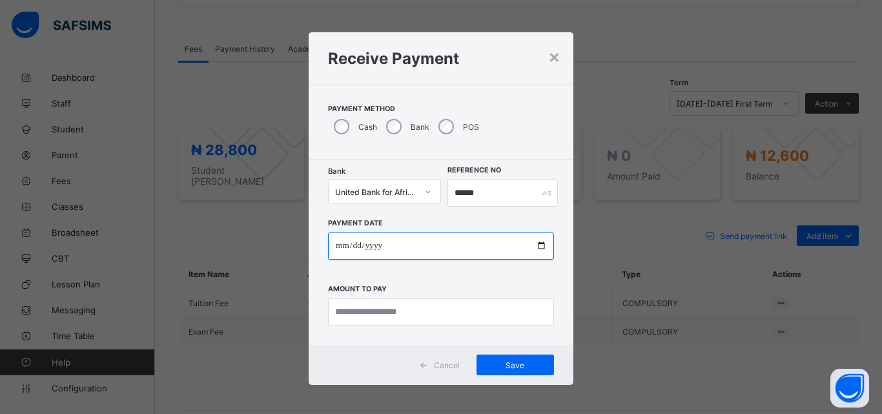
click at [524, 255] on input "date" at bounding box center [441, 245] width 226 height 27
click at [540, 248] on input "date" at bounding box center [441, 245] width 226 height 27
type input "**********"
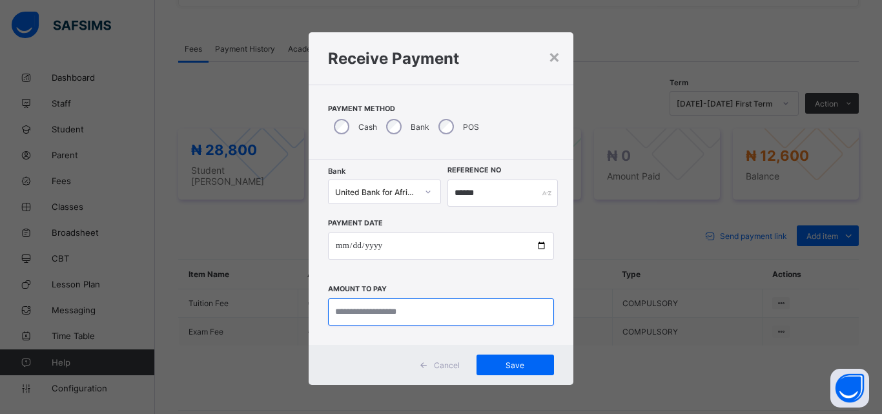
click at [343, 309] on input "currency" at bounding box center [441, 311] width 226 height 27
type input "********"
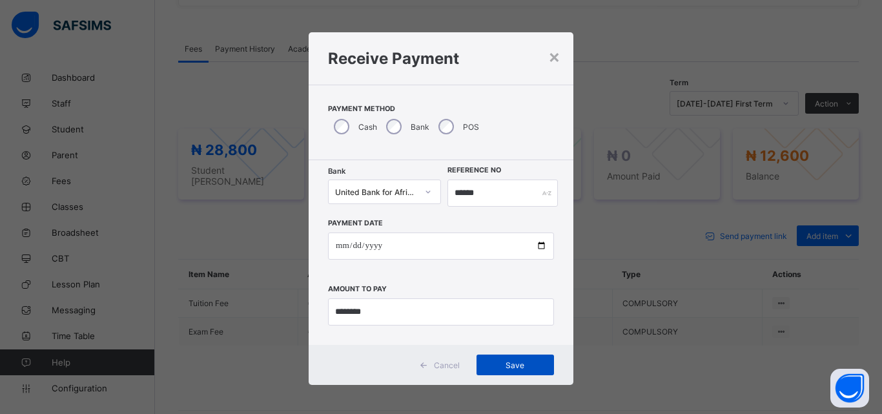
click at [507, 359] on div "Save" at bounding box center [515, 365] width 77 height 21
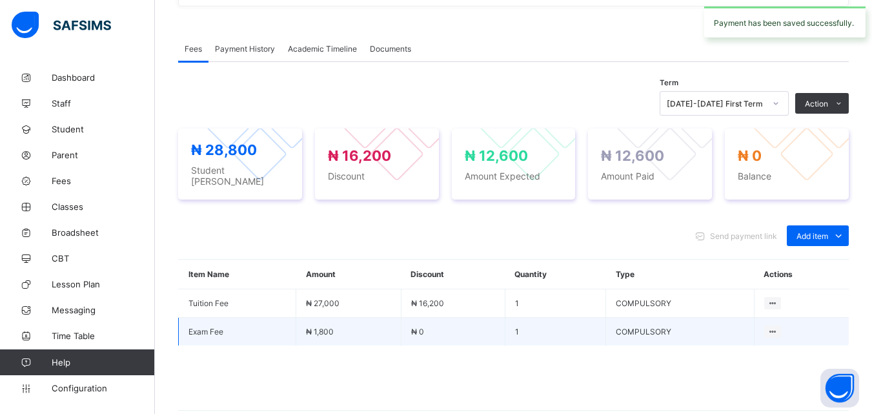
click at [810, 338] on td at bounding box center [801, 332] width 95 height 28
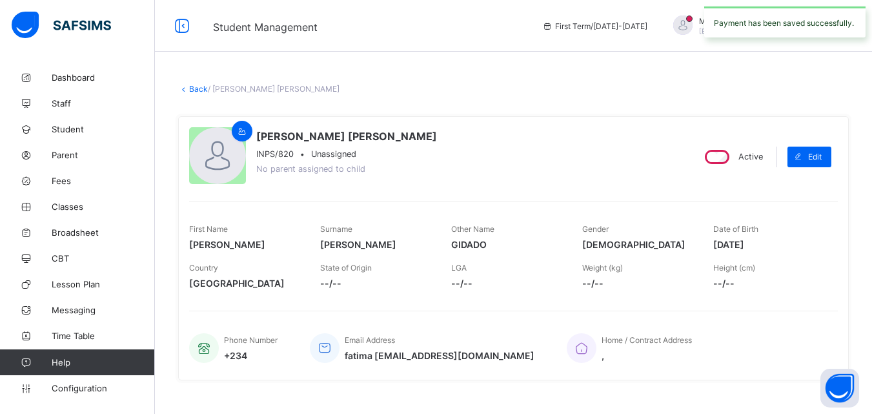
click at [189, 87] on link "Back" at bounding box center [198, 89] width 19 height 10
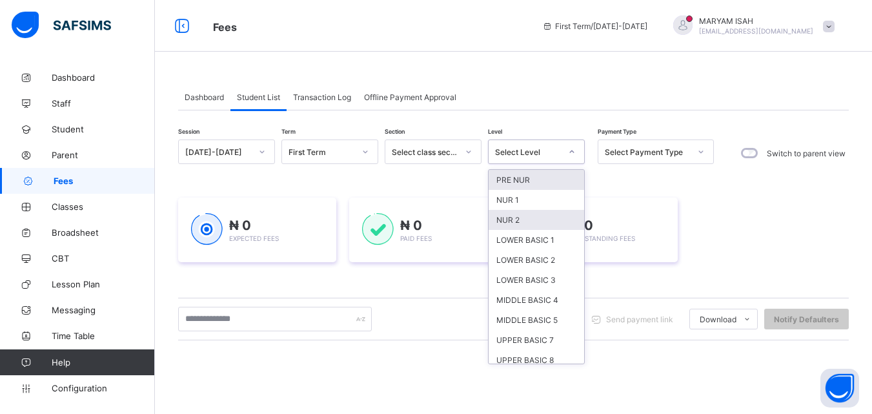
click at [523, 223] on div "NUR 2" at bounding box center [537, 220] width 96 height 20
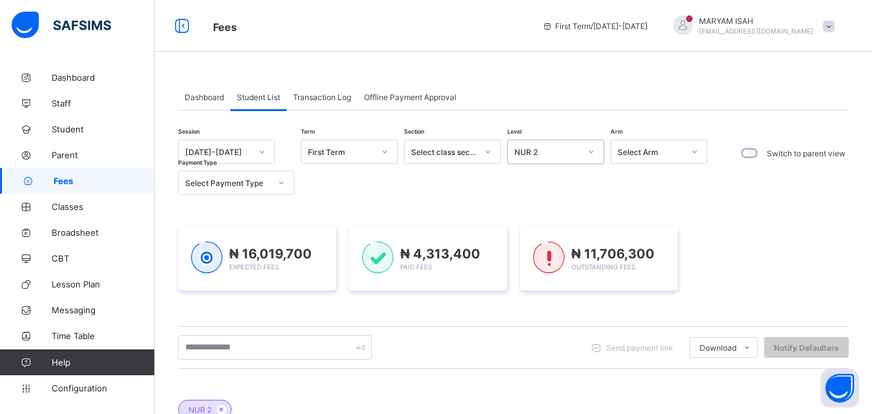
click at [745, 380] on div "NUR 2" at bounding box center [513, 402] width 671 height 45
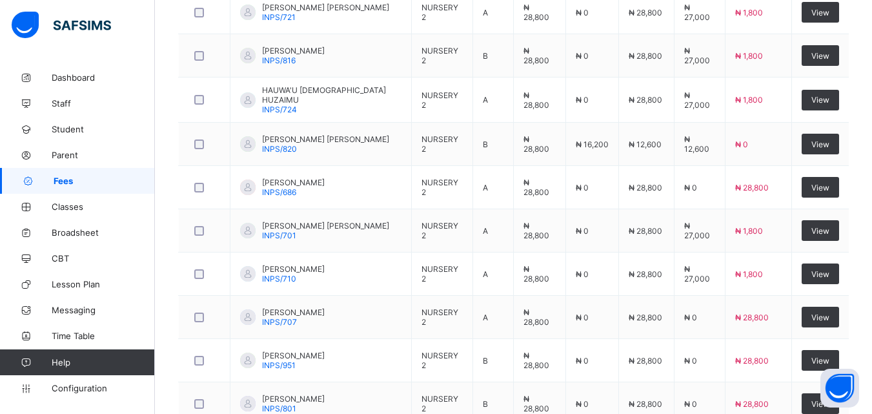
scroll to position [550, 0]
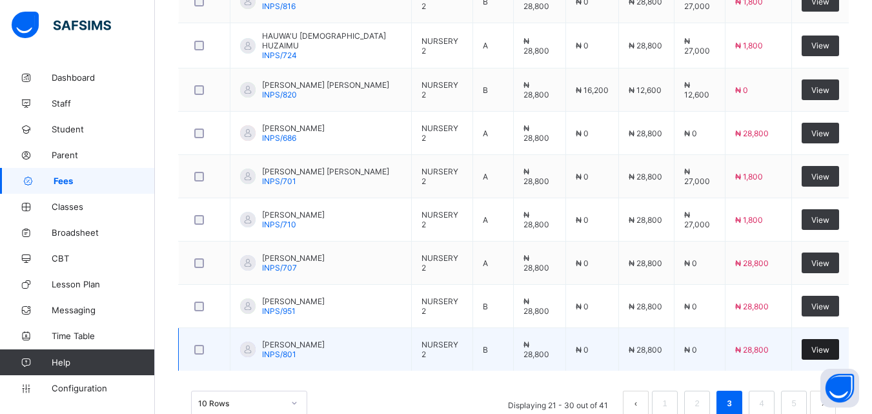
click at [823, 351] on span "View" at bounding box center [821, 350] width 18 height 10
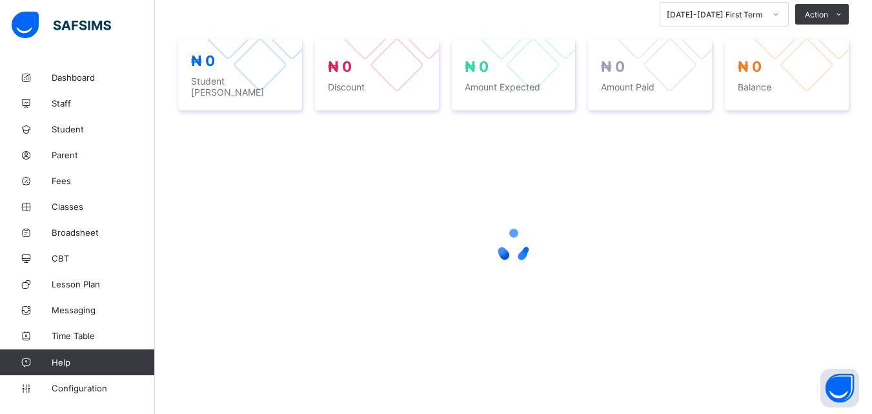
scroll to position [289, 0]
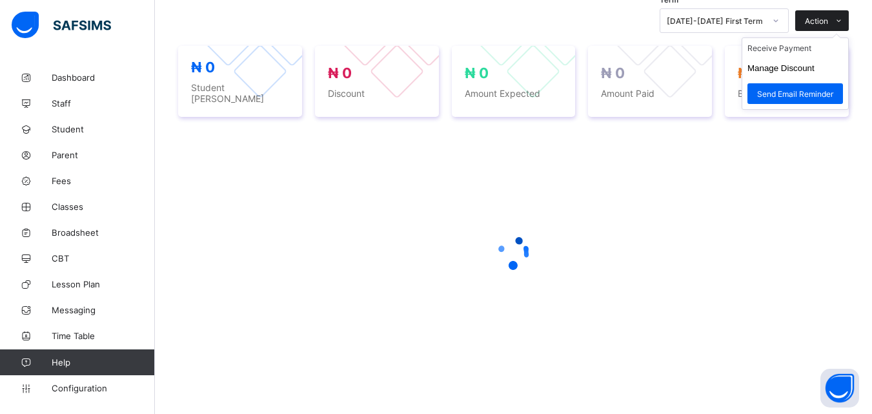
click at [849, 31] on span at bounding box center [838, 20] width 21 height 21
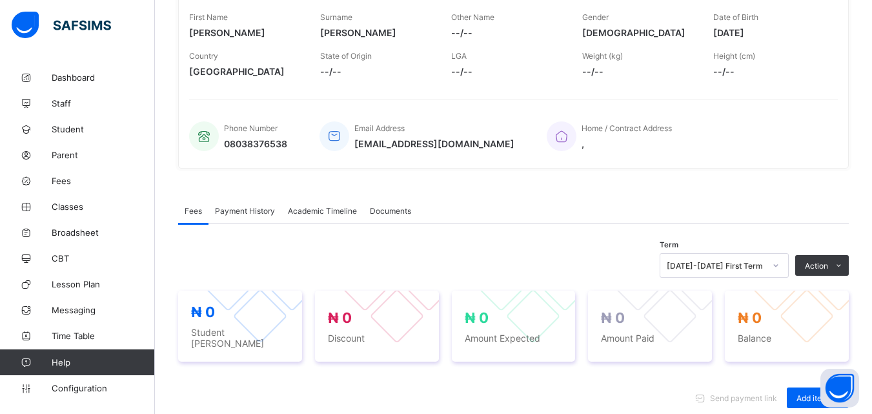
click at [818, 127] on div "Home / Contract Address ," at bounding box center [686, 136] width 278 height 43
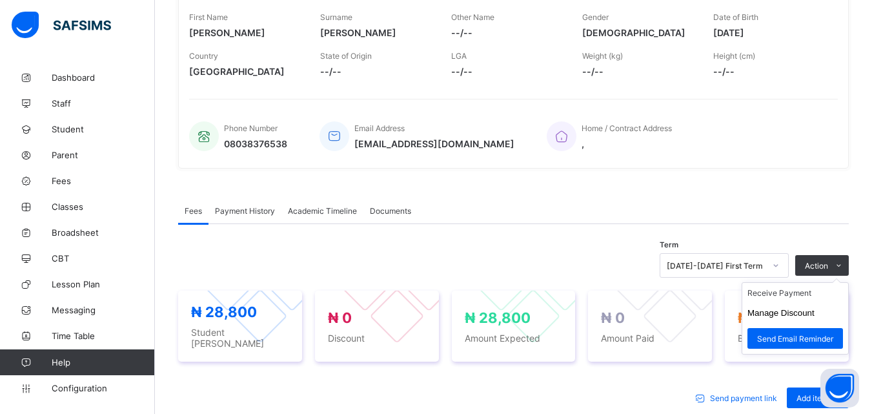
click at [843, 282] on ul "Receive Payment Manage Discount Send Email Reminder" at bounding box center [795, 318] width 107 height 72
click at [803, 292] on li "Receive Payment" at bounding box center [796, 293] width 106 height 20
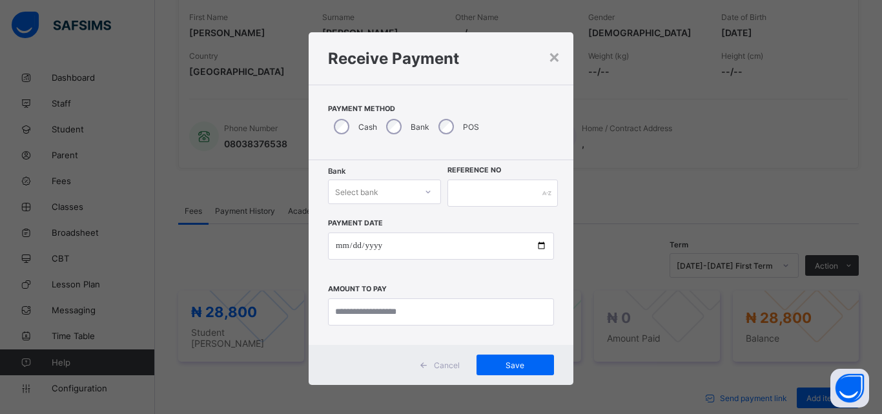
click at [424, 189] on icon at bounding box center [428, 191] width 8 height 13
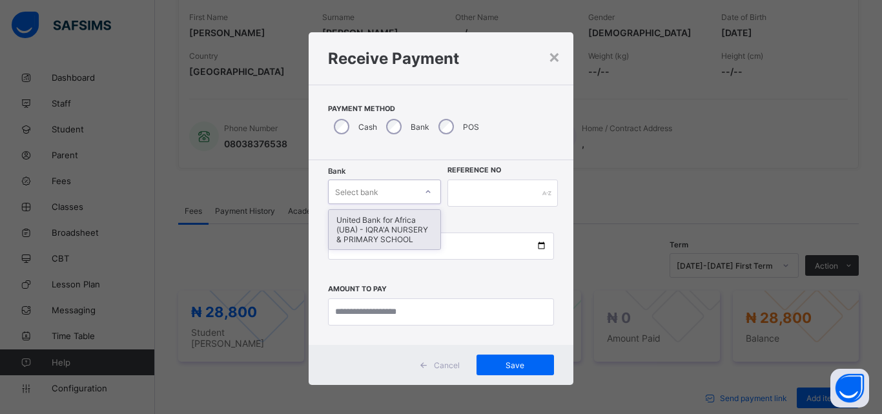
click at [405, 225] on div "United Bank for Africa (UBA) - IQRA'A NURSERY & PRIMARY SCHOOL" at bounding box center [385, 229] width 112 height 39
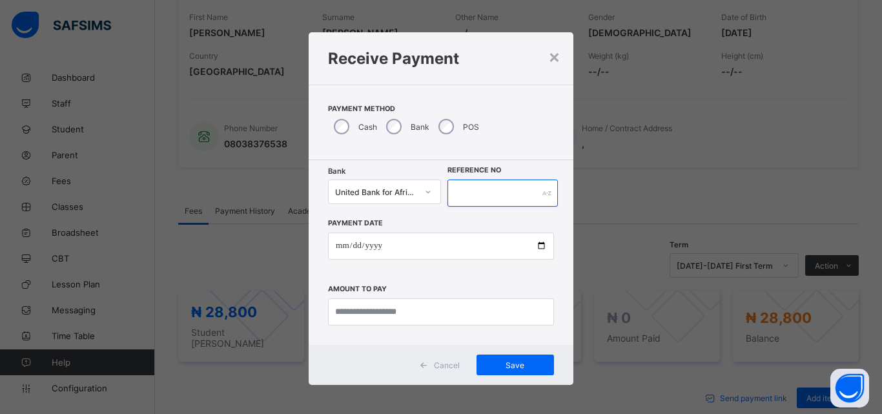
click at [467, 193] on input "text" at bounding box center [502, 193] width 110 height 27
type input "*****"
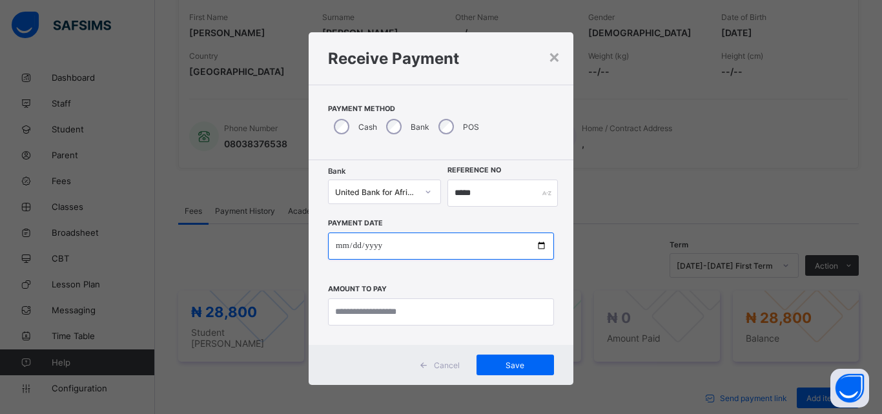
click at [533, 238] on input "date" at bounding box center [441, 245] width 226 height 27
click at [545, 246] on input "date" at bounding box center [441, 245] width 226 height 27
click at [540, 249] on input "date" at bounding box center [441, 245] width 226 height 27
type input "**********"
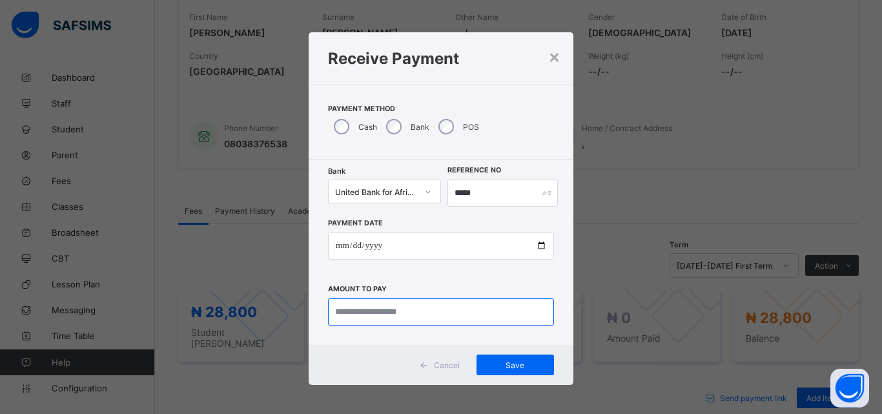
click at [343, 307] on input "currency" at bounding box center [441, 311] width 226 height 27
type input "********"
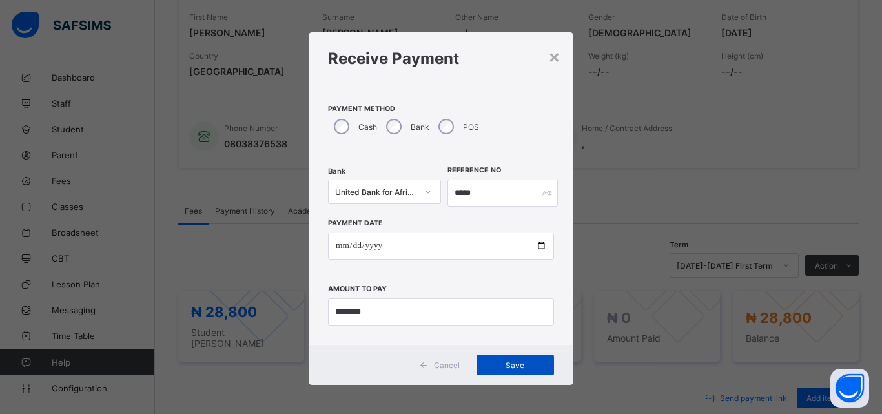
click at [496, 364] on span "Save" at bounding box center [515, 365] width 58 height 10
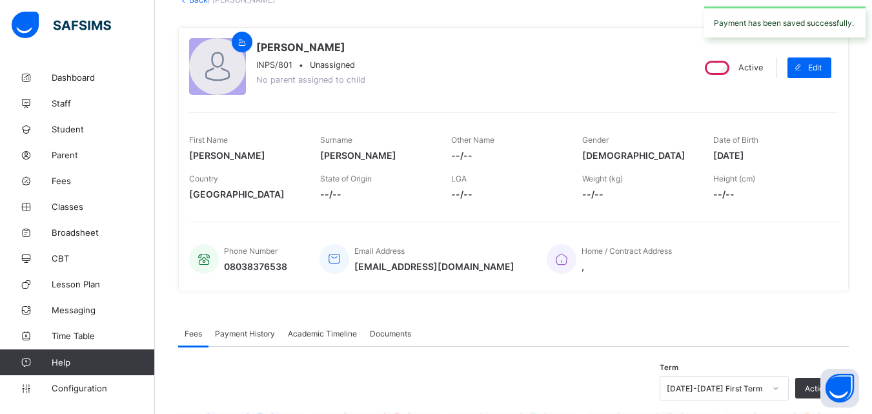
scroll to position [0, 0]
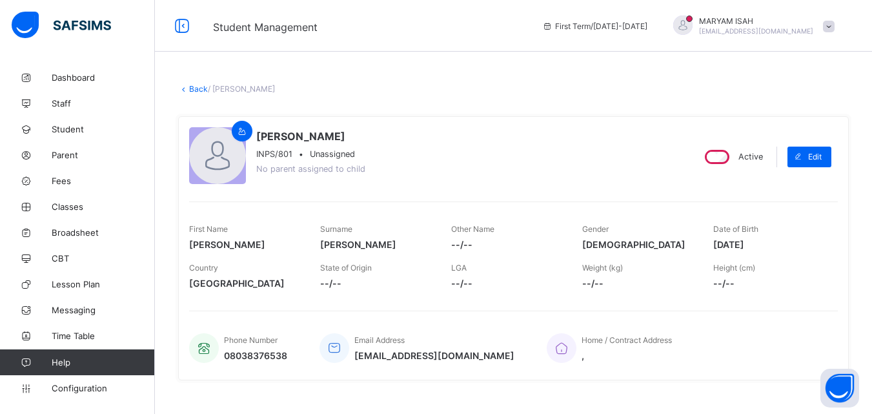
click at [198, 89] on link "Back" at bounding box center [198, 89] width 19 height 10
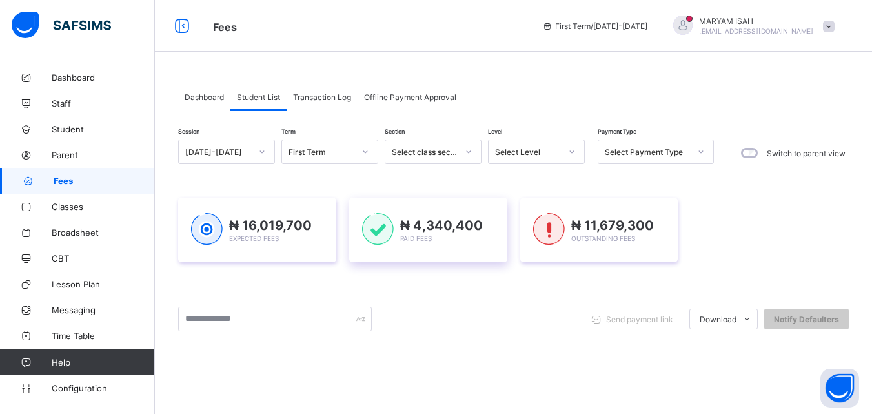
click at [571, 154] on icon at bounding box center [572, 151] width 8 height 13
click at [482, 236] on div "₦ 16,019,700 Expected Fees ₦ 4,340,400 Paid Fees ₦ 11,679,300 Outstanding Fees" at bounding box center [513, 229] width 671 height 103
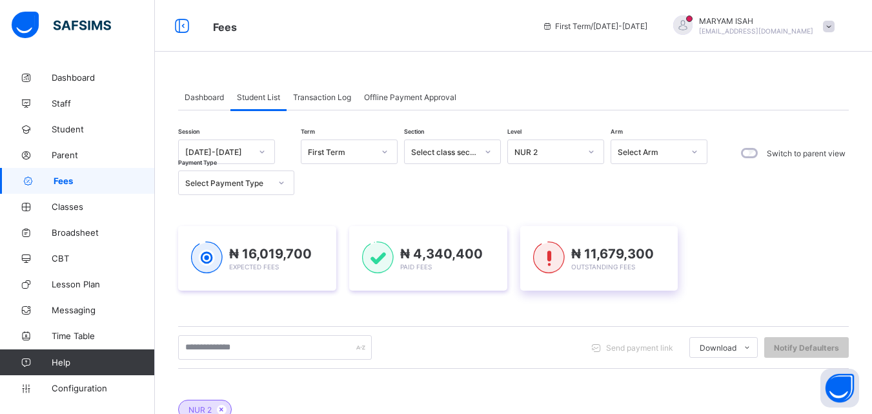
click at [532, 230] on div "₦ 11,679,300 Outstanding Fees" at bounding box center [599, 258] width 158 height 65
click at [528, 231] on div "₦ 11,679,300 Outstanding Fees" at bounding box center [599, 258] width 158 height 65
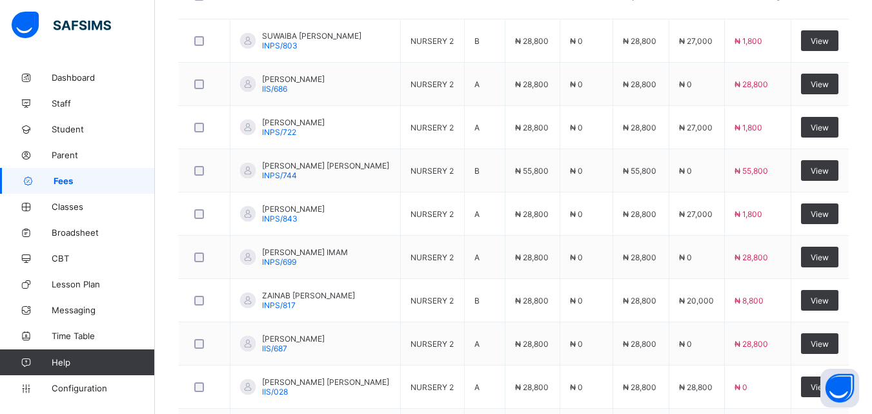
scroll to position [582, 0]
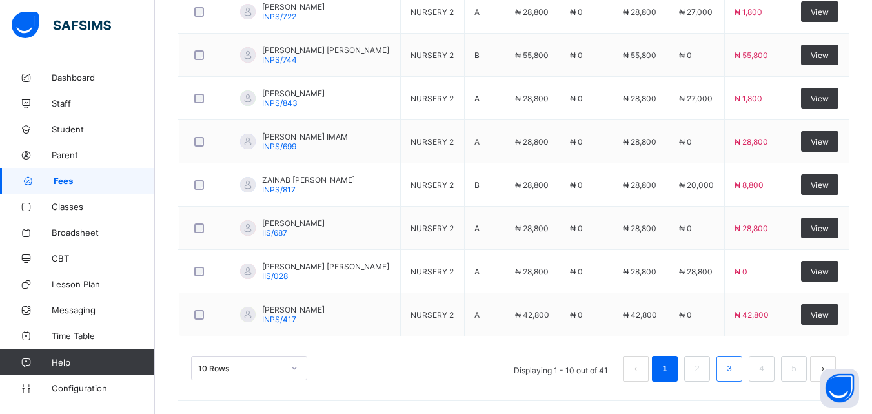
click at [735, 375] on link "3" at bounding box center [729, 368] width 12 height 17
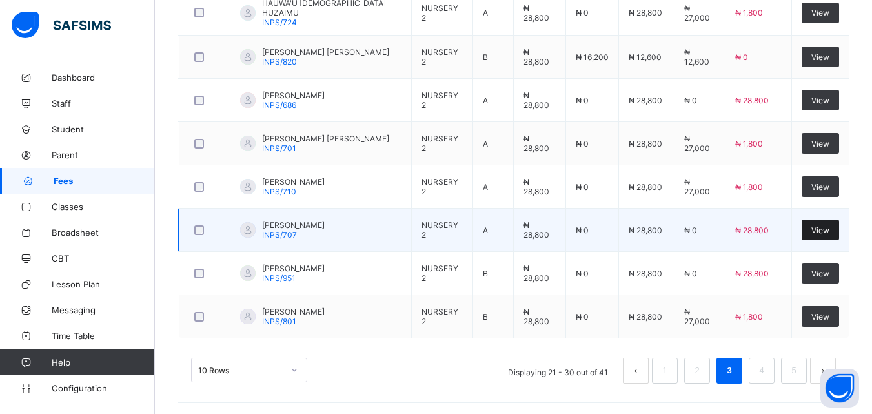
click at [830, 228] on span "View" at bounding box center [821, 230] width 18 height 10
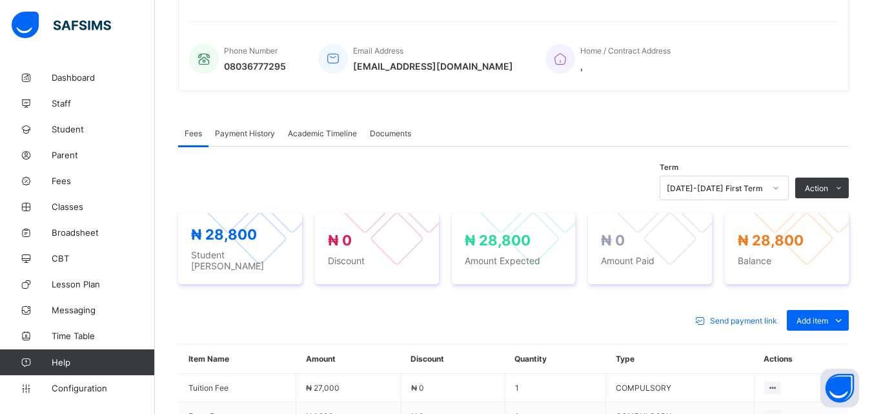
scroll to position [435, 0]
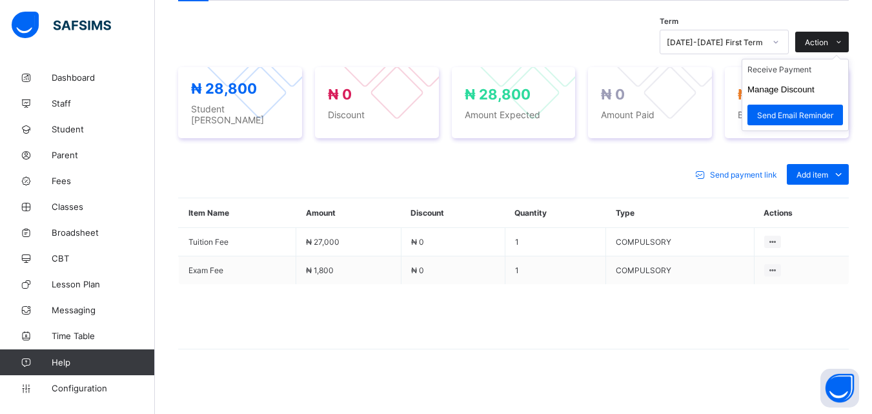
click at [849, 45] on span at bounding box center [838, 42] width 21 height 21
click at [825, 64] on ul "Receive Payment Manage Discount Send Email Reminder" at bounding box center [795, 95] width 107 height 72
click at [810, 67] on li "Receive Payment" at bounding box center [796, 69] width 106 height 20
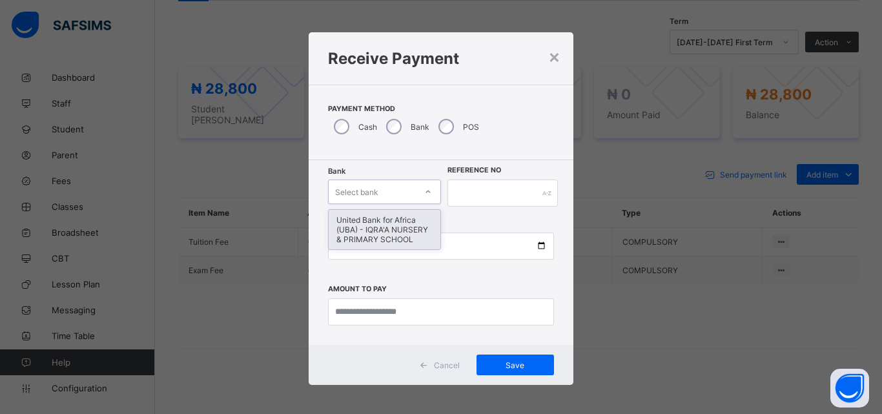
click at [427, 189] on icon at bounding box center [428, 191] width 8 height 13
click at [388, 227] on div "United Bank for Africa (UBA) - IQRA'A NURSERY & PRIMARY SCHOOL" at bounding box center [385, 229] width 112 height 39
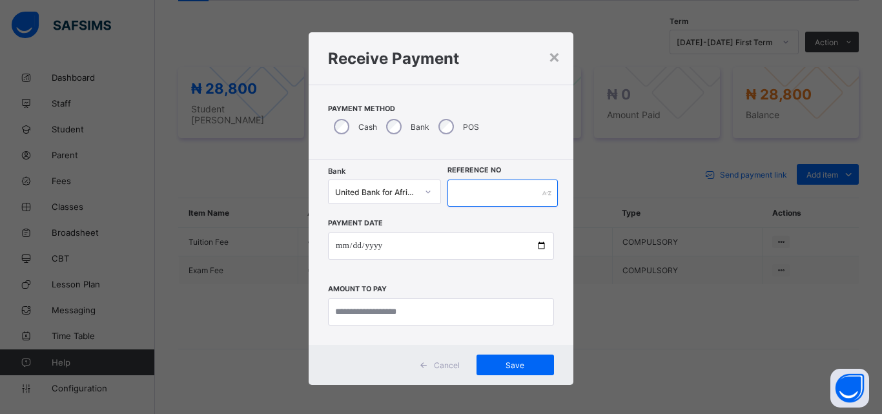
click at [455, 183] on input "text" at bounding box center [502, 193] width 110 height 27
type input "*******"
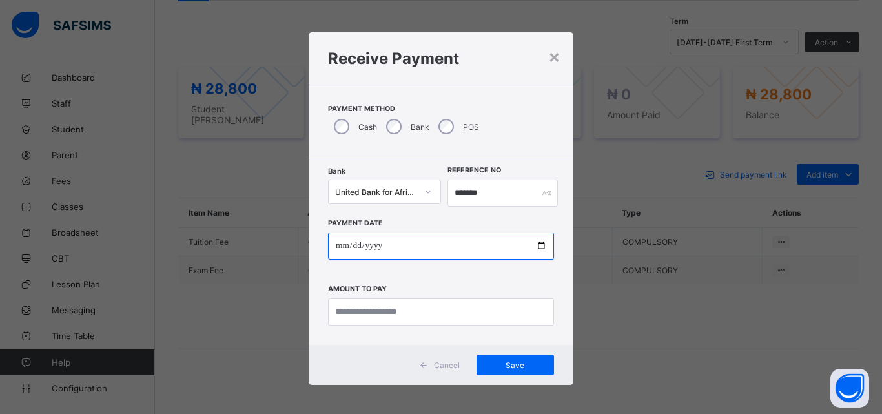
click at [456, 243] on input "date" at bounding box center [441, 245] width 226 height 27
click at [542, 242] on input "date" at bounding box center [441, 245] width 226 height 27
type input "**********"
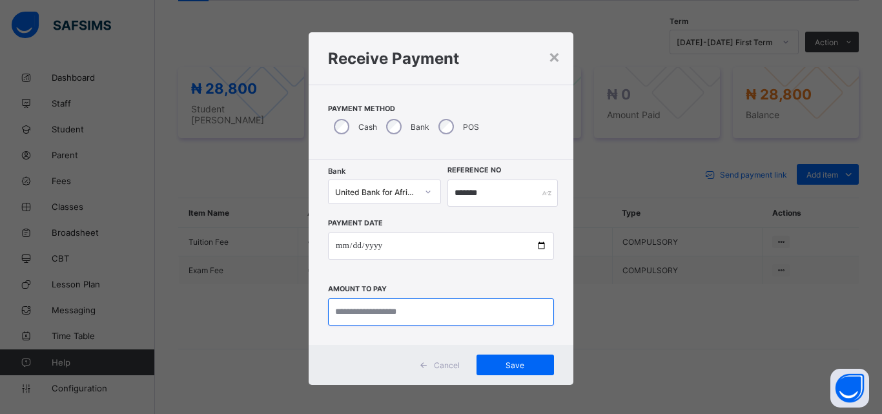
click at [371, 309] on input "currency" at bounding box center [441, 311] width 226 height 27
type input "********"
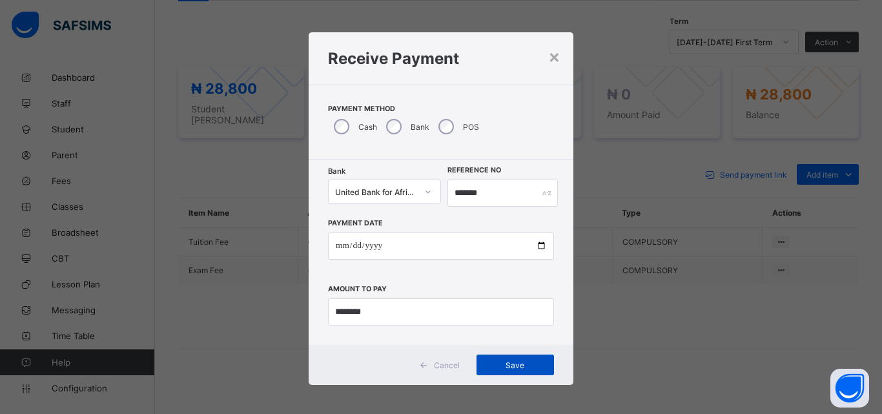
click at [501, 365] on span "Save" at bounding box center [515, 365] width 58 height 10
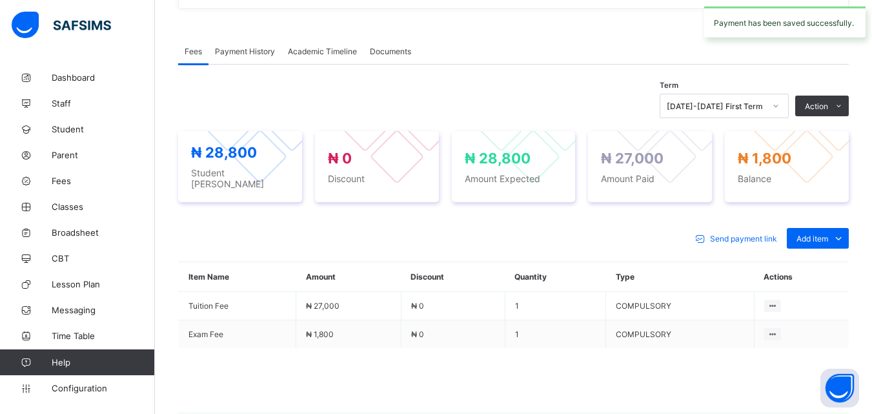
scroll to position [0, 0]
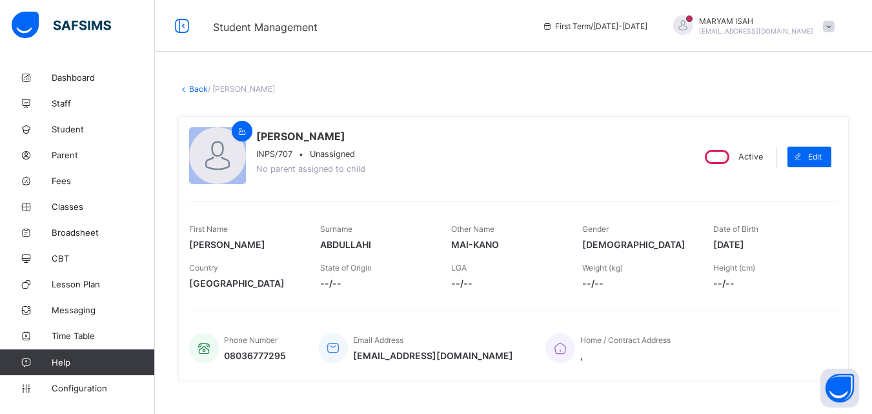
click at [201, 90] on link "Back" at bounding box center [198, 89] width 19 height 10
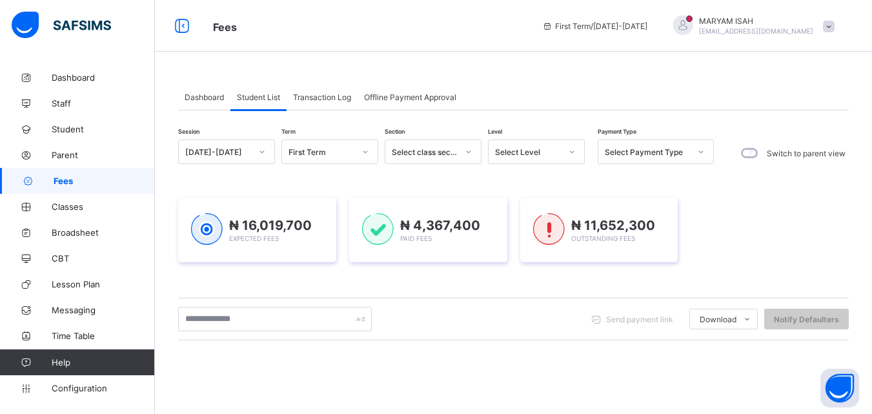
click at [571, 152] on icon at bounding box center [572, 151] width 5 height 3
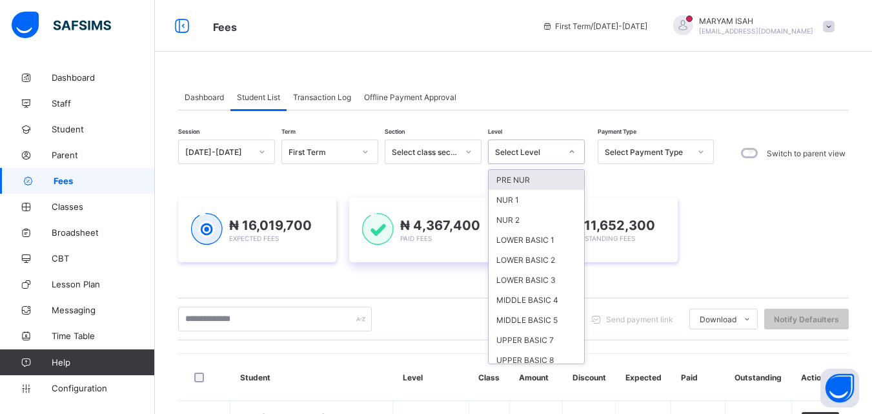
click at [522, 210] on div "NUR 2" at bounding box center [537, 220] width 96 height 20
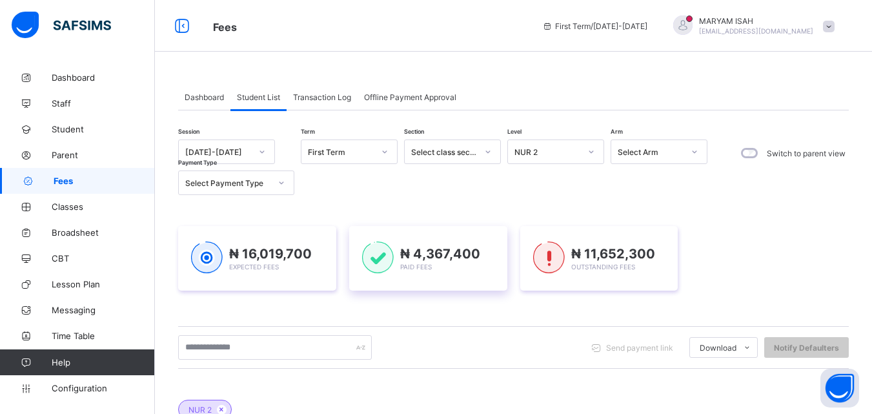
click at [501, 207] on div "₦ 16,019,700 Expected Fees ₦ 4,367,400 Paid Fees ₦ 11,652,300 Outstanding Fees" at bounding box center [513, 258] width 671 height 103
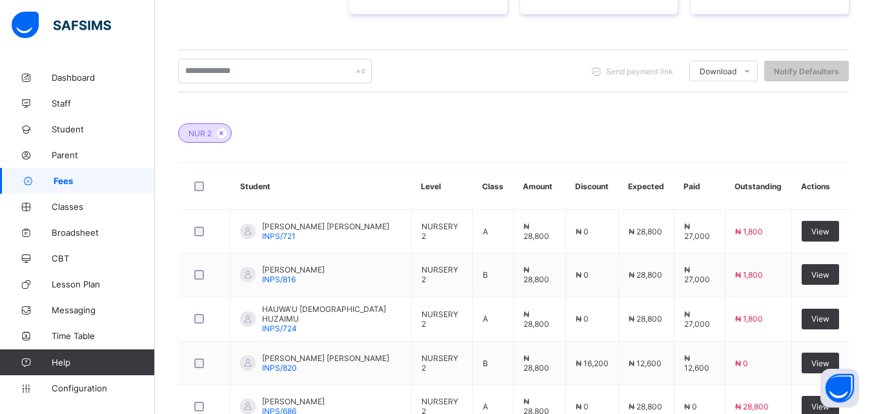
scroll to position [582, 0]
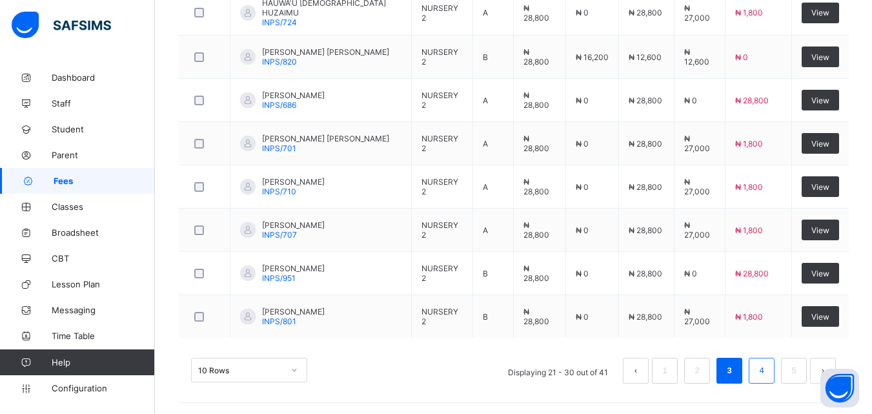
click at [768, 376] on link "4" at bounding box center [762, 370] width 12 height 17
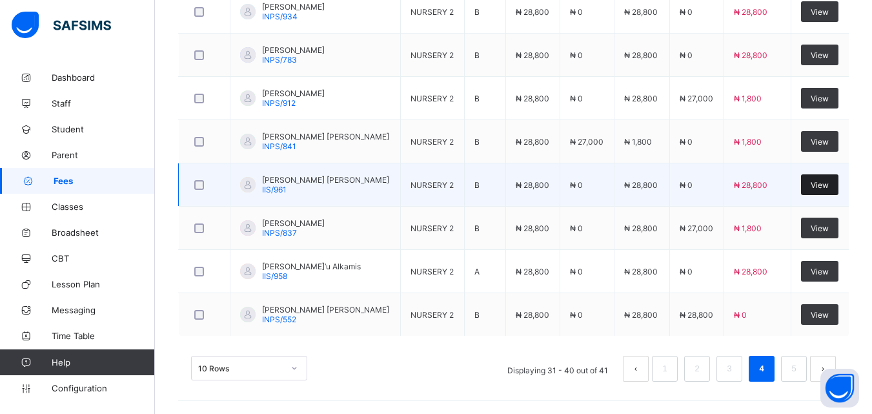
click at [836, 191] on div "View" at bounding box center [819, 184] width 37 height 21
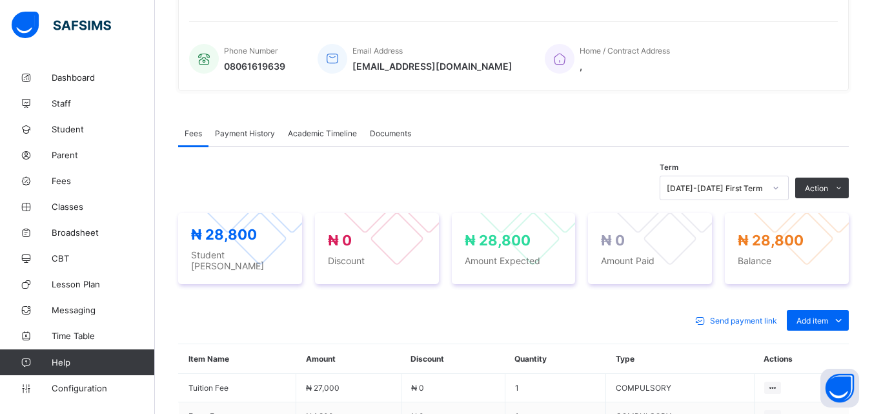
scroll to position [435, 0]
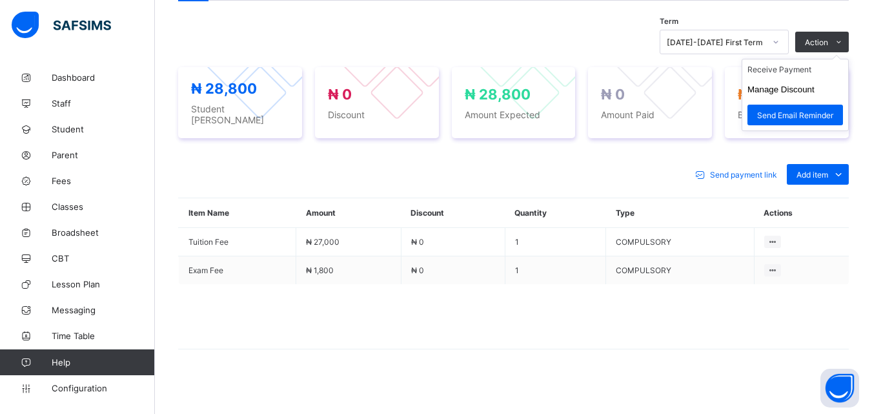
click at [849, 59] on ul "Receive Payment Manage Discount Send Email Reminder" at bounding box center [795, 95] width 107 height 72
click at [817, 73] on li "Receive Payment" at bounding box center [796, 69] width 106 height 20
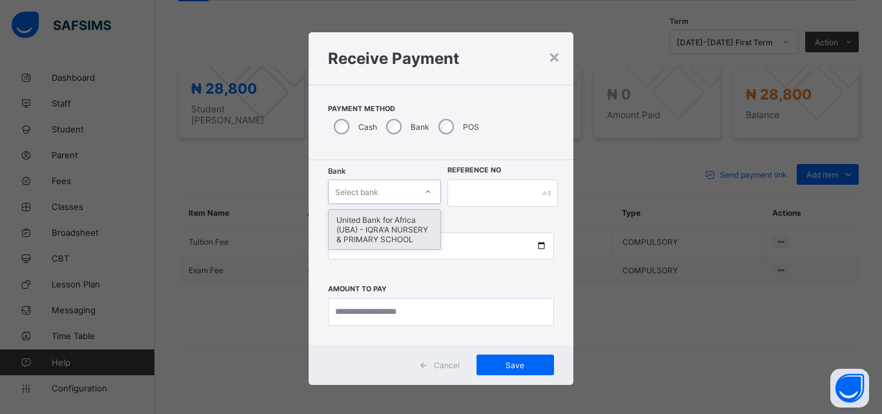
click at [424, 190] on icon at bounding box center [428, 191] width 8 height 13
click at [400, 217] on div "United Bank for Africa (UBA) - IQRA'A NURSERY & PRIMARY SCHOOL" at bounding box center [385, 229] width 112 height 39
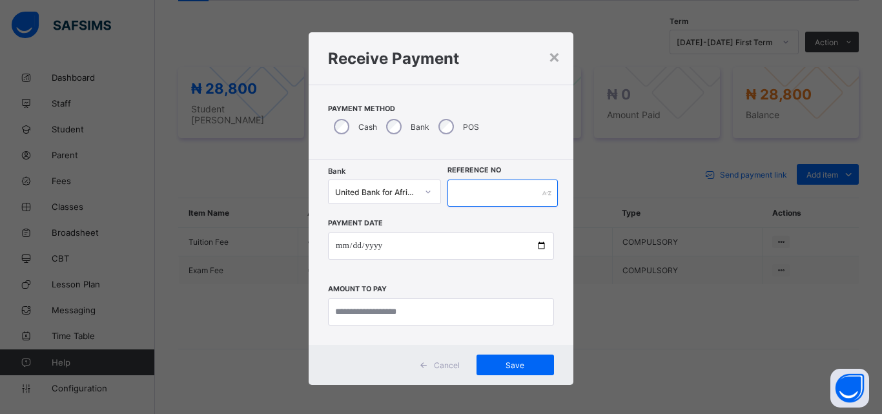
click at [455, 196] on input "text" at bounding box center [502, 193] width 110 height 27
type input "*********"
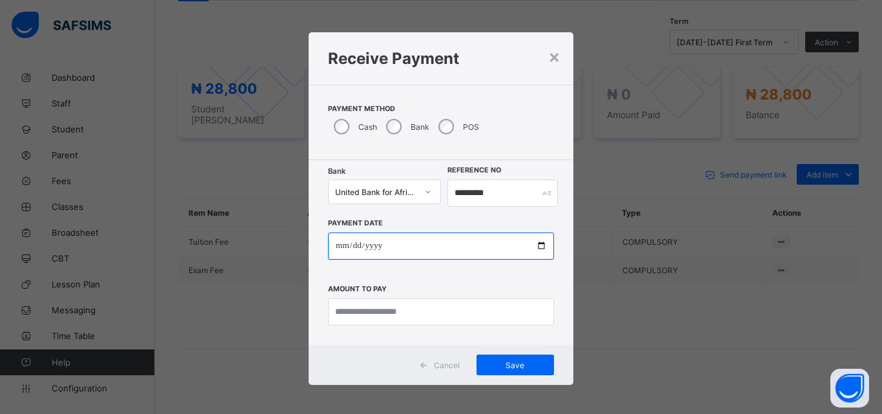
click at [535, 247] on input "date" at bounding box center [441, 245] width 226 height 27
type input "**********"
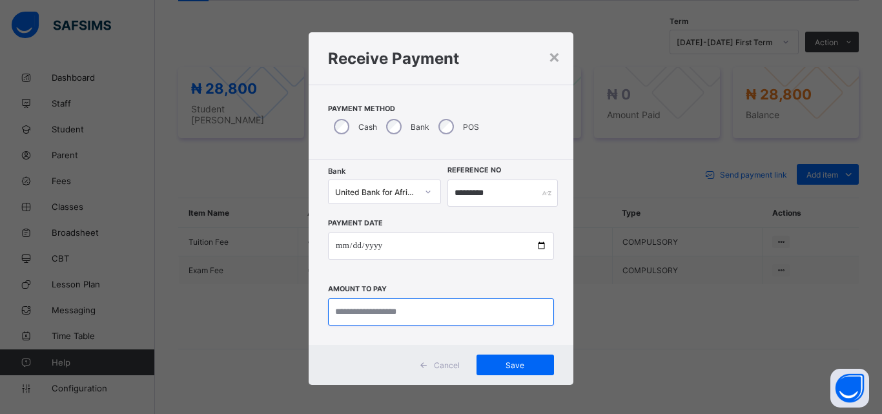
click at [351, 313] on input "currency" at bounding box center [441, 311] width 226 height 27
type input "********"
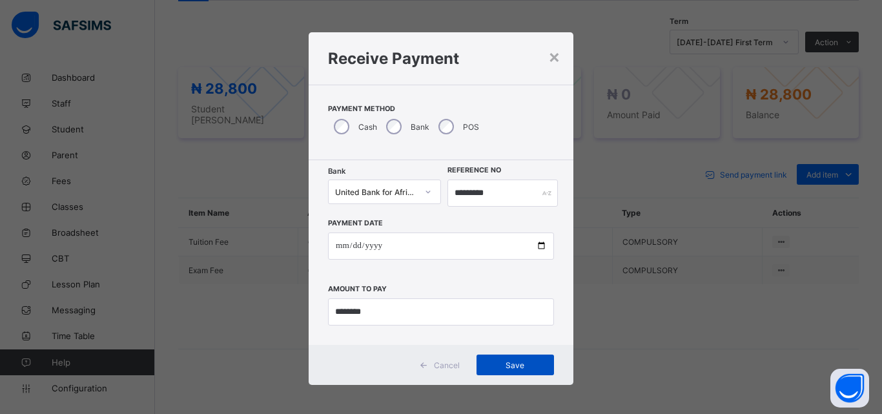
click at [491, 365] on span "Save" at bounding box center [515, 365] width 58 height 10
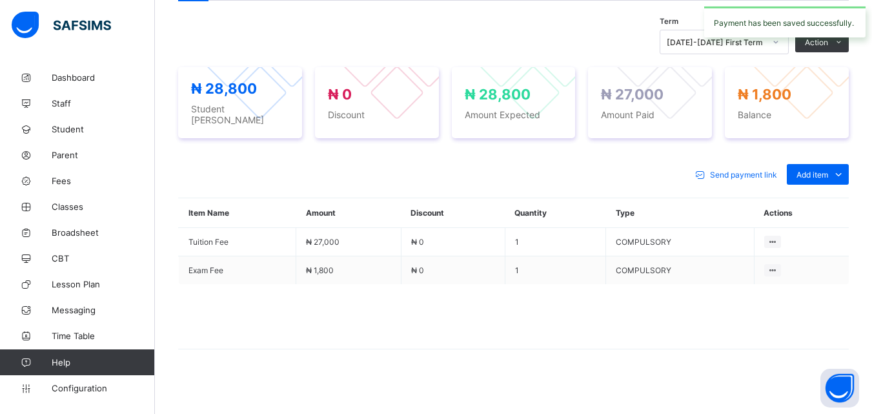
scroll to position [0, 0]
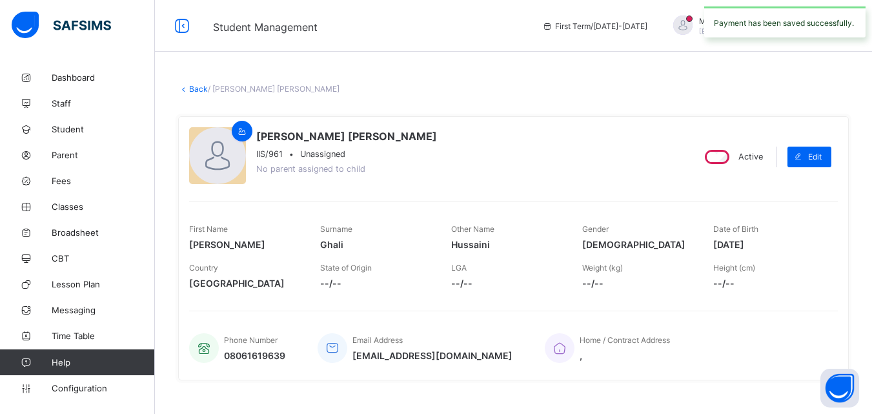
click at [825, 343] on div "Home / Contract Address ," at bounding box center [685, 348] width 280 height 43
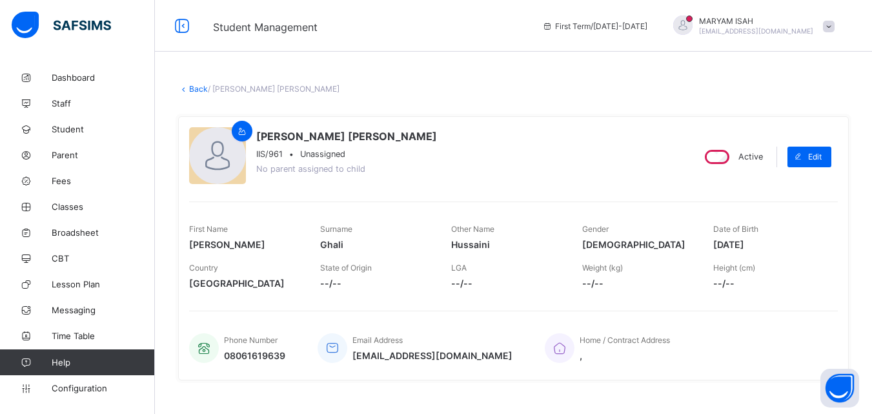
click at [193, 88] on link "Back" at bounding box center [198, 89] width 19 height 10
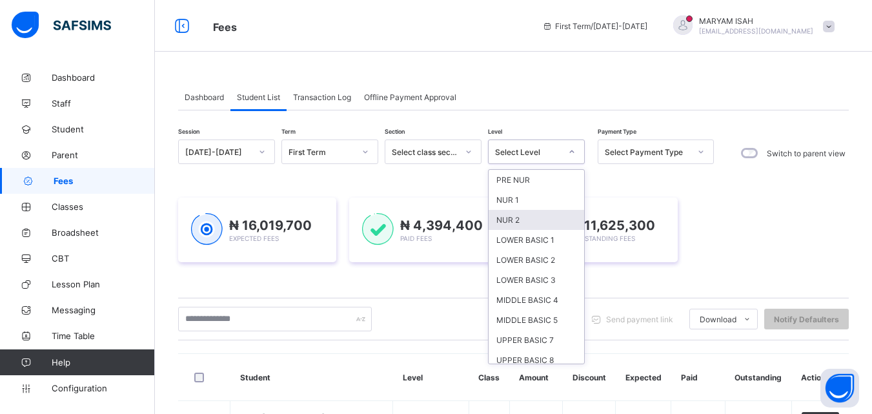
click at [519, 216] on div "NUR 2" at bounding box center [537, 220] width 96 height 20
click at [519, 216] on div "₦ 16,019,700 Expected Fees ₦ 4,394,400 Paid Fees ₦ 11,625,300 Outstanding Fees" at bounding box center [513, 229] width 671 height 103
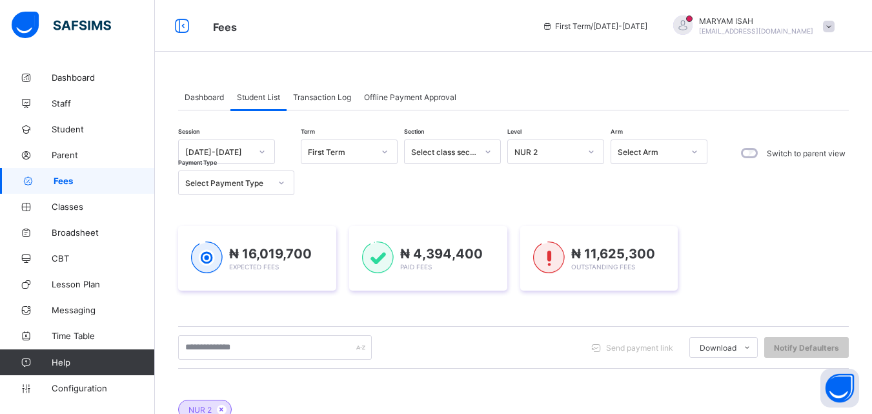
scroll to position [387, 0]
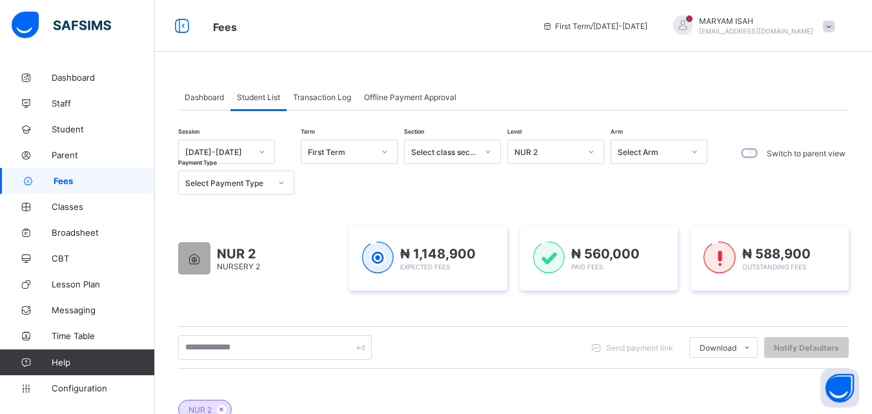
scroll to position [582, 0]
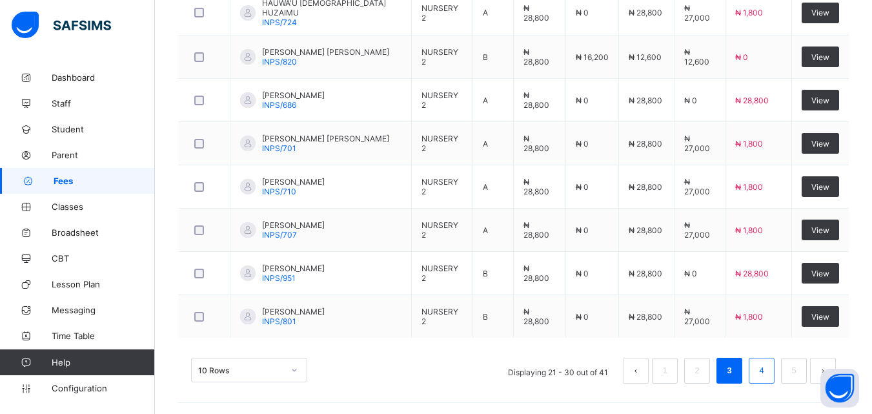
click at [768, 375] on link "4" at bounding box center [762, 370] width 12 height 17
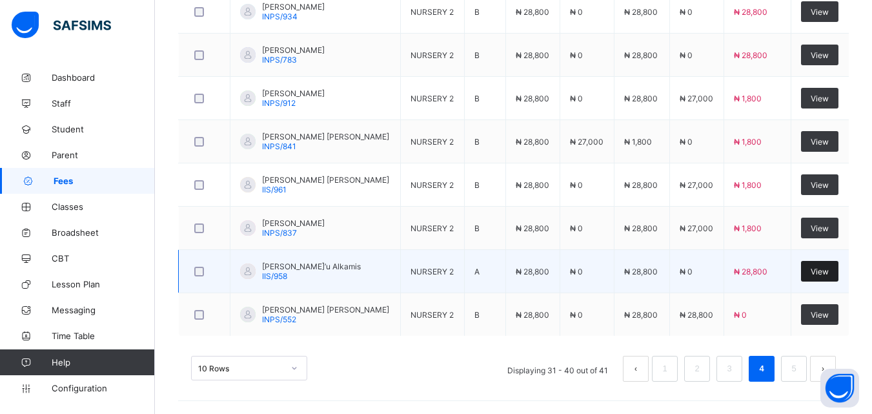
click at [825, 268] on span "View" at bounding box center [820, 272] width 18 height 10
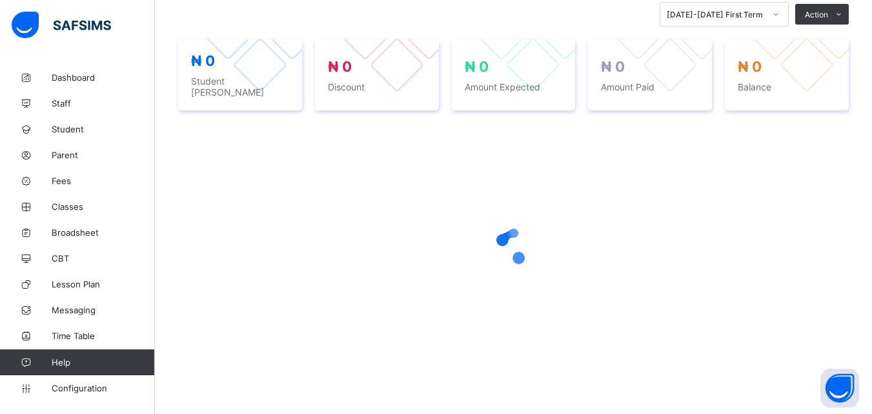
scroll to position [289, 0]
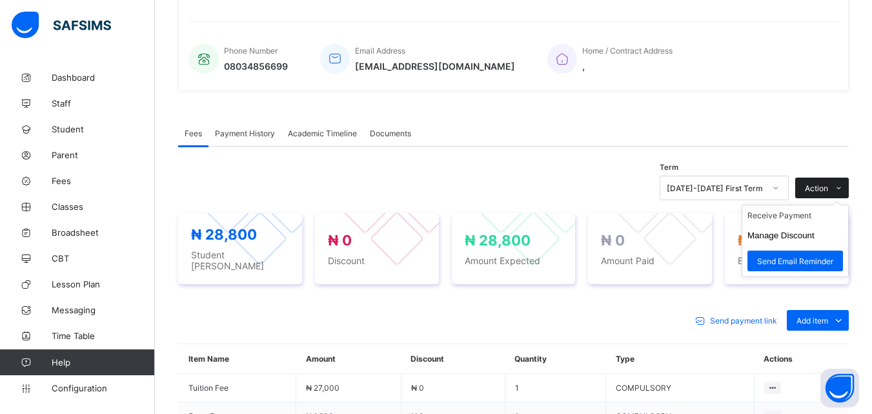
click at [844, 184] on icon at bounding box center [839, 188] width 10 height 8
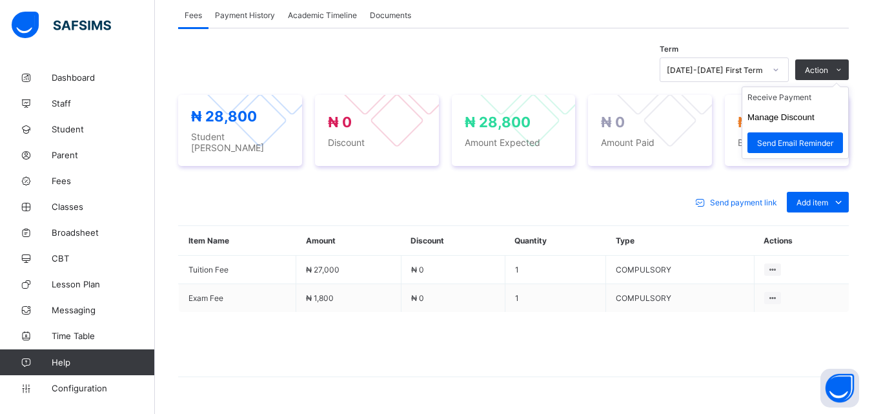
click at [809, 93] on ul "Receive Payment Manage Discount Send Email Reminder" at bounding box center [795, 123] width 107 height 72
click at [793, 102] on li "Receive Payment" at bounding box center [796, 97] width 106 height 20
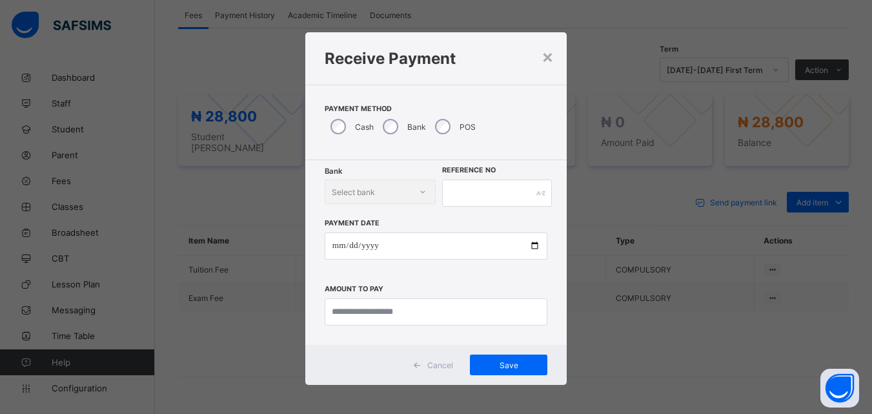
click at [446, 126] on div "POS" at bounding box center [454, 126] width 50 height 27
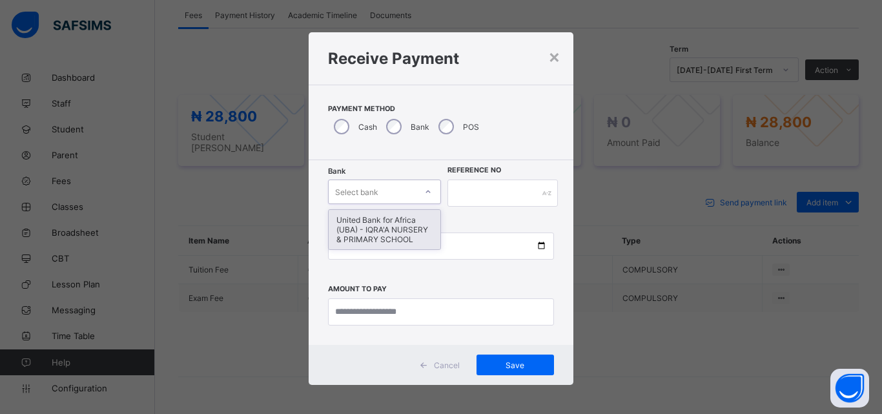
click at [424, 191] on icon at bounding box center [428, 191] width 8 height 13
click at [396, 233] on div "United Bank for Africa (UBA) - IQRA'A NURSERY & PRIMARY SCHOOL" at bounding box center [385, 229] width 112 height 39
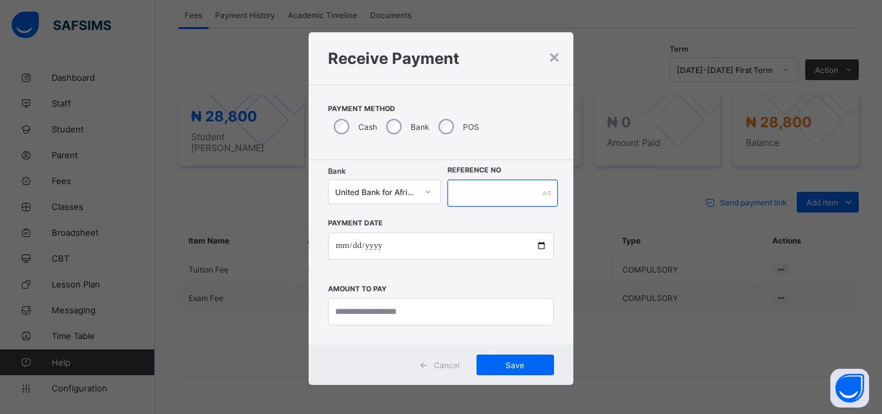
click at [458, 194] on input "text" at bounding box center [502, 193] width 110 height 27
type input "*******"
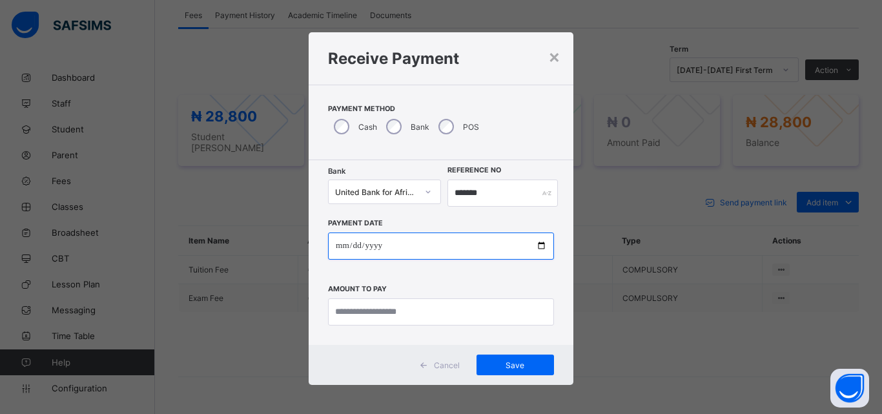
click at [542, 245] on input "date" at bounding box center [441, 245] width 226 height 27
type input "**********"
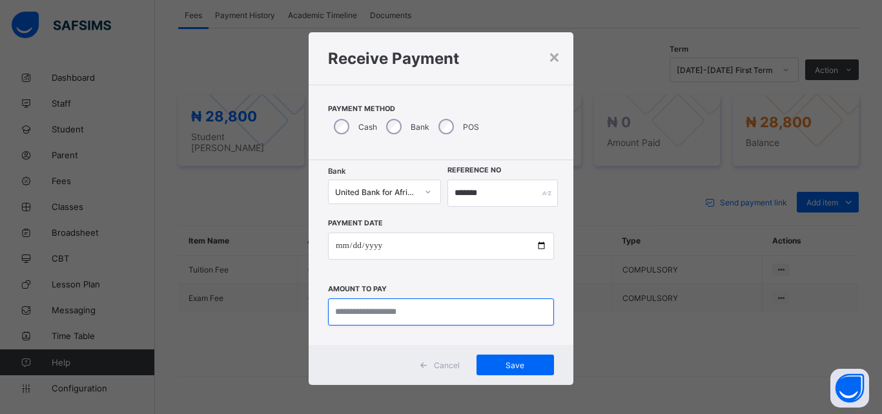
click at [354, 308] on input "currency" at bounding box center [441, 311] width 226 height 27
type input "********"
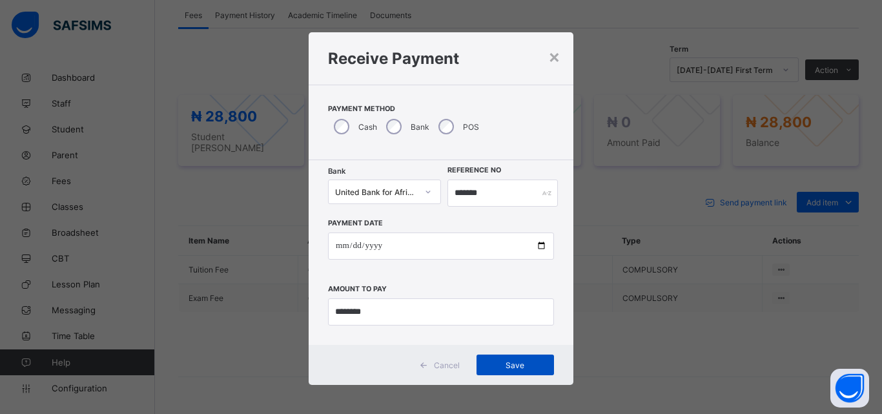
click at [503, 367] on span "Save" at bounding box center [515, 365] width 58 height 10
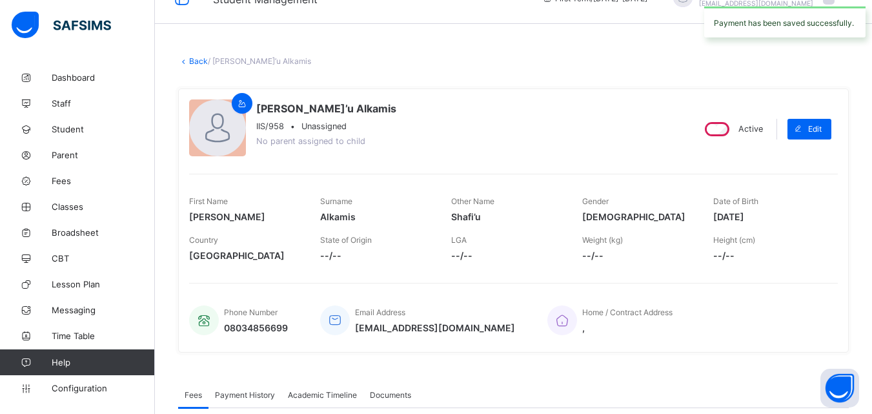
scroll to position [0, 0]
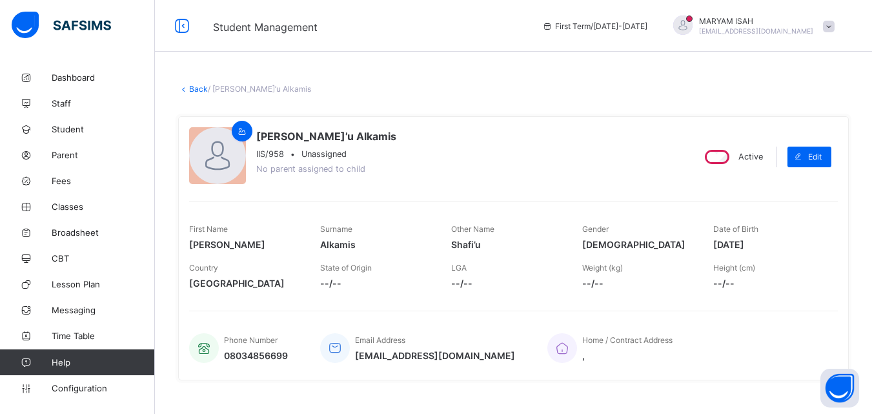
click at [197, 90] on link "Back" at bounding box center [198, 89] width 19 height 10
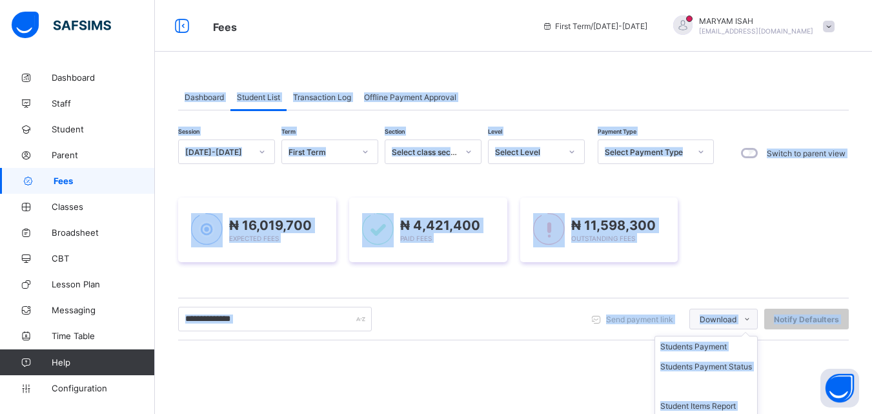
click at [713, 311] on div "Download" at bounding box center [724, 319] width 68 height 21
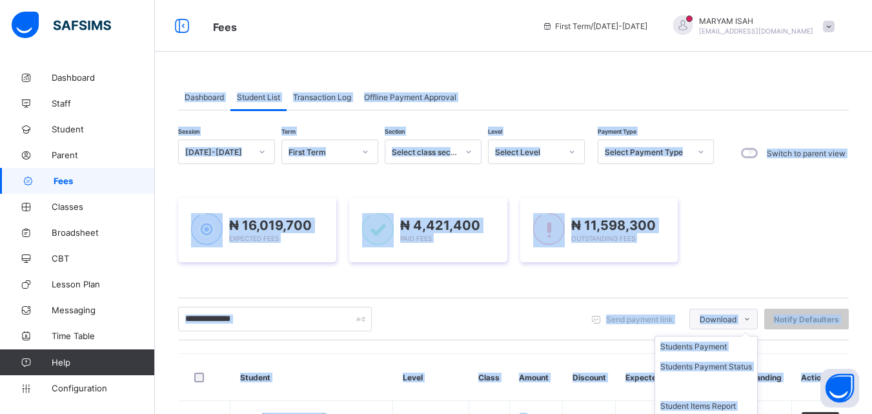
scroll to position [106, 0]
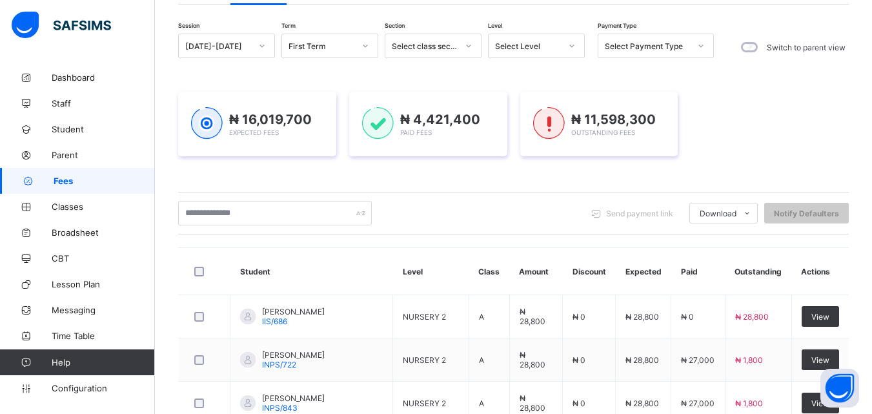
click at [779, 108] on div "₦ 16,019,700 Expected Fees ₦ 4,421,400 Paid Fees ₦ 11,598,300 Outstanding Fees" at bounding box center [513, 124] width 671 height 65
click at [783, 132] on div "₦ 16,019,700 Expected Fees ₦ 4,421,400 Paid Fees ₦ 11,598,300 Outstanding Fees" at bounding box center [513, 124] width 671 height 65
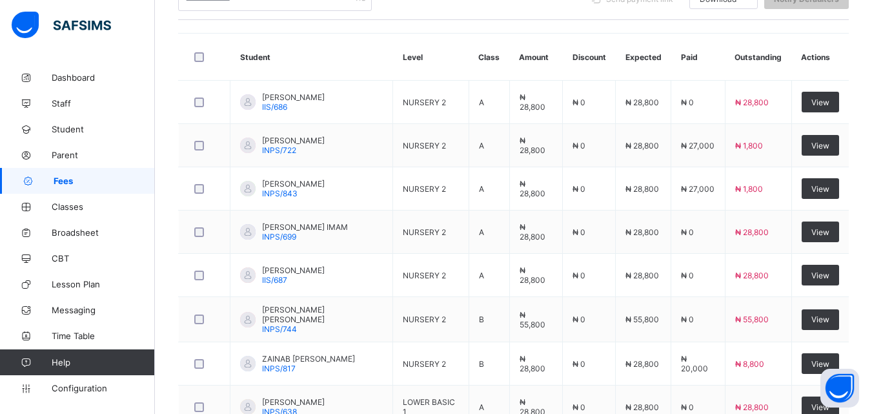
scroll to position [325, 0]
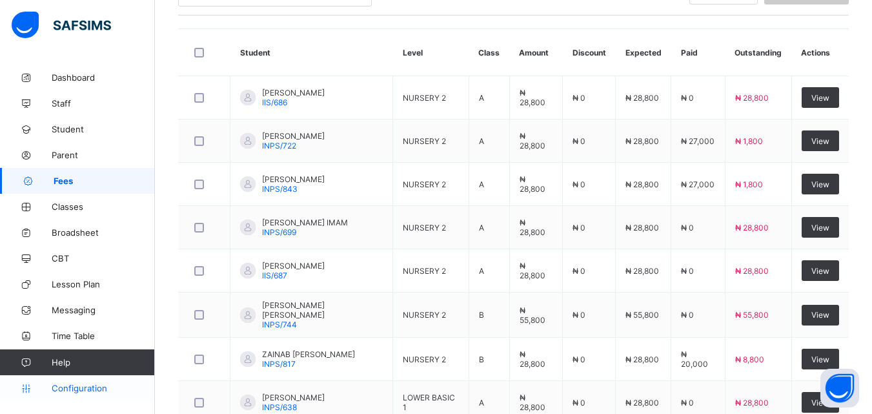
click at [53, 385] on span "Configuration" at bounding box center [103, 388] width 103 height 10
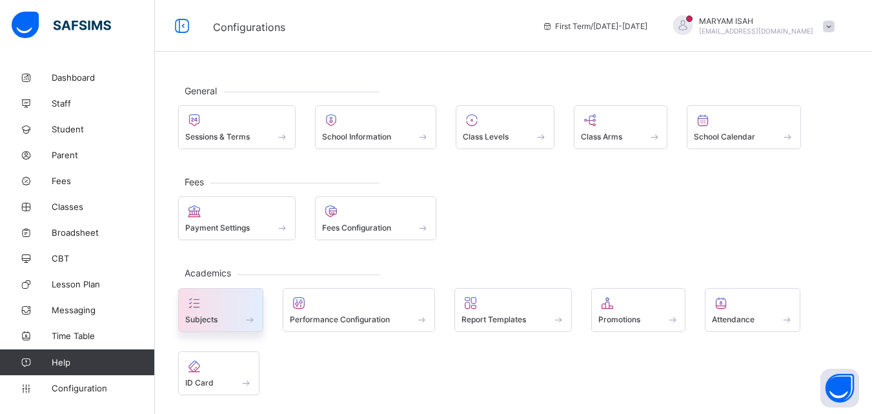
click at [246, 314] on span at bounding box center [249, 319] width 13 height 11
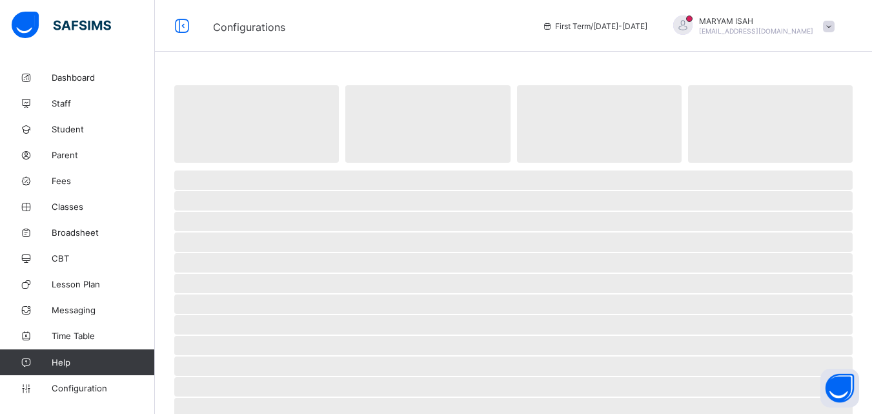
click at [246, 313] on span "‌" at bounding box center [513, 303] width 679 height 19
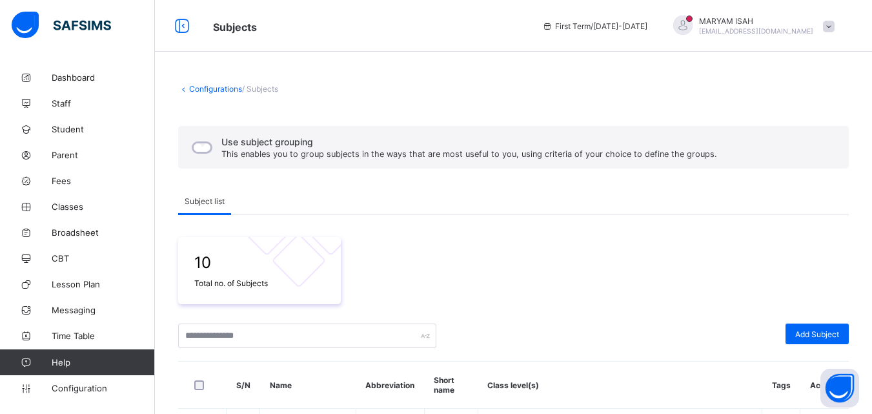
scroll to position [125, 0]
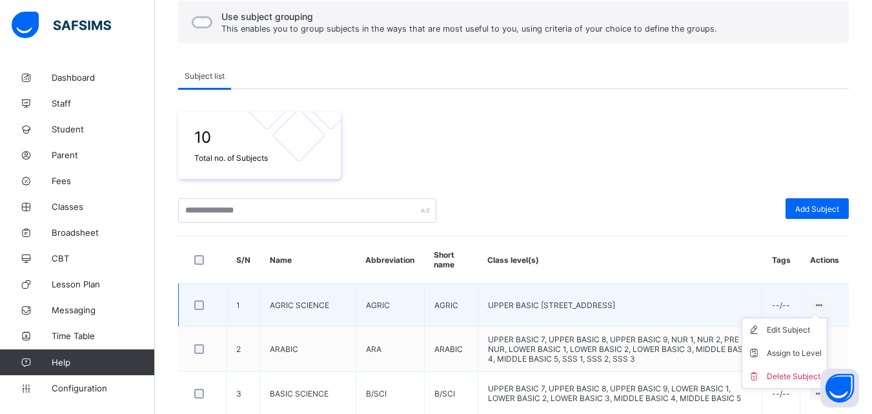
click at [826, 318] on ul "Edit Subject Assign to Level Delete Subject" at bounding box center [785, 353] width 86 height 71
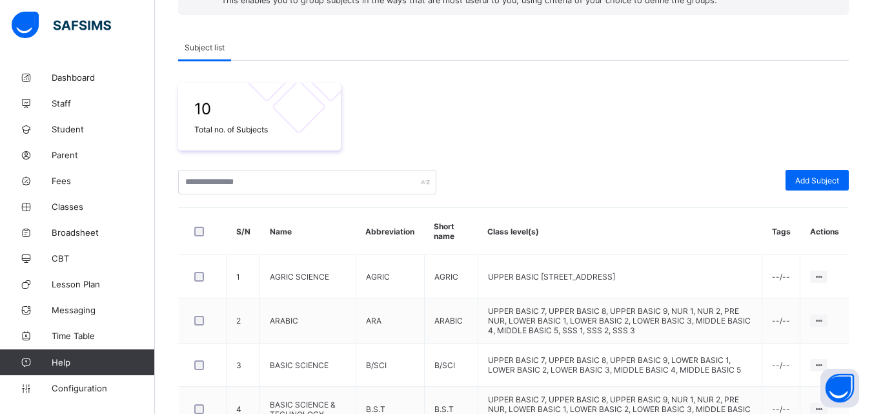
scroll to position [0, 0]
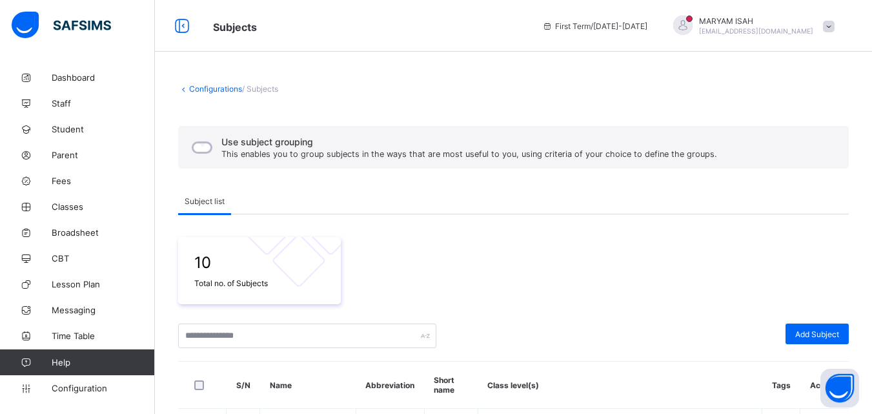
click at [205, 92] on link "Configurations" at bounding box center [215, 89] width 53 height 10
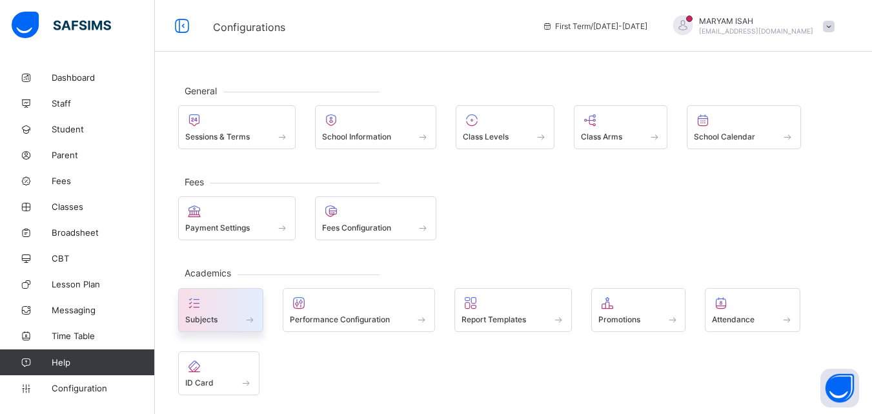
click at [230, 306] on div at bounding box center [220, 302] width 71 height 15
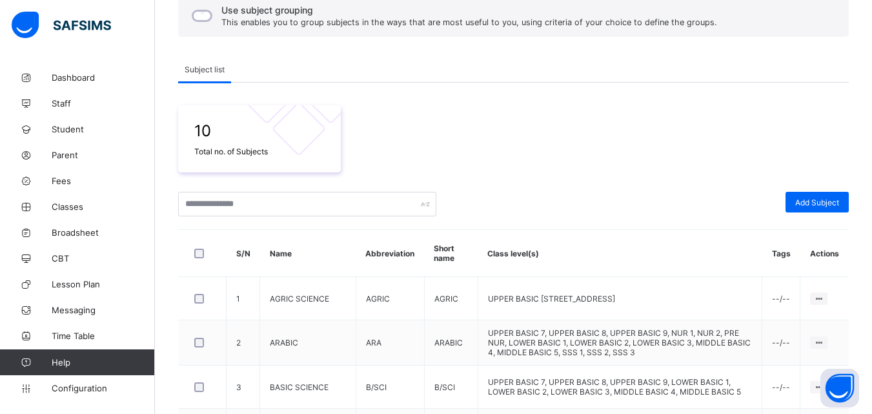
scroll to position [132, 0]
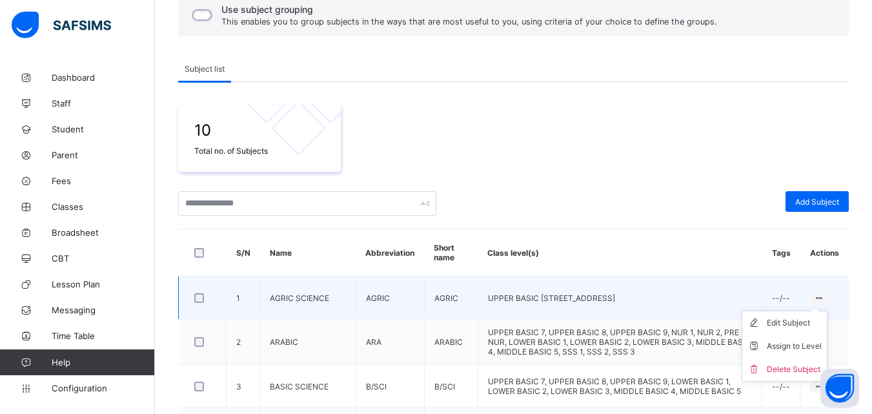
click at [828, 311] on ul "Edit Subject Assign to Level Delete Subject" at bounding box center [785, 346] width 86 height 71
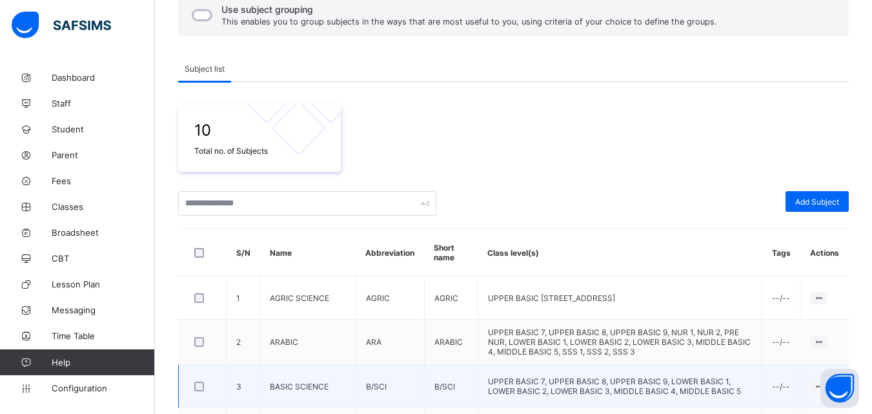
click at [704, 396] on td "UPPER BASIC 7, UPPER BASIC 8, UPPER BASIC 9, LOWER BASIC 1, LOWER BASIC 2, LOWE…" at bounding box center [620, 386] width 285 height 43
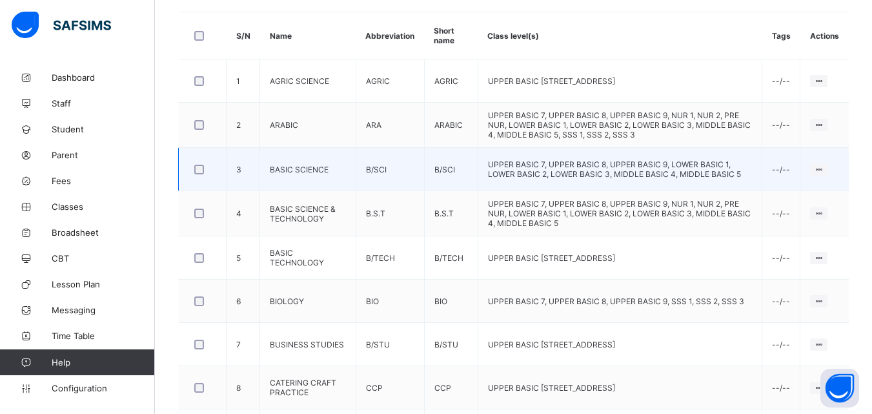
scroll to position [491, 0]
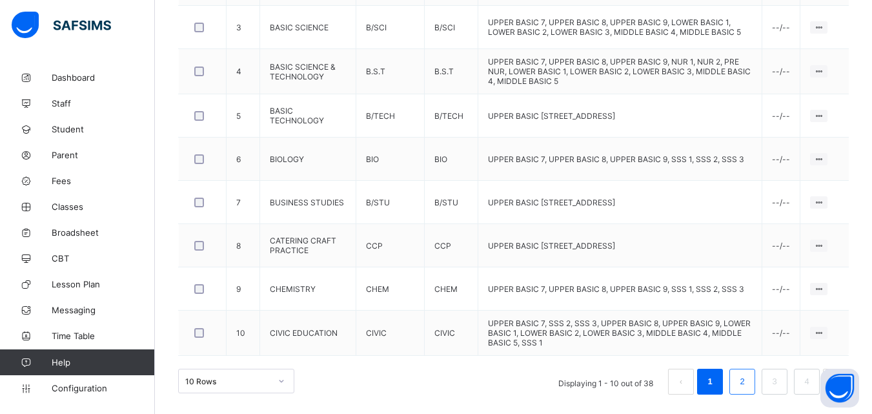
click at [748, 389] on link "2" at bounding box center [742, 381] width 12 height 17
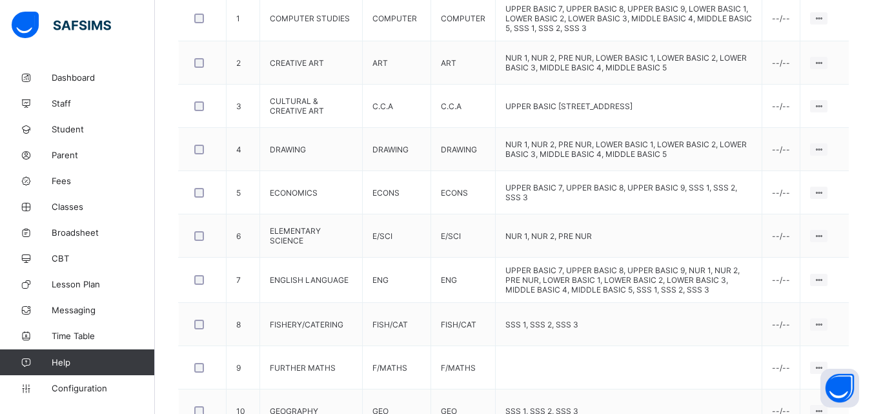
scroll to position [353, 0]
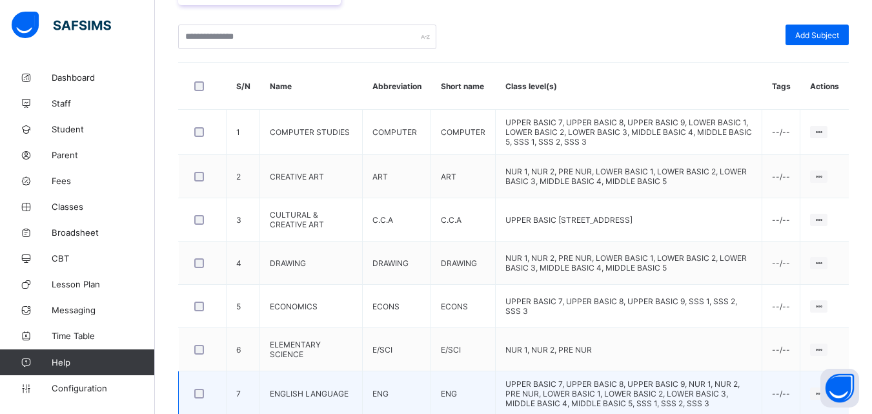
click at [812, 407] on td "Edit Subject Assign to Level Delete Subject" at bounding box center [825, 393] width 48 height 45
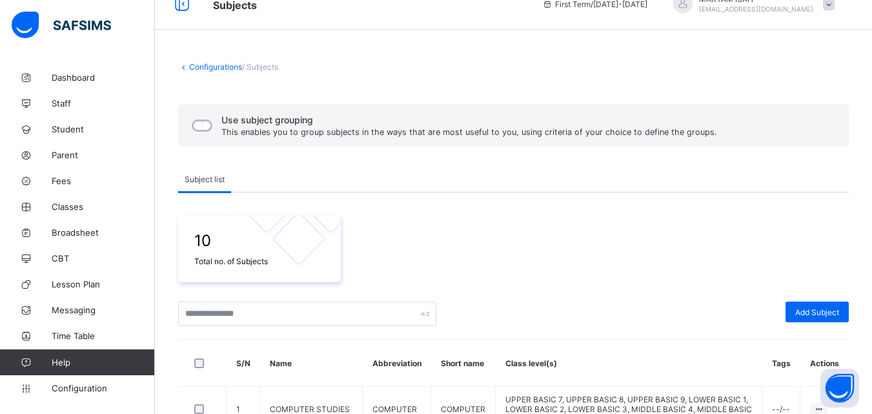
scroll to position [0, 0]
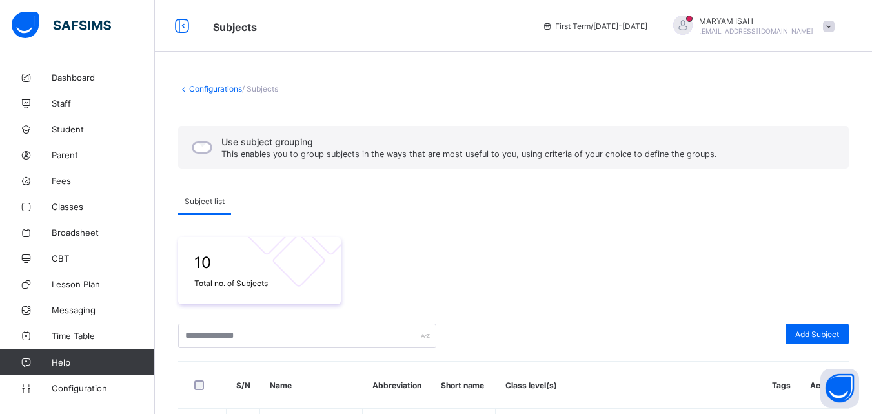
click at [188, 91] on icon at bounding box center [183, 89] width 11 height 10
click at [188, 85] on icon at bounding box center [183, 89] width 11 height 10
click at [201, 89] on link "Configurations" at bounding box center [215, 89] width 53 height 10
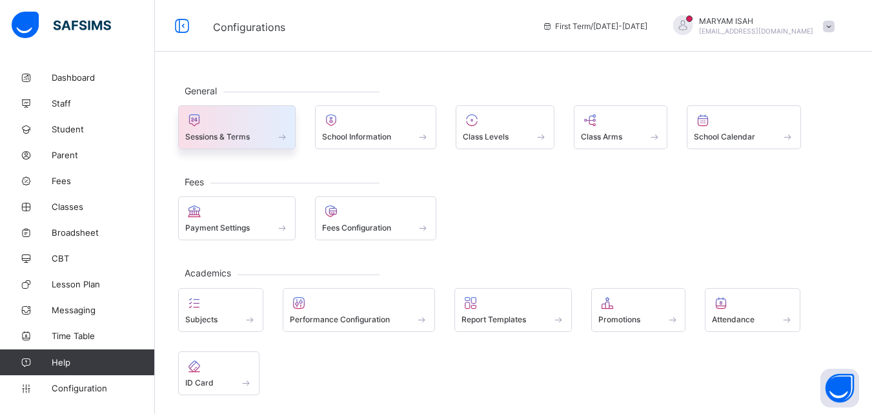
click at [237, 143] on div "Sessions & Terms" at bounding box center [237, 127] width 118 height 44
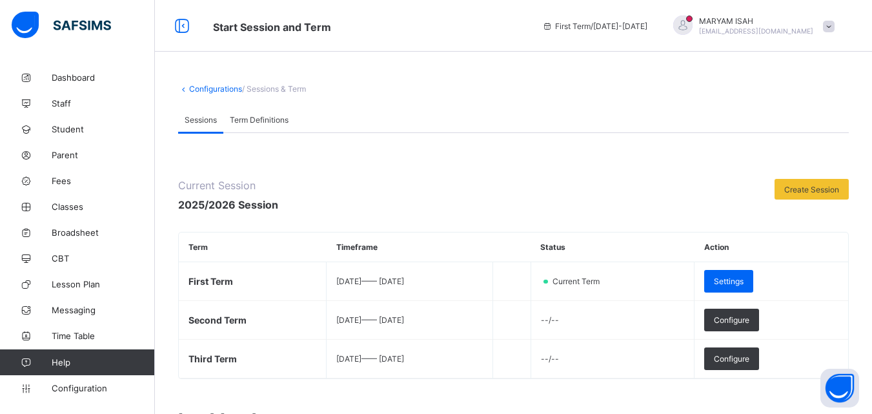
click at [258, 122] on span "Term Definitions" at bounding box center [259, 120] width 59 height 10
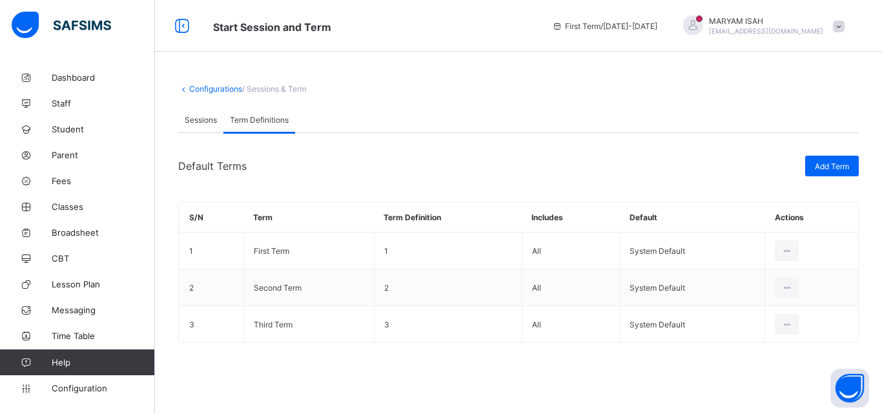
click at [209, 87] on link "Configurations" at bounding box center [215, 89] width 53 height 10
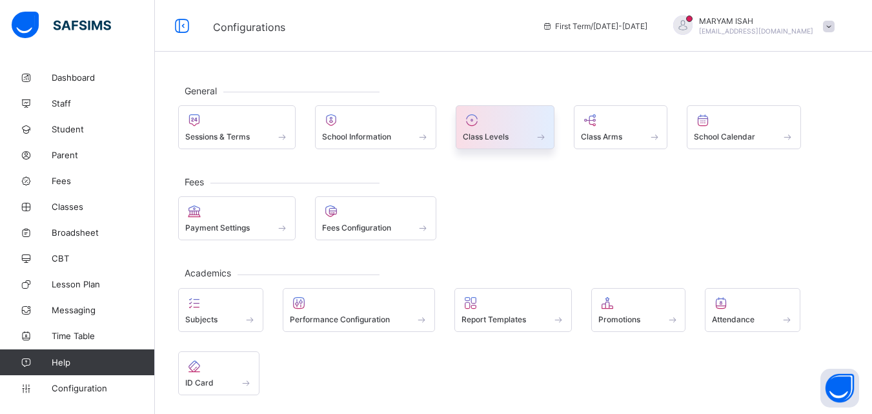
click at [528, 140] on div "Class Levels" at bounding box center [505, 136] width 85 height 11
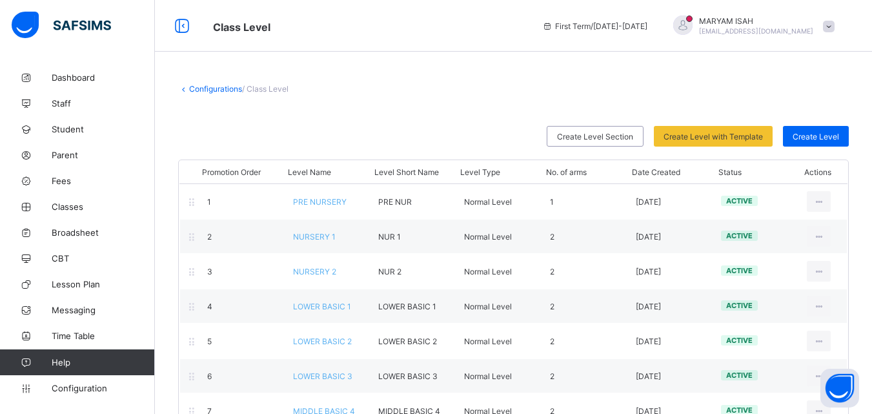
click at [209, 80] on div "Configurations / Class Level Create Level Section Create Level with Template Se…" at bounding box center [513, 391] width 717 height 653
click at [207, 92] on link "Configurations" at bounding box center [215, 89] width 53 height 10
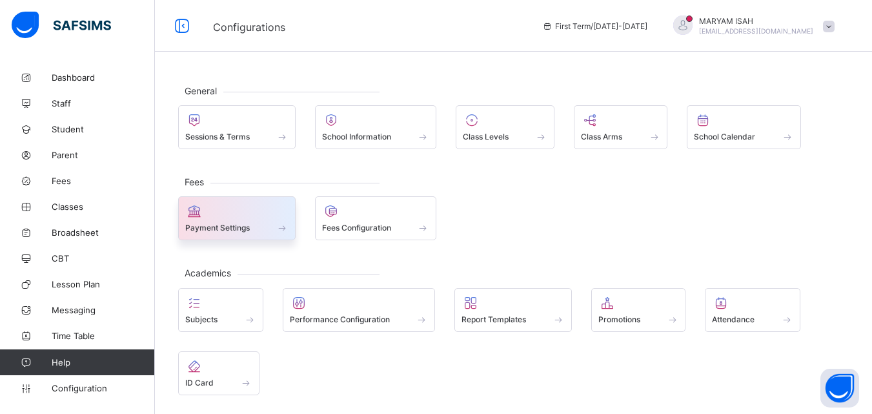
click at [274, 220] on span at bounding box center [236, 220] width 103 height 3
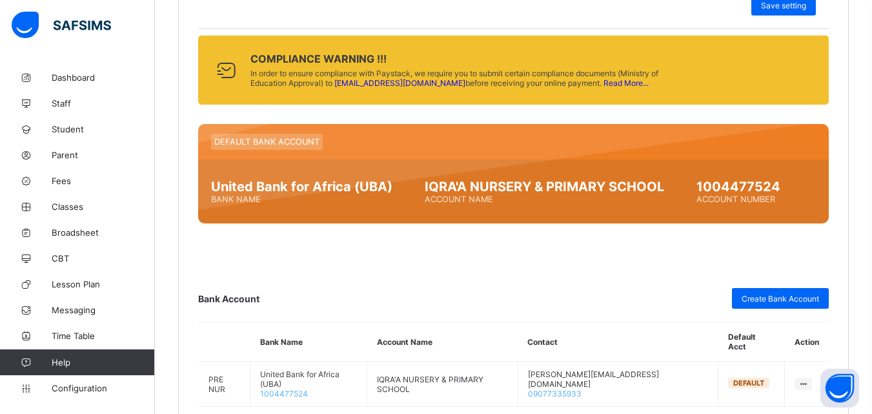
scroll to position [613, 0]
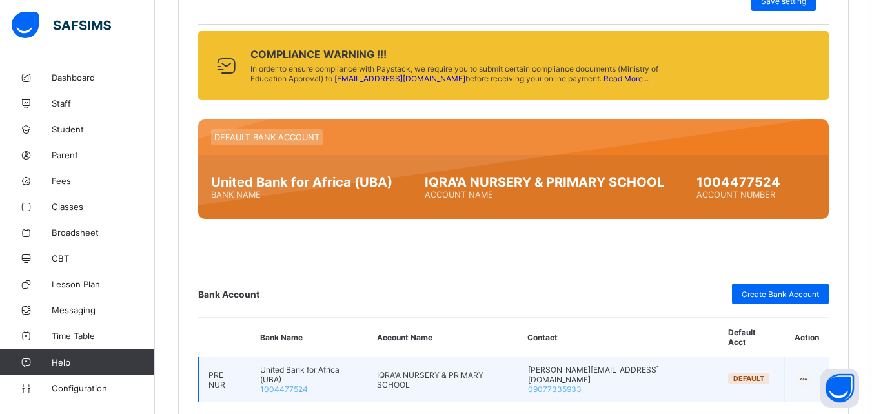
click at [806, 375] on icon at bounding box center [803, 380] width 11 height 10
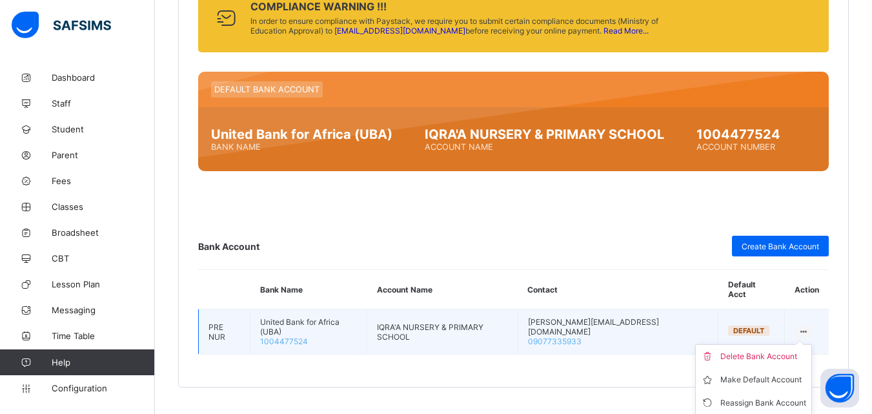
scroll to position [667, 0]
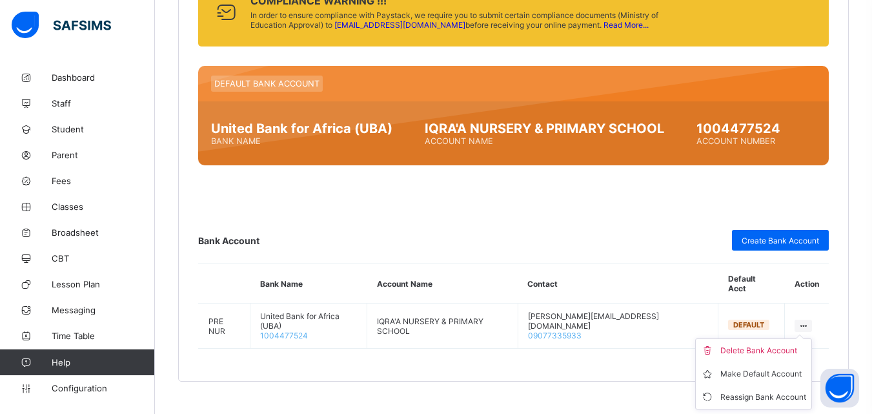
click at [491, 227] on div "Compliance Warning !!! In order to ensure compliance with Paystack, we require …" at bounding box center [513, 162] width 631 height 371
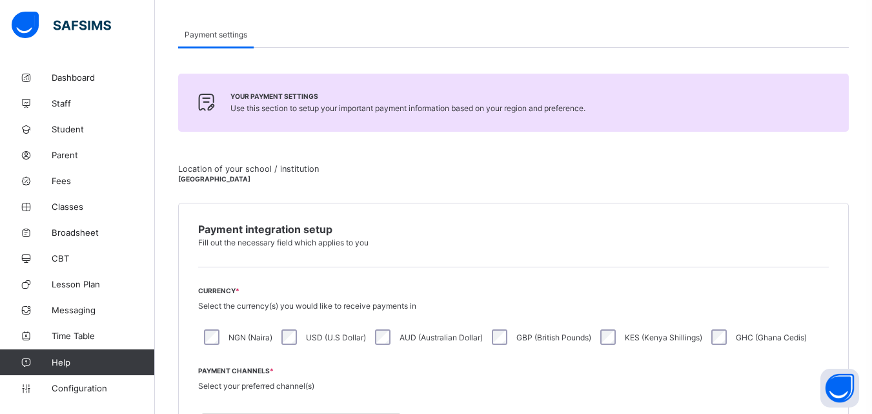
scroll to position [0, 0]
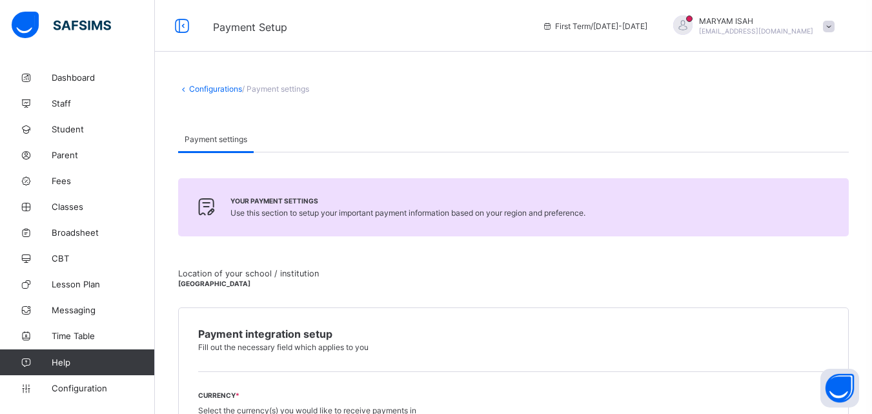
click at [203, 88] on link "Configurations" at bounding box center [215, 89] width 53 height 10
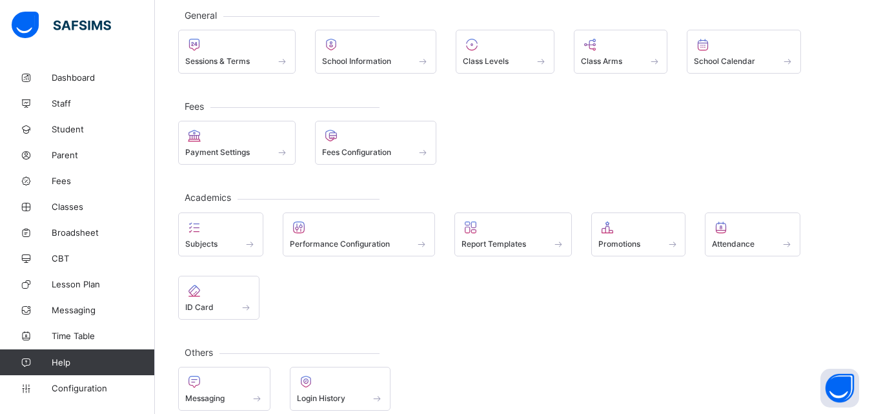
scroll to position [92, 0]
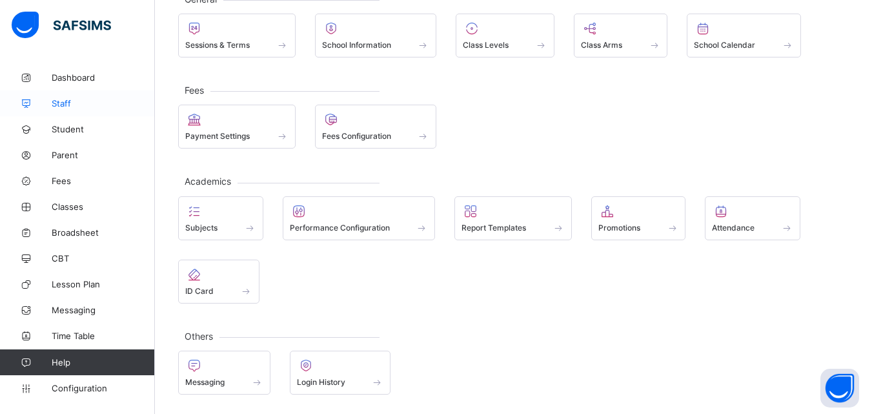
click at [80, 110] on link "Staff" at bounding box center [77, 103] width 155 height 26
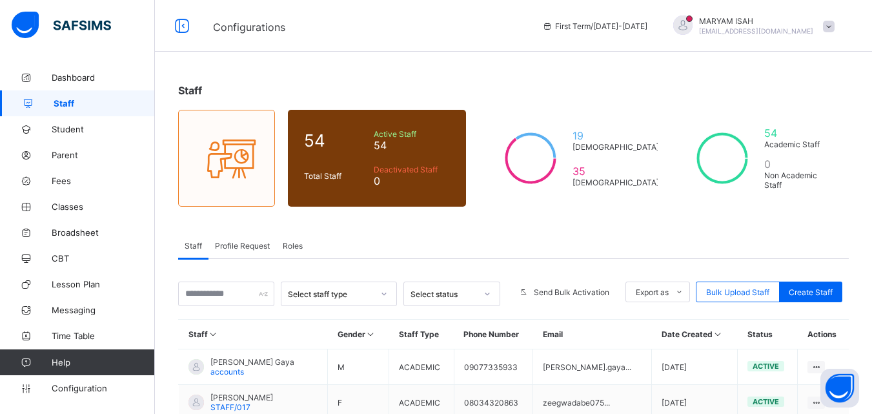
click at [267, 245] on span "Profile Request" at bounding box center [242, 246] width 55 height 10
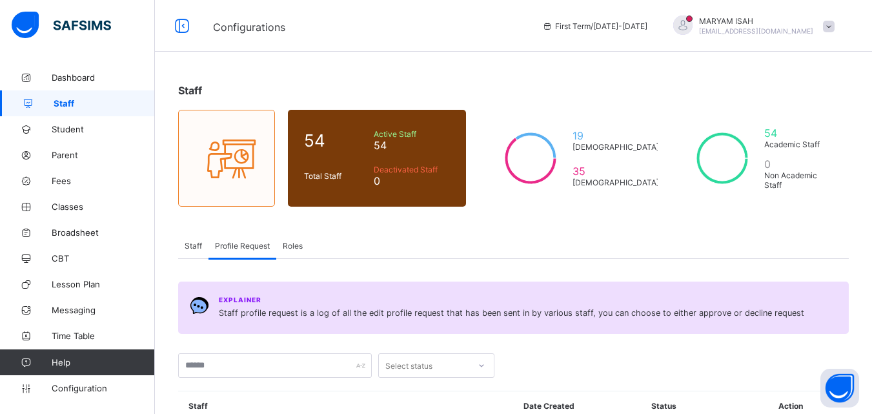
scroll to position [135, 0]
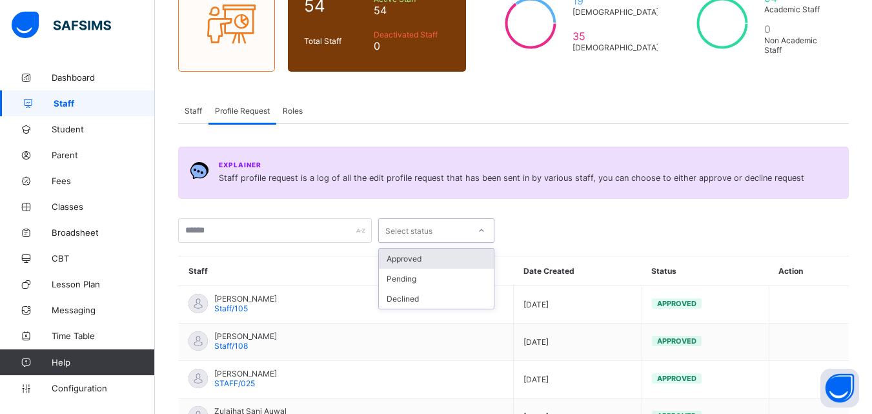
click at [478, 228] on icon at bounding box center [482, 230] width 8 height 13
click at [534, 216] on div "Explainer Staff profile request is a log of all the edit profile request that h…" at bounding box center [513, 339] width 671 height 385
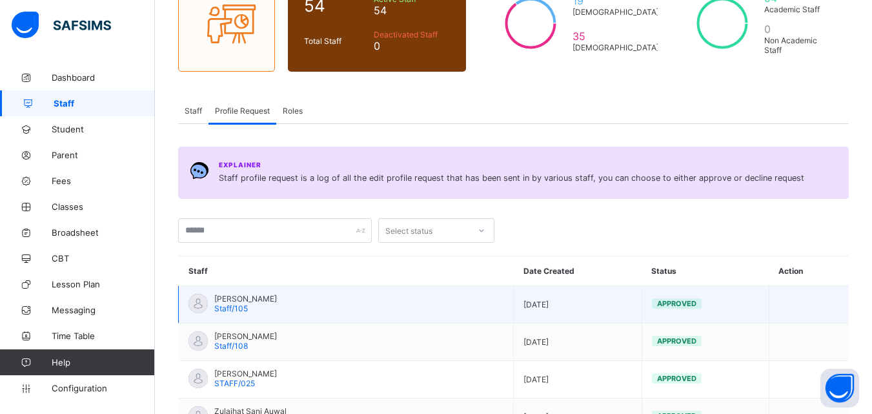
click at [393, 303] on td "Ramlat Muhammad Khalid Staff/105" at bounding box center [346, 304] width 335 height 37
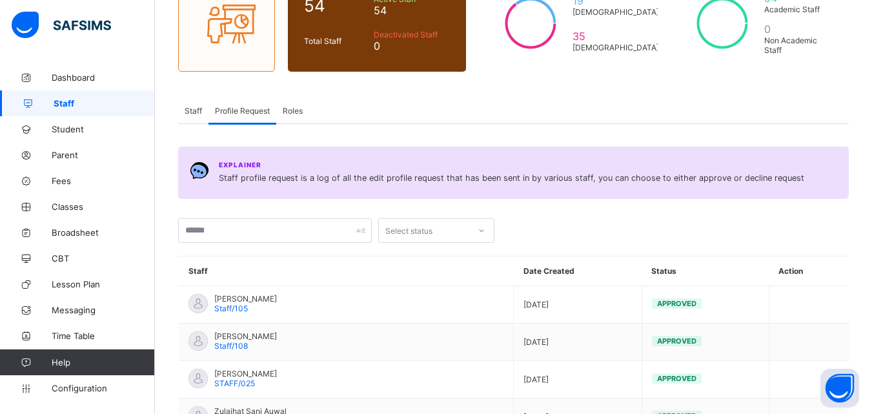
click at [196, 108] on span "Staff" at bounding box center [193, 111] width 17 height 10
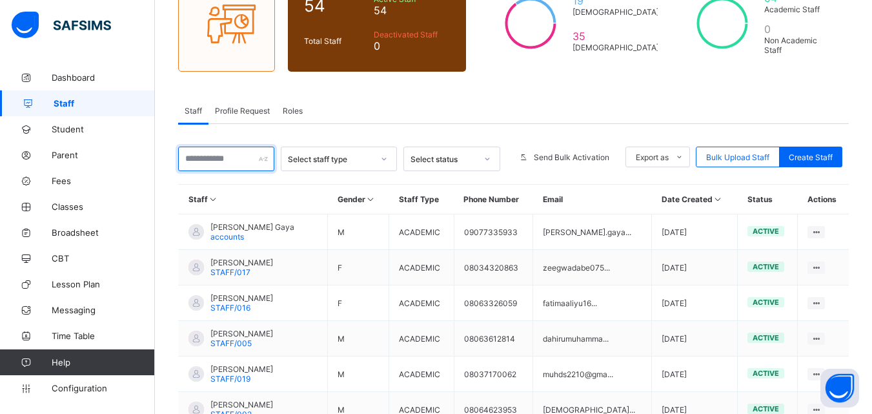
click at [208, 152] on input "text" at bounding box center [226, 159] width 96 height 25
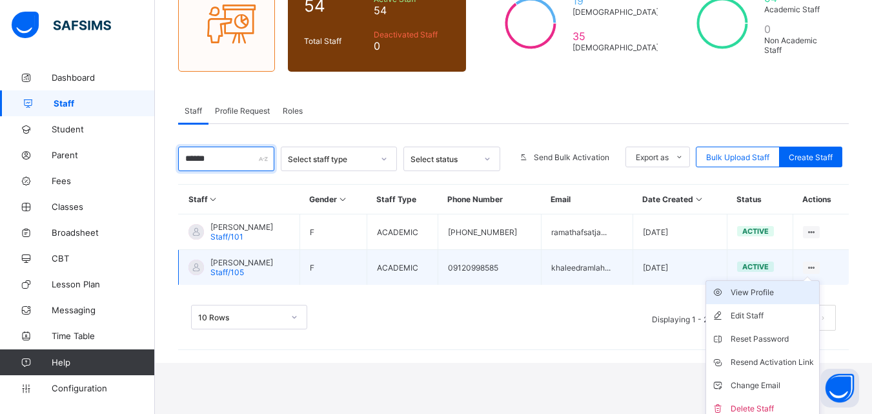
type input "******"
click at [794, 301] on li "View Profile" at bounding box center [762, 292] width 113 height 23
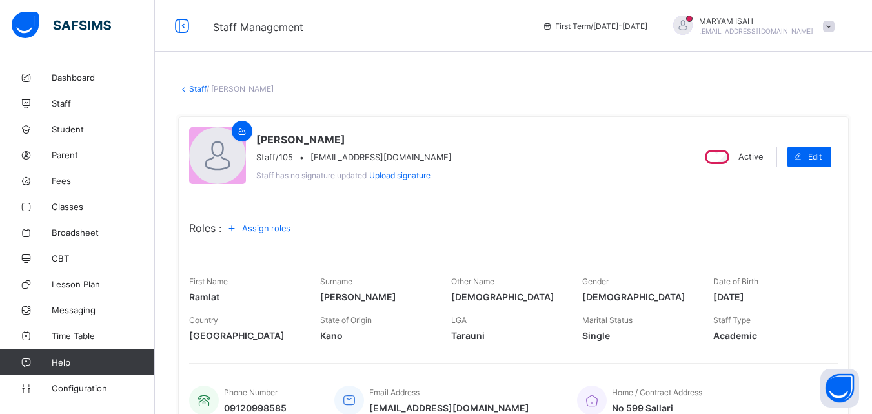
click at [273, 229] on span "Assign roles" at bounding box center [266, 228] width 48 height 10
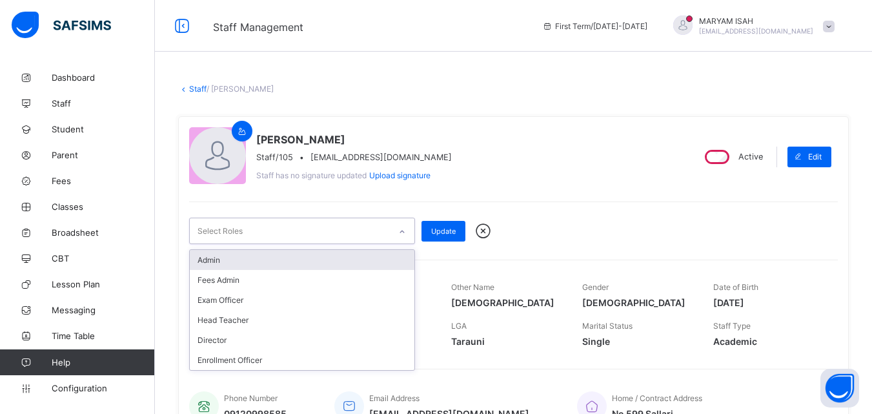
click at [282, 230] on div "Select Roles" at bounding box center [290, 230] width 200 height 25
click at [773, 181] on div "Active Edit" at bounding box center [763, 156] width 149 height 59
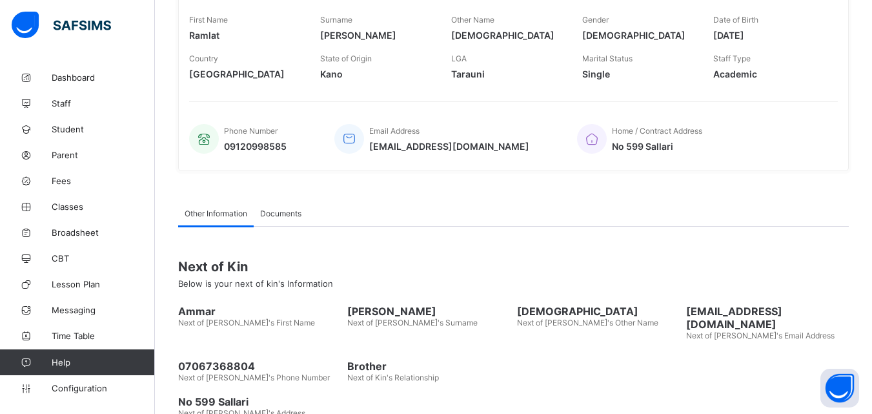
scroll to position [269, 0]
click at [288, 217] on div "Documents" at bounding box center [281, 212] width 54 height 26
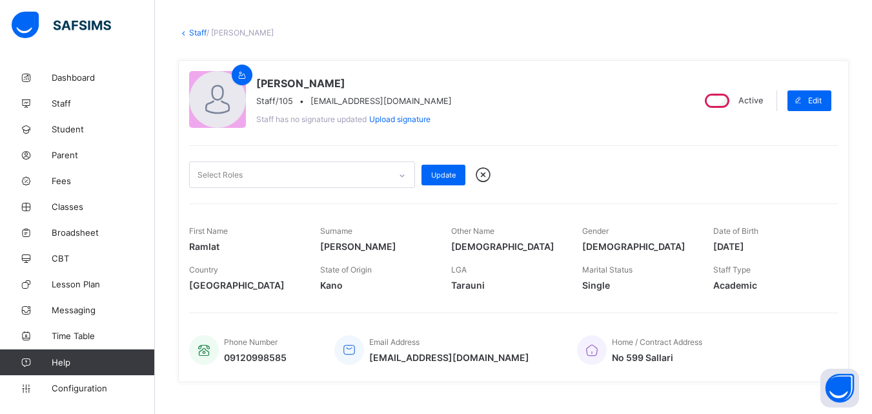
scroll to position [0, 0]
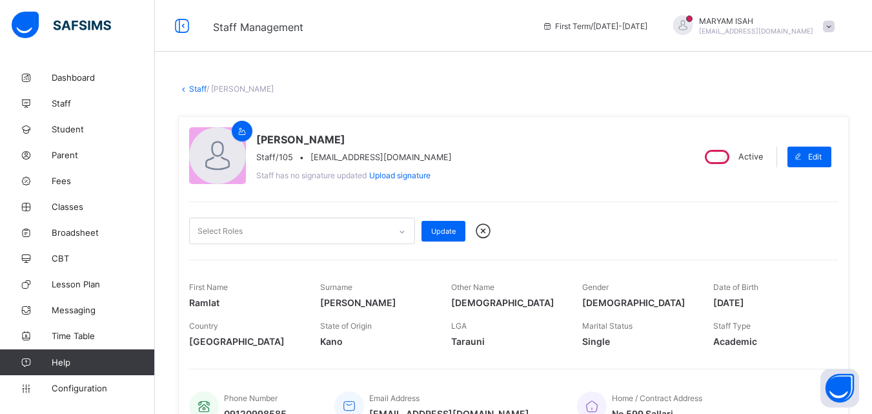
click at [195, 92] on link "Staff" at bounding box center [197, 89] width 17 height 10
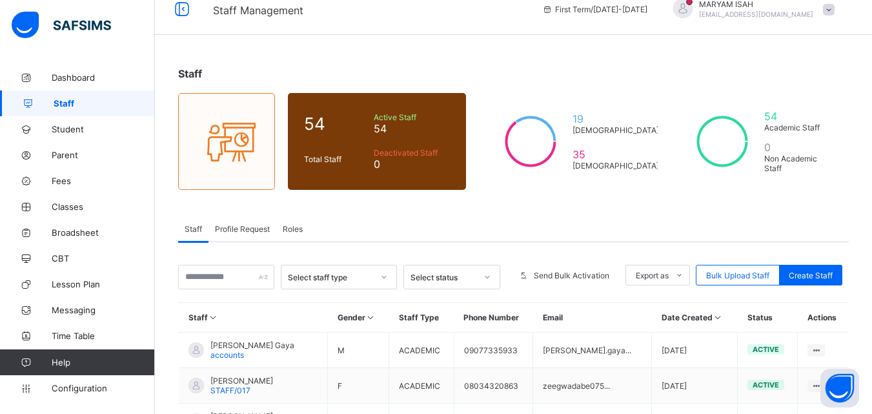
scroll to position [15, 0]
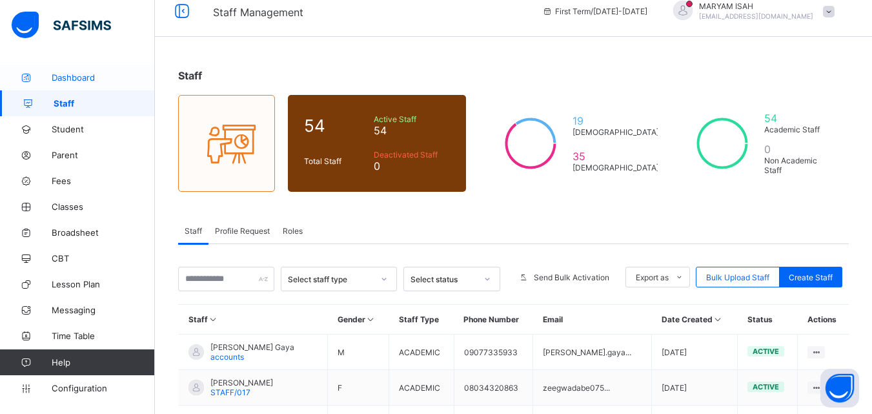
click at [67, 79] on span "Dashboard" at bounding box center [103, 77] width 103 height 10
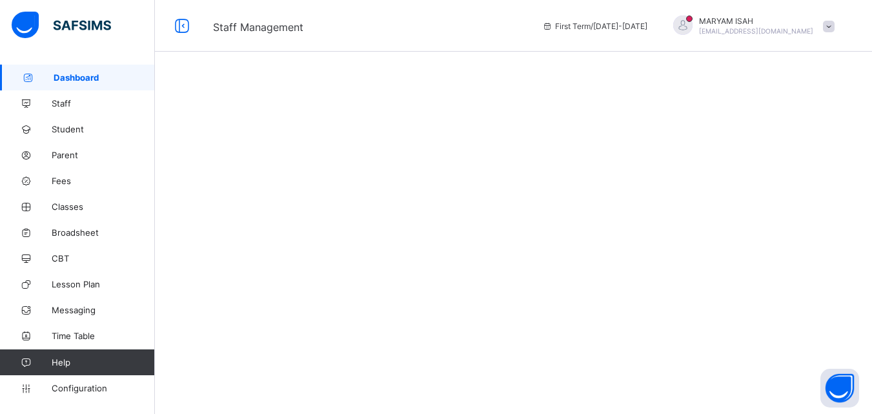
click at [67, 79] on span "Dashboard" at bounding box center [104, 77] width 101 height 10
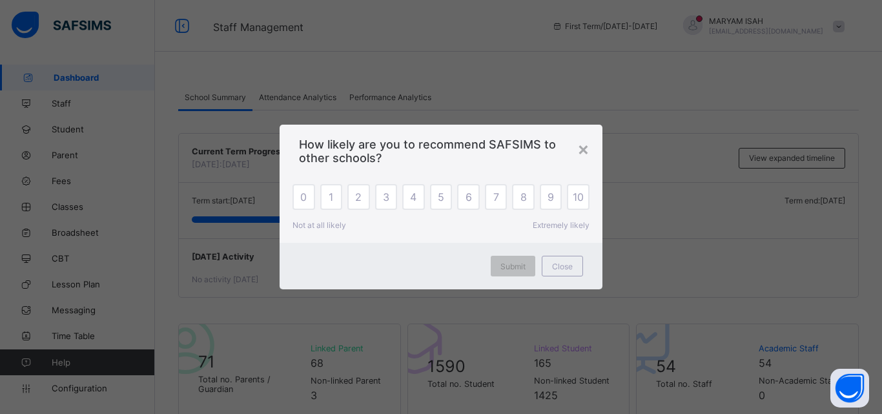
click at [585, 191] on div "10" at bounding box center [578, 197] width 23 height 26
click at [587, 147] on div "×" at bounding box center [583, 149] width 12 height 22
click at [255, 205] on span "Term start: 7th September, 2025" at bounding box center [223, 201] width 63 height 10
click at [327, 202] on div "Term start: 7th September, 2025 Term end: 18th December, 2025" at bounding box center [518, 201] width 653 height 10
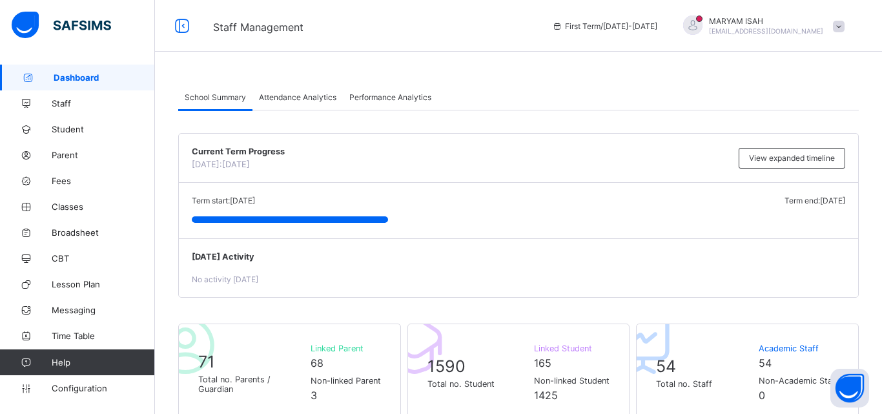
click at [526, 262] on div "Today's Activity No activity today" at bounding box center [518, 267] width 679 height 59
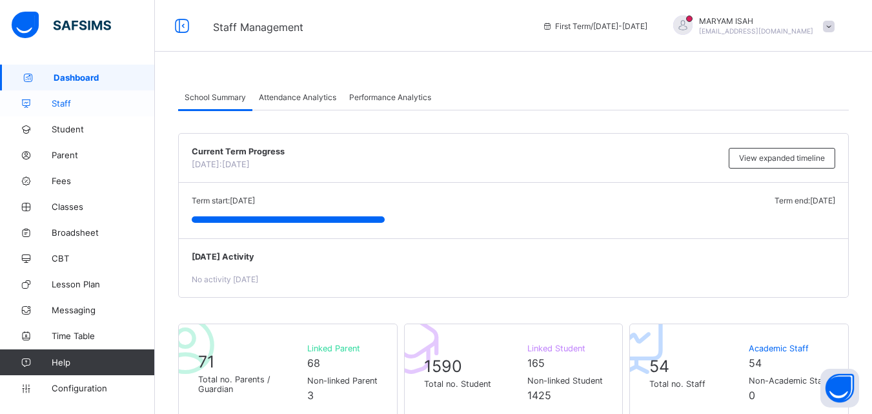
click at [67, 105] on span "Staff" at bounding box center [103, 103] width 103 height 10
